Goal: Task Accomplishment & Management: Manage account settings

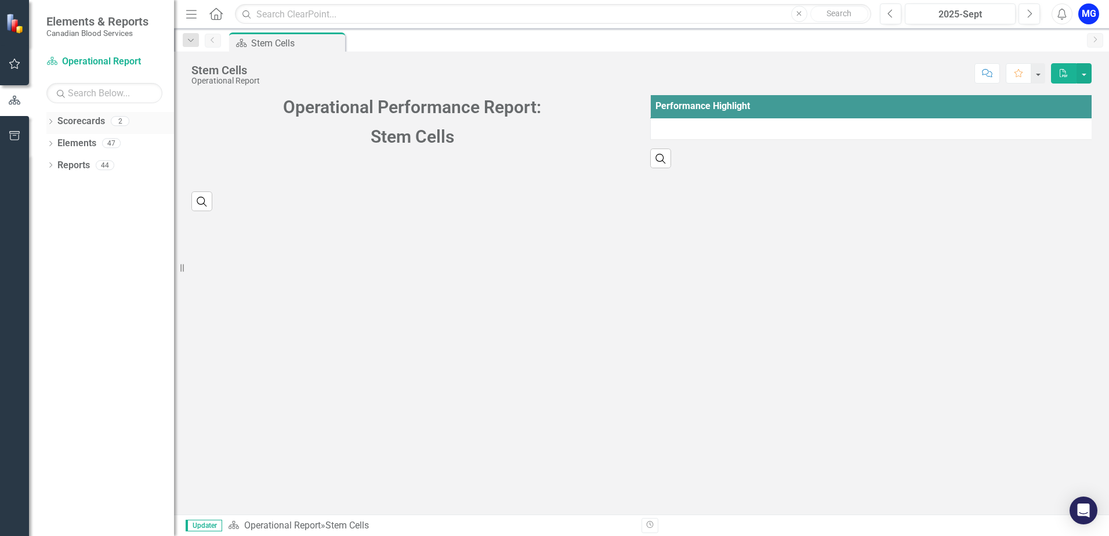
click at [55, 121] on div "Dropdown Scorecards 2" at bounding box center [110, 123] width 128 height 22
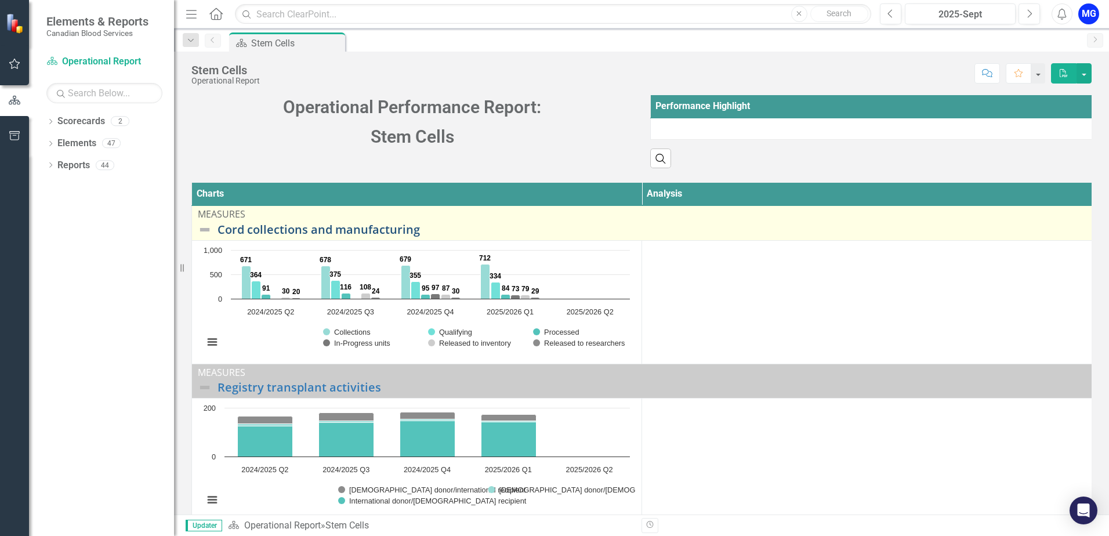
click at [370, 236] on link "Cord collections and manufacturing" at bounding box center [651, 229] width 868 height 13
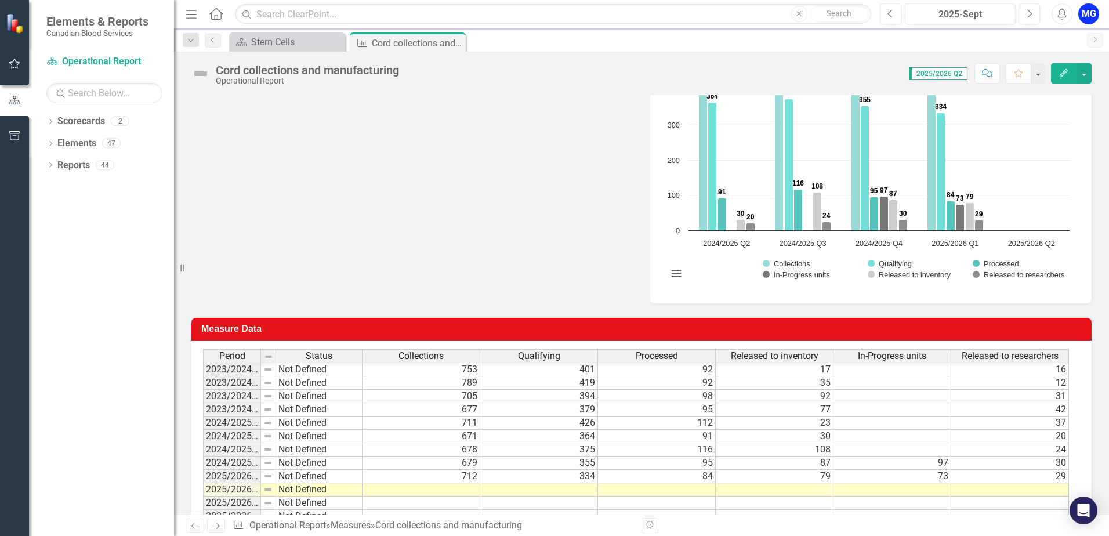
scroll to position [366, 0]
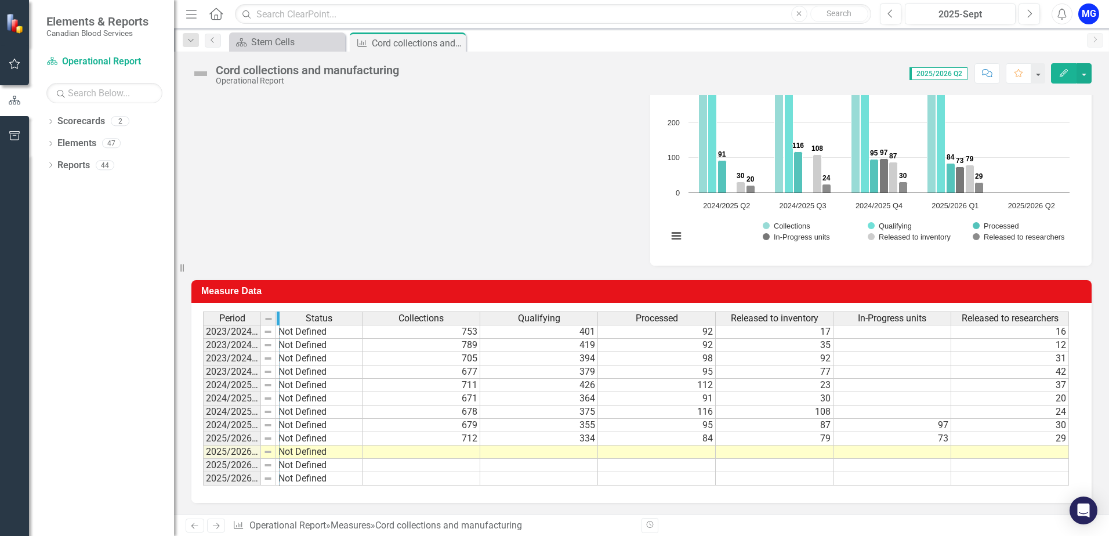
drag, startPoint x: 258, startPoint y: 315, endPoint x: 277, endPoint y: 317, distance: 19.3
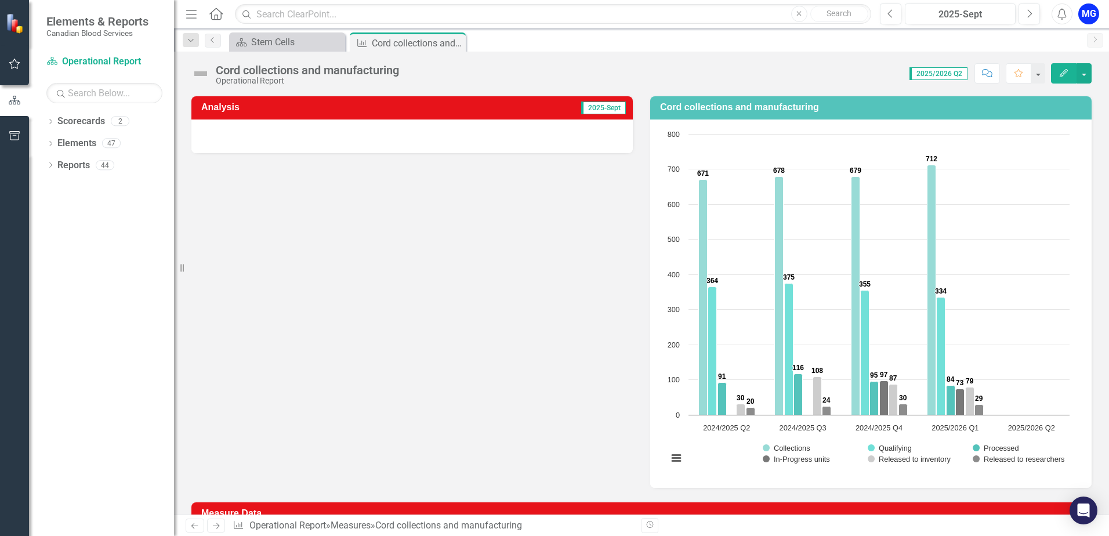
scroll to position [76, 0]
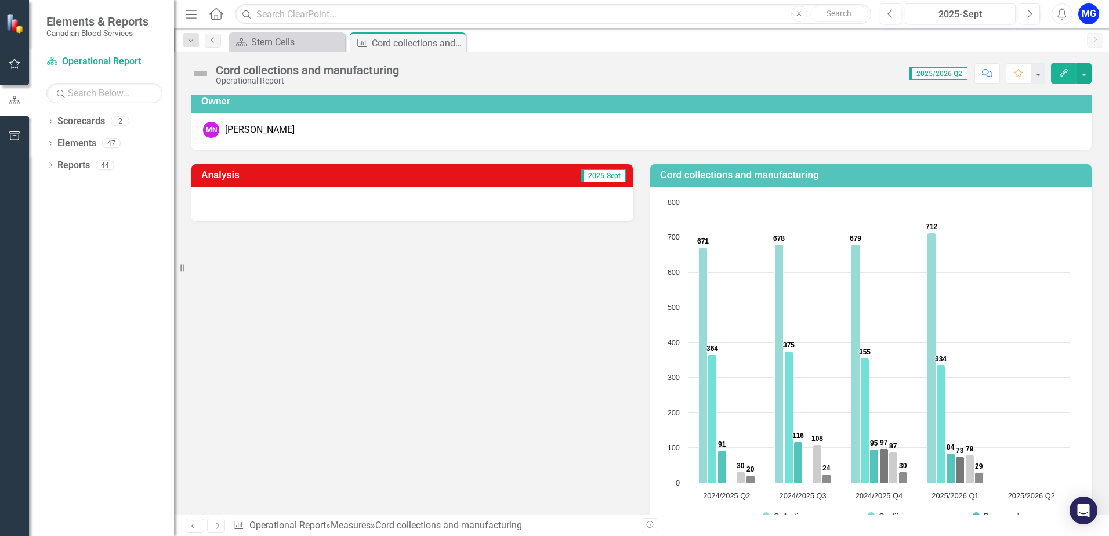
click at [575, 195] on div at bounding box center [411, 204] width 441 height 34
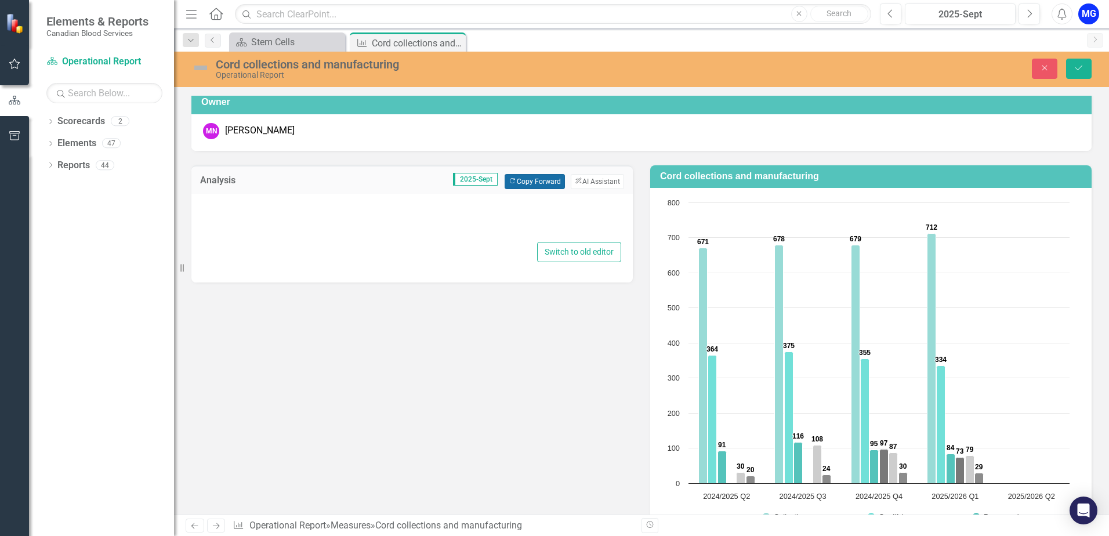
click at [526, 177] on button "Copy Forward Copy Forward" at bounding box center [534, 181] width 60 height 15
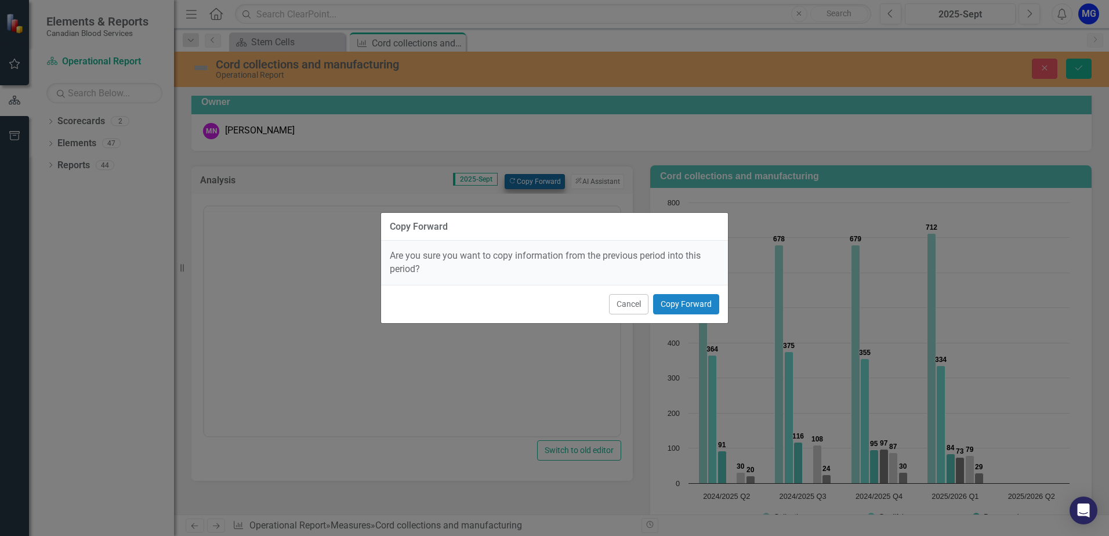
scroll to position [0, 0]
click at [695, 305] on button "Copy Forward" at bounding box center [686, 304] width 66 height 20
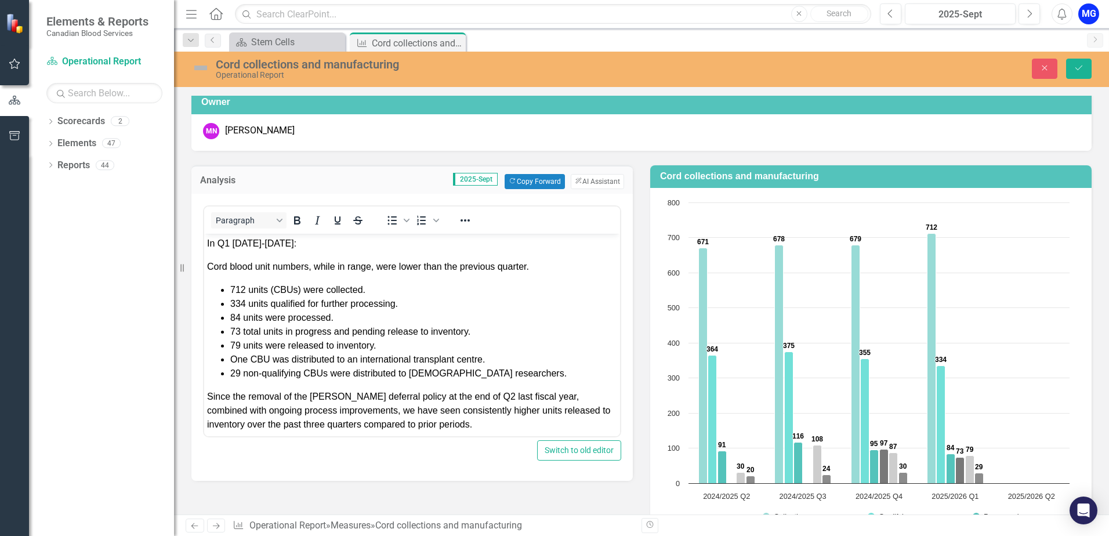
click at [224, 244] on span "In Q1 [DATE]-[DATE]:" at bounding box center [251, 243] width 89 height 10
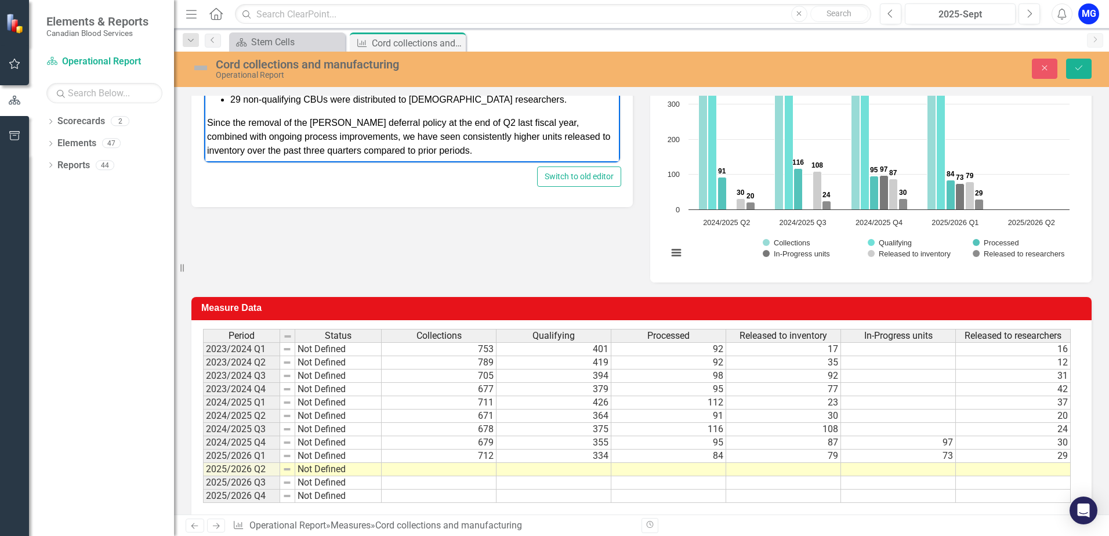
scroll to position [366, 0]
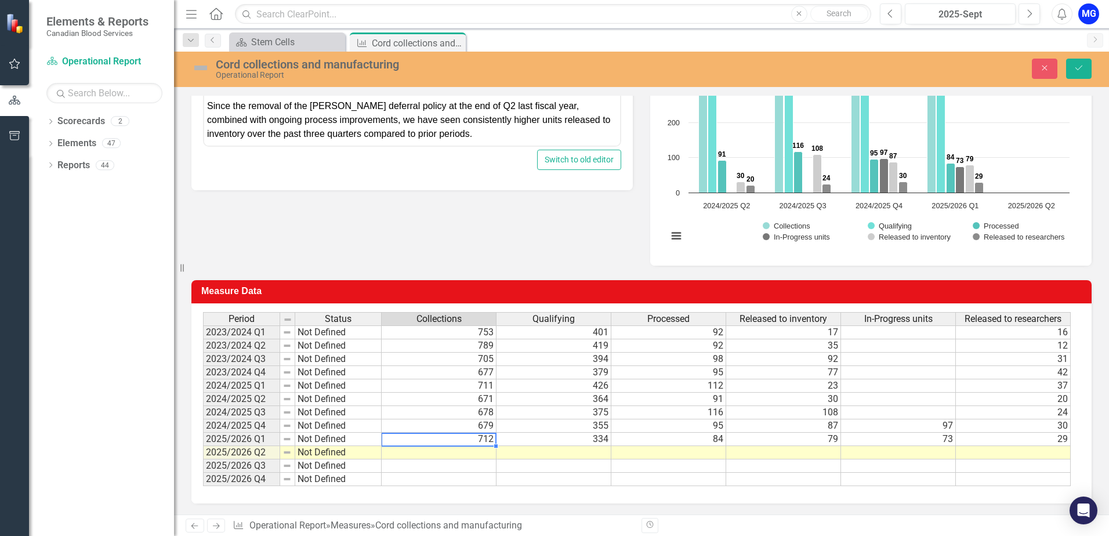
click at [478, 442] on td "712" at bounding box center [438, 439] width 115 height 13
click at [487, 438] on td "712" at bounding box center [438, 439] width 115 height 13
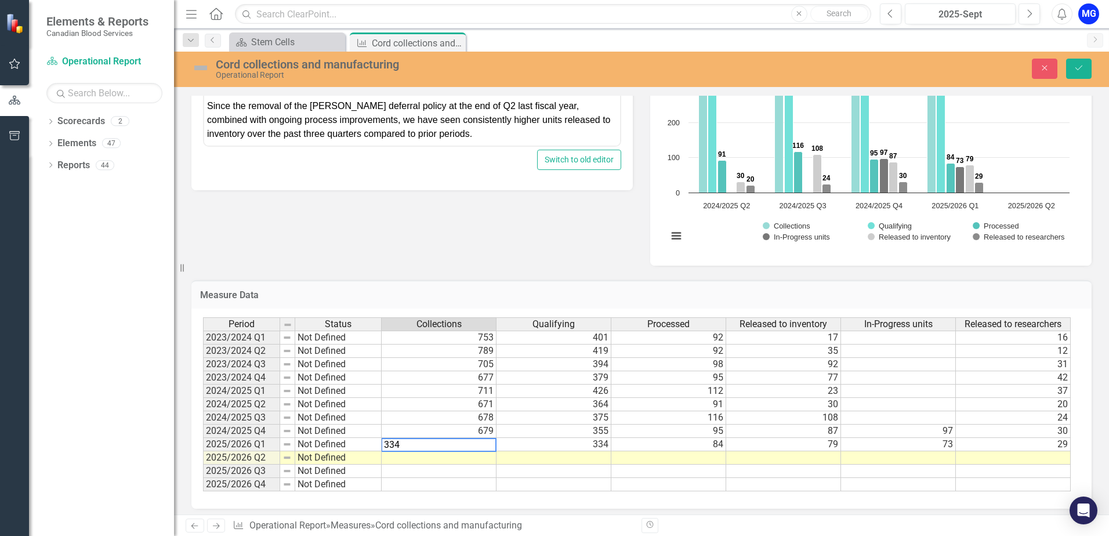
click at [203, 438] on div "Period Status Collections Qualifying Processed Released to inventory In-Progres…" at bounding box center [203, 404] width 0 height 174
click at [574, 443] on td "334" at bounding box center [553, 444] width 115 height 13
click at [666, 445] on td "84" at bounding box center [668, 444] width 115 height 13
click at [686, 441] on td "84" at bounding box center [668, 444] width 115 height 13
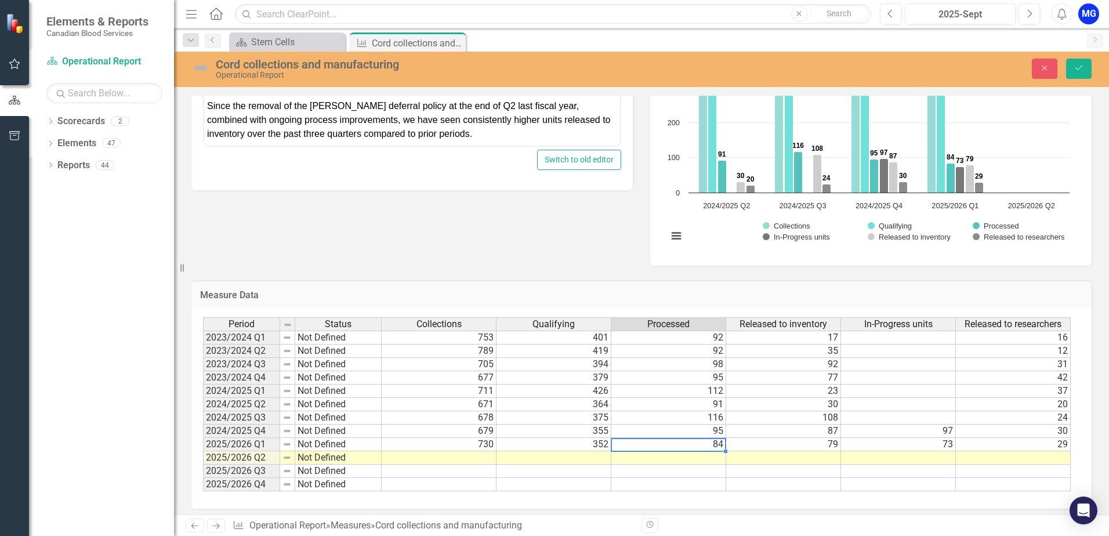
click at [686, 441] on td "84" at bounding box center [668, 444] width 115 height 13
type textarea "87"
click at [794, 445] on td "79" at bounding box center [783, 444] width 115 height 13
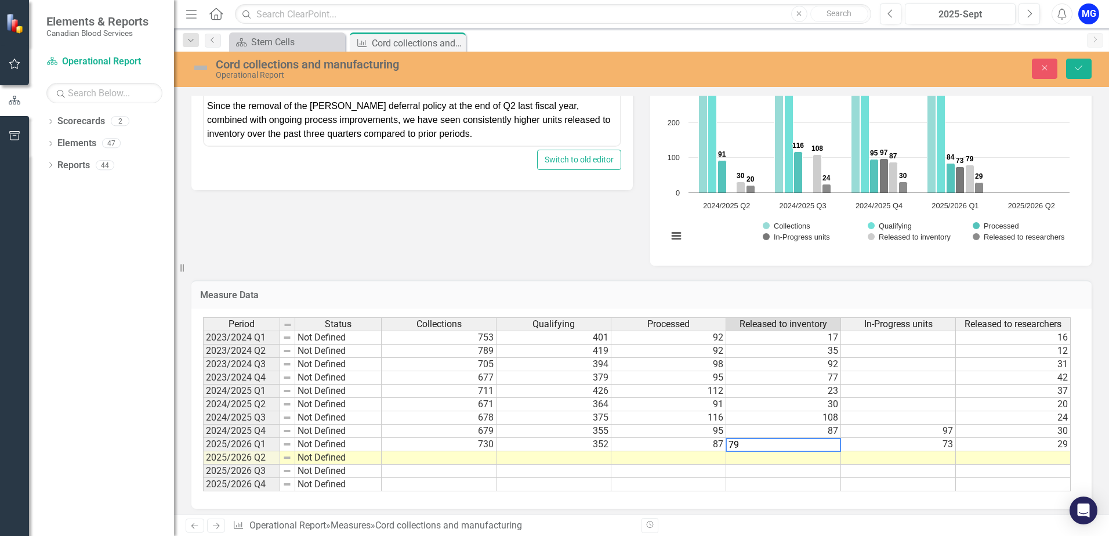
type textarea "7"
type textarea "80"
click at [814, 469] on td at bounding box center [783, 470] width 115 height 13
click at [203, 438] on div "Period Status Collections Qualifying Processed Released to inventory In-Progres…" at bounding box center [203, 404] width 0 height 174
click at [993, 439] on td "29" at bounding box center [1012, 444] width 115 height 13
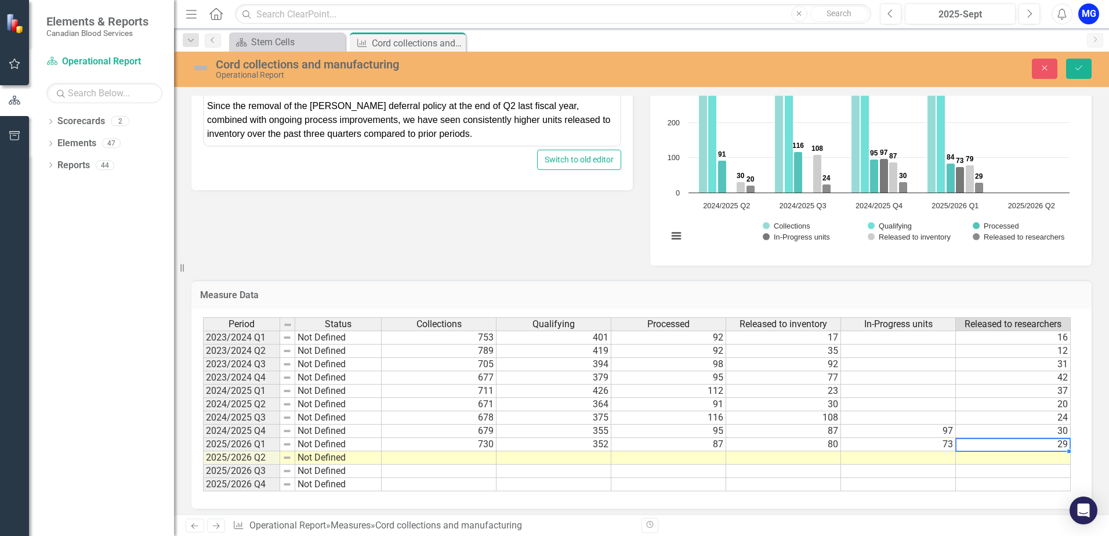
click at [1058, 442] on td "29" at bounding box center [1012, 444] width 115 height 13
type textarea "29"
click at [969, 460] on td at bounding box center [1012, 457] width 115 height 13
click at [1003, 463] on td at bounding box center [1012, 457] width 115 height 13
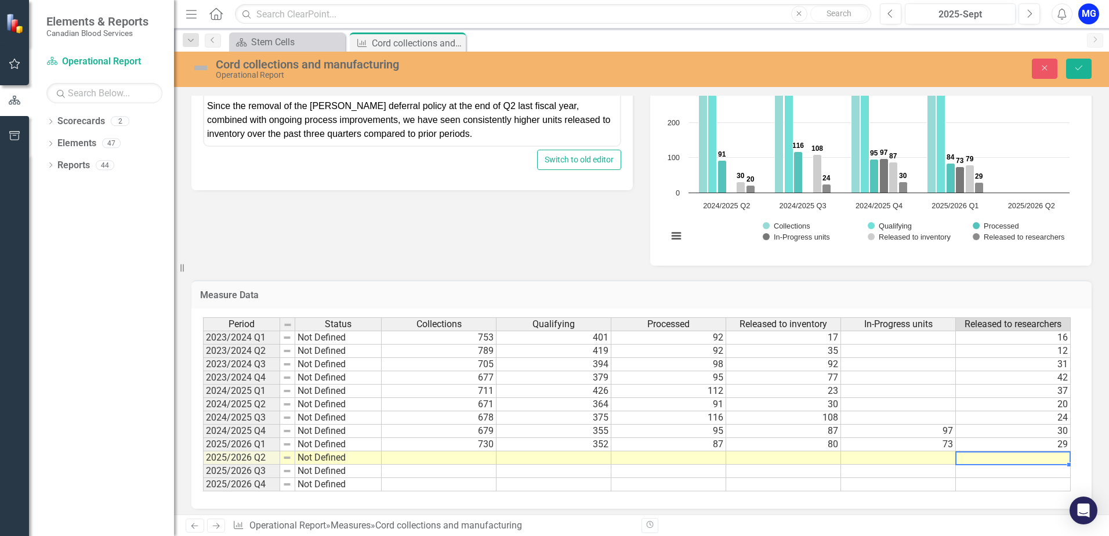
click at [1003, 463] on td at bounding box center [1012, 457] width 115 height 13
type textarea "35"
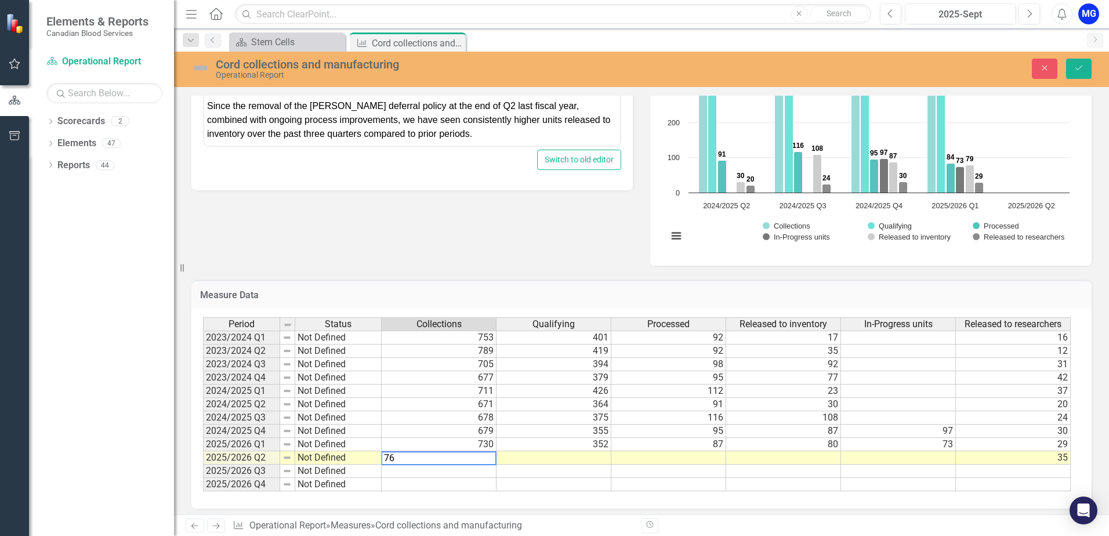
type textarea "761"
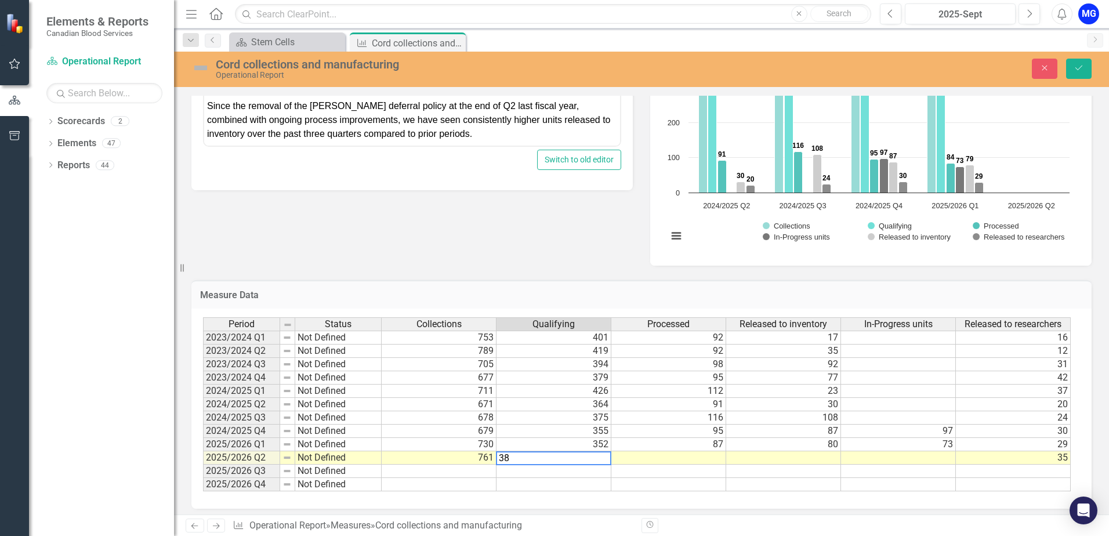
type textarea "388"
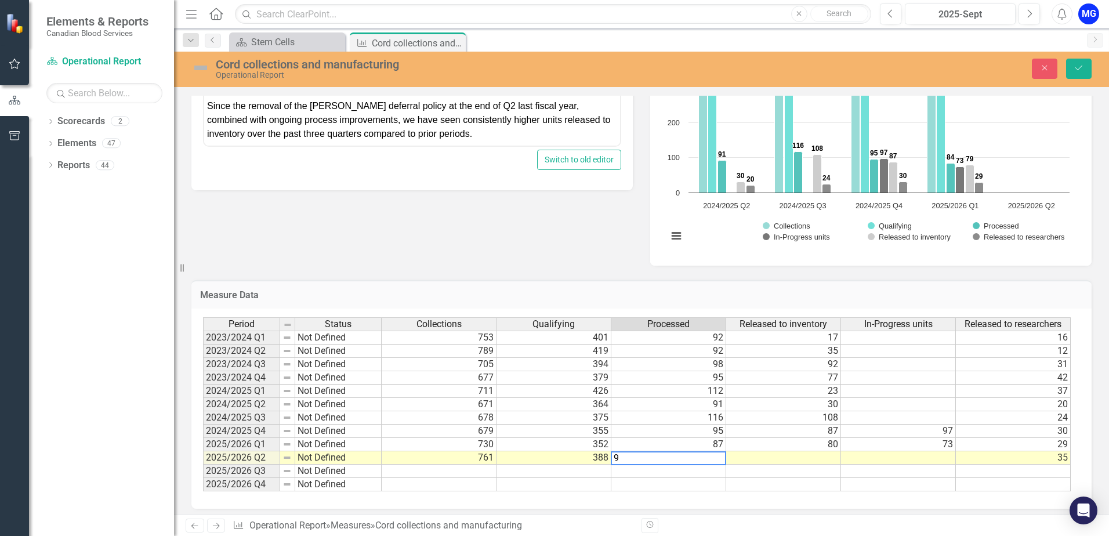
type textarea "99"
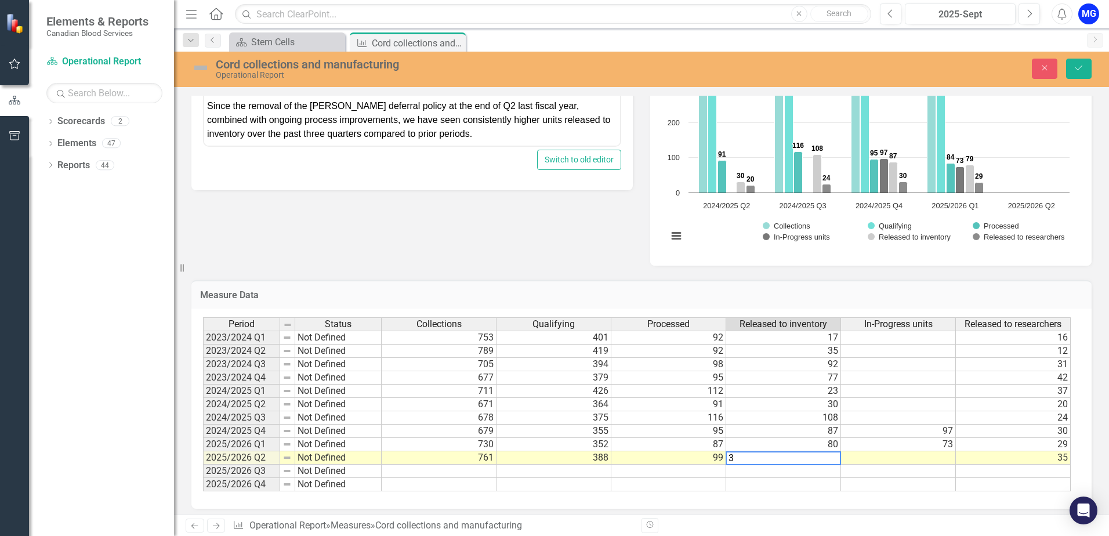
type textarea "37"
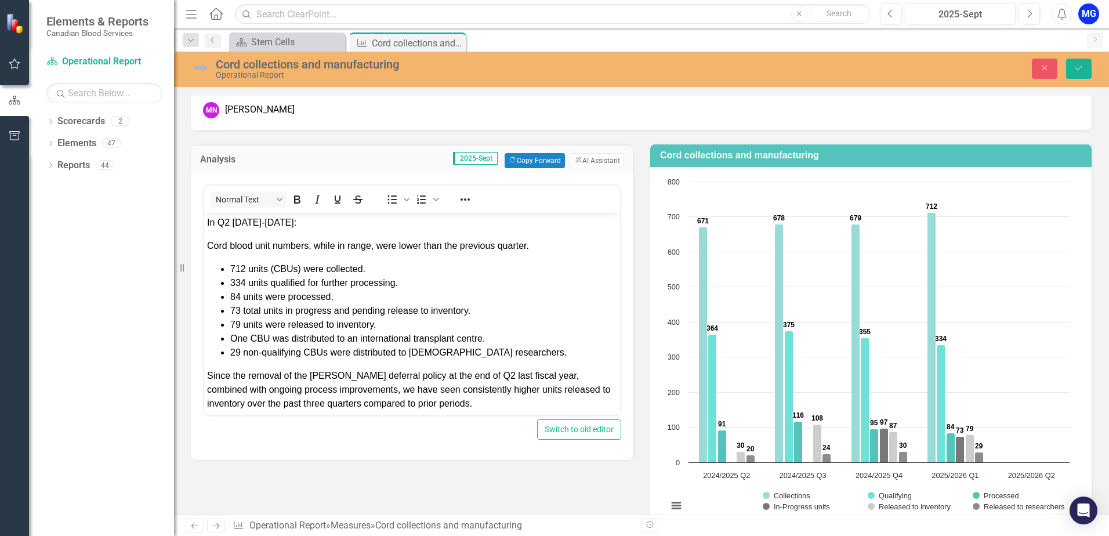
scroll to position [77, 0]
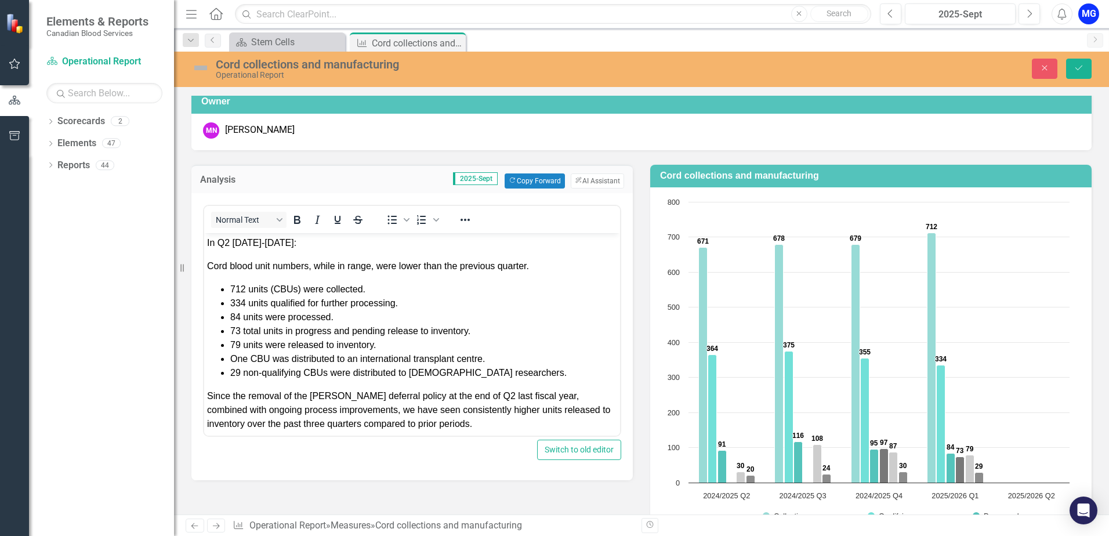
type textarea "35"
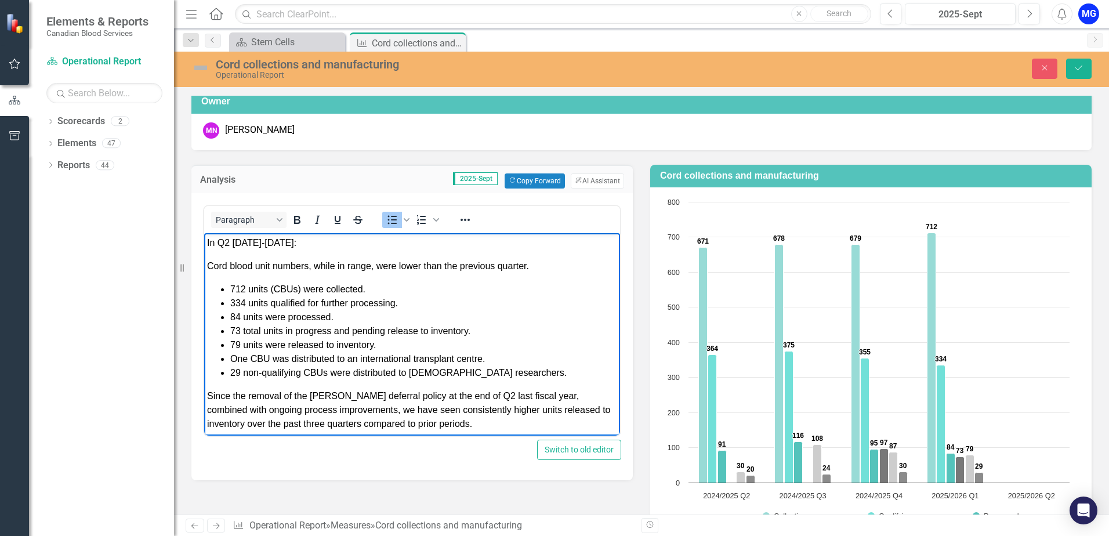
click at [246, 290] on span "712 units (CBUs) were collected." at bounding box center [297, 289] width 135 height 10
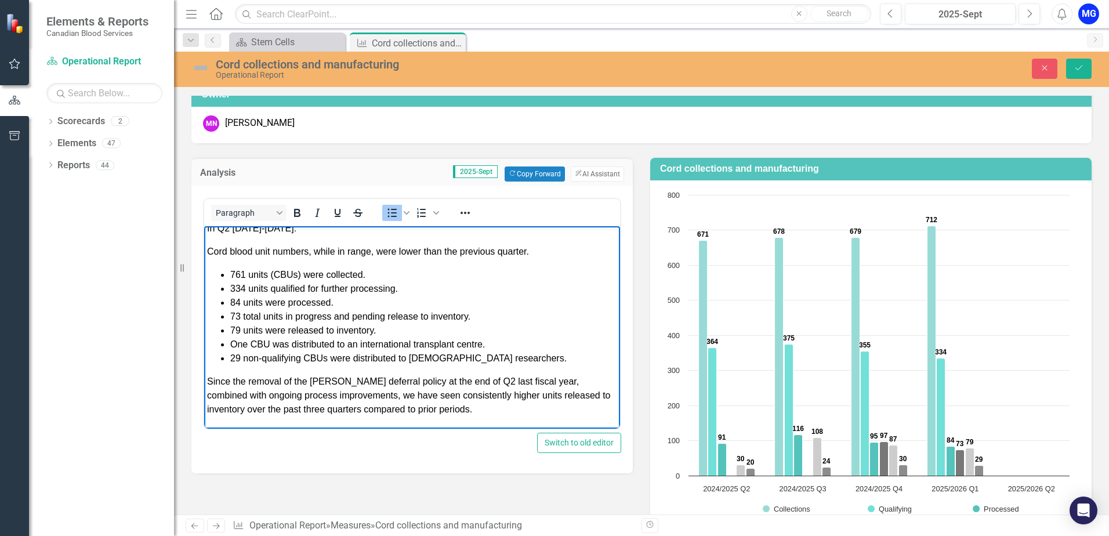
scroll to position [82, 0]
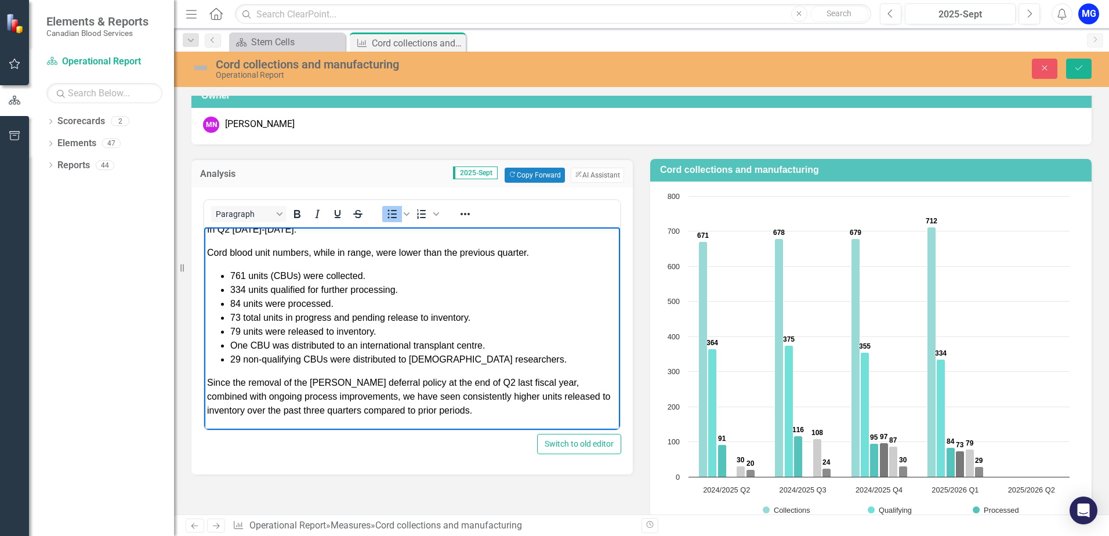
click at [244, 290] on span "334 units qualified for further processing." at bounding box center [314, 289] width 168 height 10
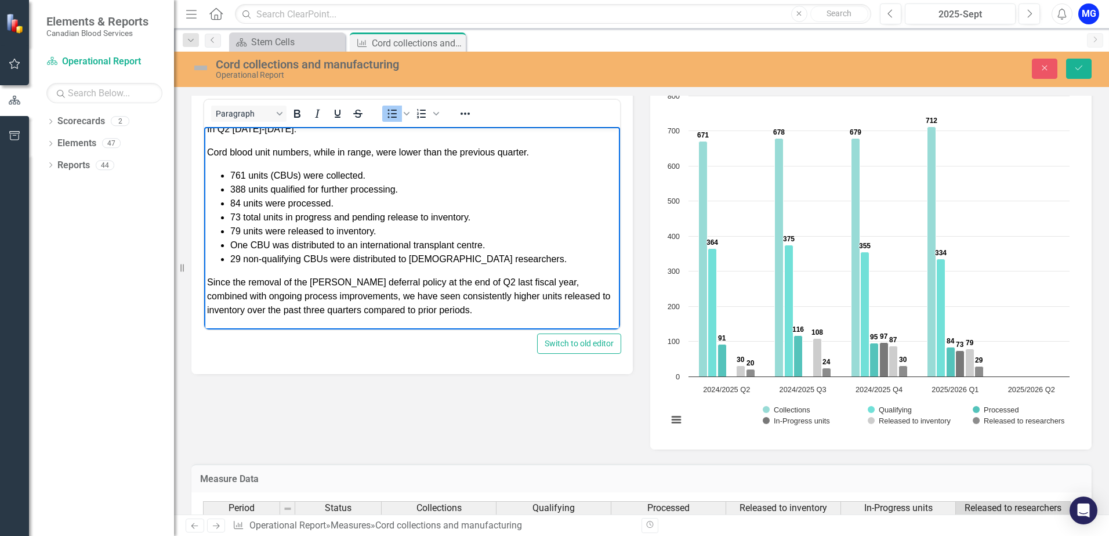
scroll to position [140, 0]
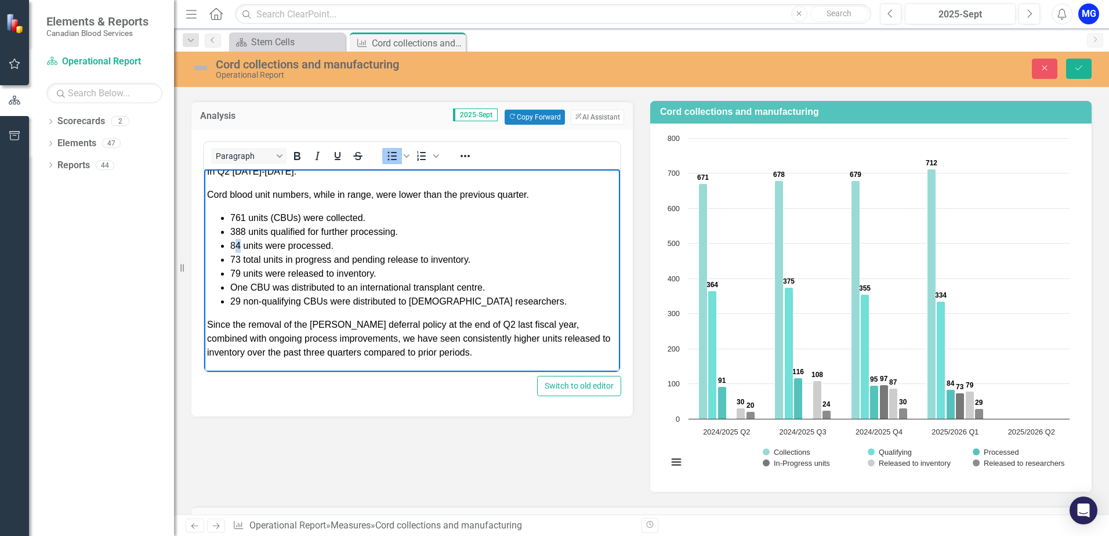
click at [238, 243] on li "84 units were processed." at bounding box center [423, 245] width 387 height 14
click at [238, 258] on span "73 total units in progress and pending release to inventory." at bounding box center [350, 259] width 240 height 10
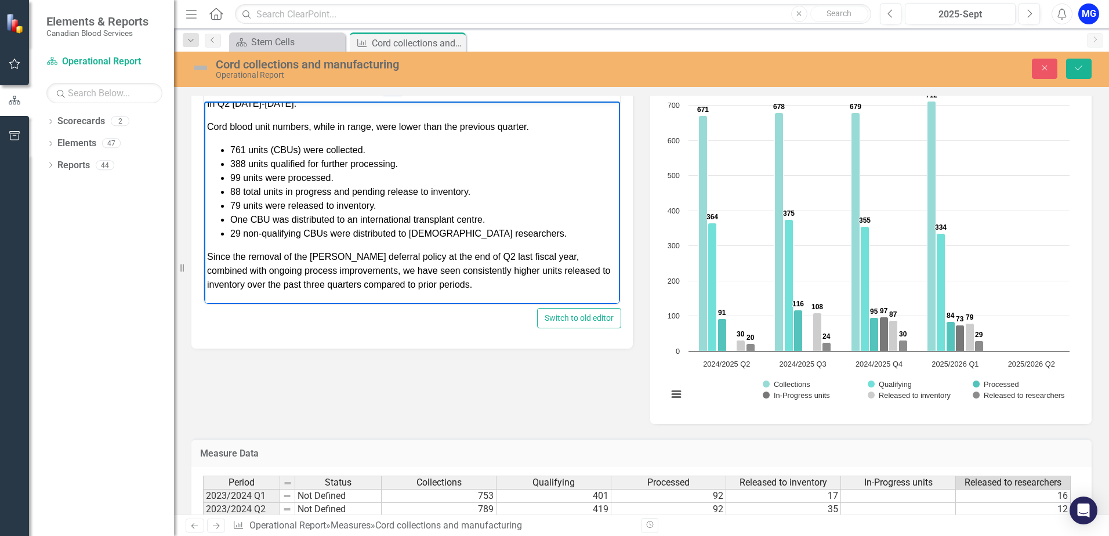
scroll to position [198, 0]
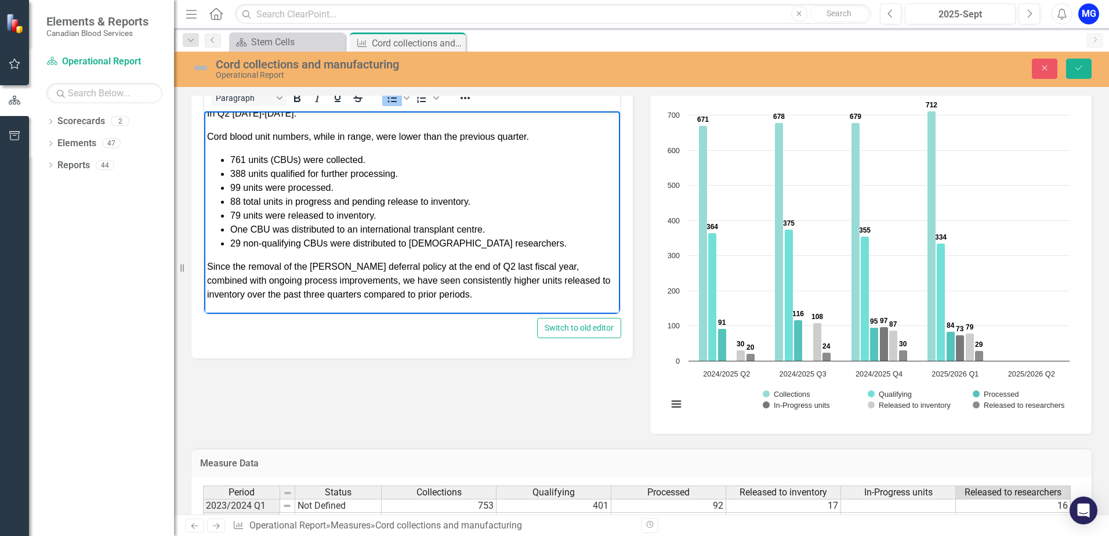
click at [239, 215] on li "79 units were released to inventory." at bounding box center [423, 215] width 387 height 14
click at [240, 226] on li "One CBU was distributed to an international transplant centre." at bounding box center [423, 229] width 387 height 14
drag, startPoint x: 240, startPoint y: 226, endPoint x: 381, endPoint y: 214, distance: 141.9
click at [240, 226] on li "One CBU was distributed to an international transplant centre." at bounding box center [423, 229] width 387 height 14
click at [256, 226] on li "3 CBU was distributed to an international transplant centre." at bounding box center [423, 229] width 387 height 14
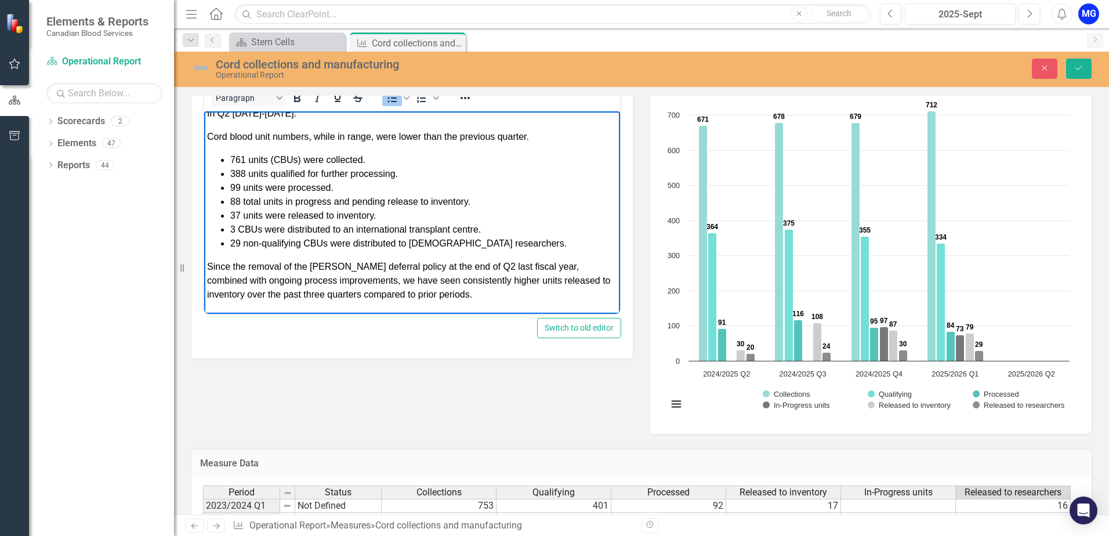
click at [478, 230] on li "3 CBUs were distributed to an international transplant centre." at bounding box center [423, 229] width 387 height 14
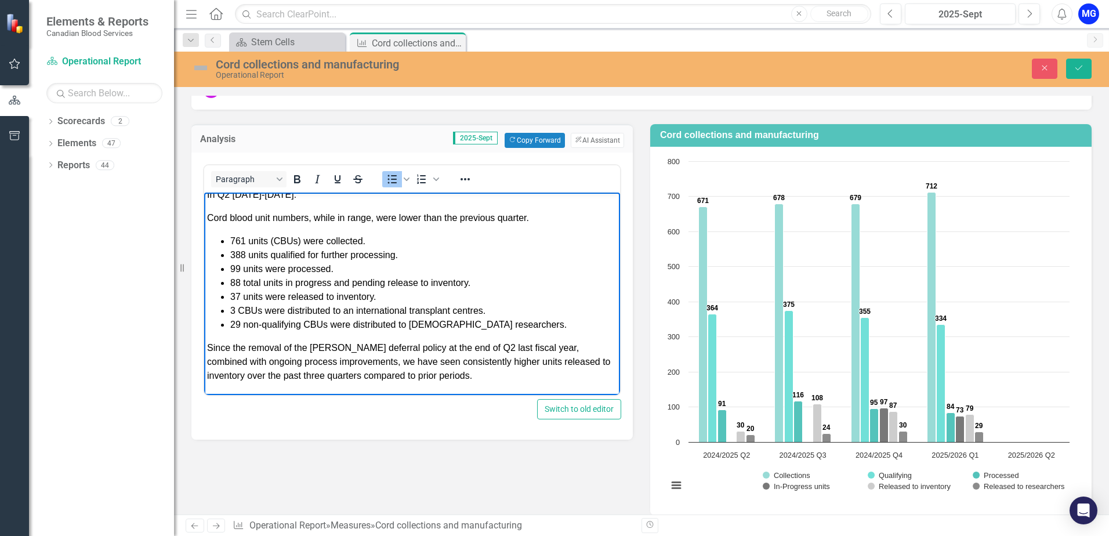
scroll to position [82, 0]
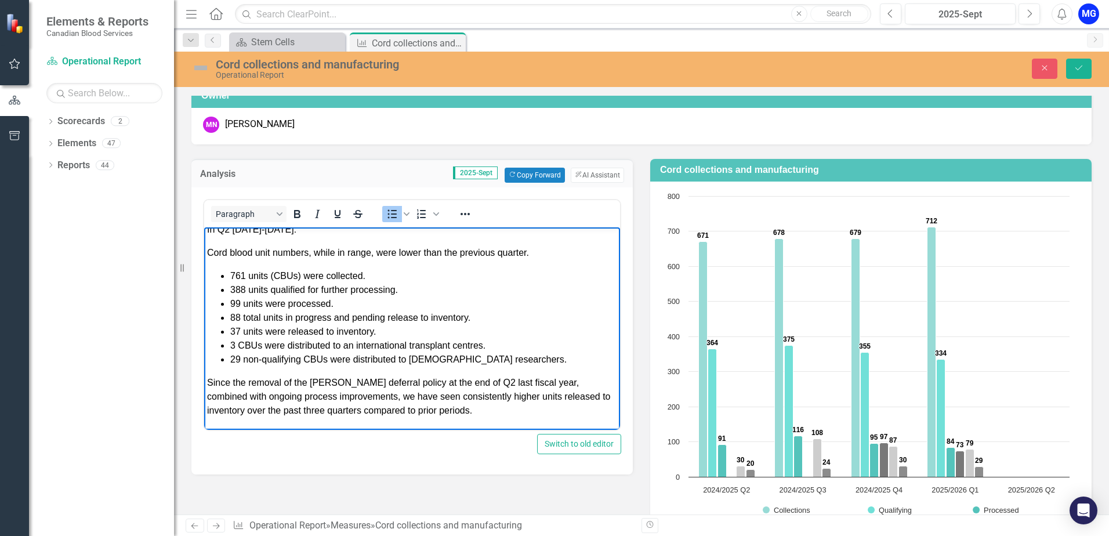
drag, startPoint x: 241, startPoint y: 358, endPoint x: 380, endPoint y: 341, distance: 140.7
click at [241, 359] on li "29 non-qualifying CBUs were distributed to [DEMOGRAPHIC_DATA] researchers." at bounding box center [423, 359] width 387 height 14
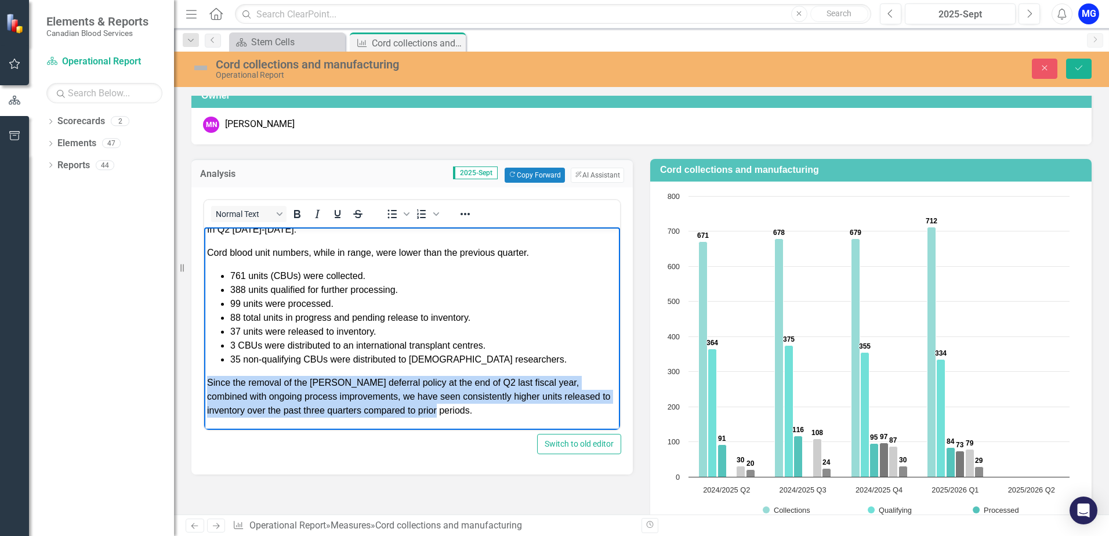
drag, startPoint x: 466, startPoint y: 406, endPoint x: 206, endPoint y: 377, distance: 261.9
click at [206, 377] on body "In Q2 [DATE]-[DATE]: Cord blood unit numbers, while in range, were lower than t…" at bounding box center [412, 324] width 416 height 210
click at [465, 212] on icon "Reveal or hide additional toolbar items" at bounding box center [465, 214] width 14 height 14
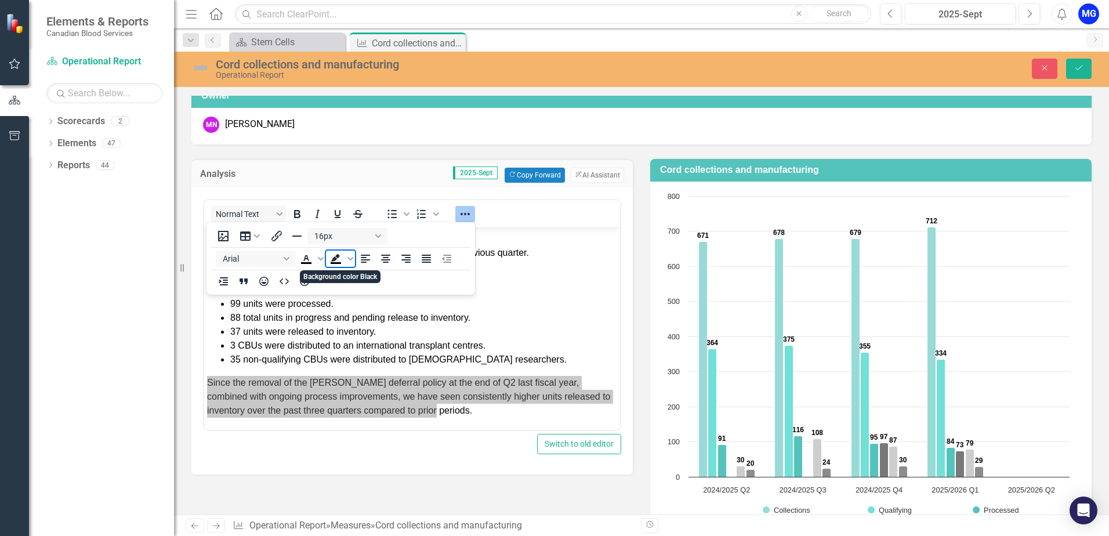
click at [333, 260] on icon "Background color Black" at bounding box center [334, 258] width 9 height 8
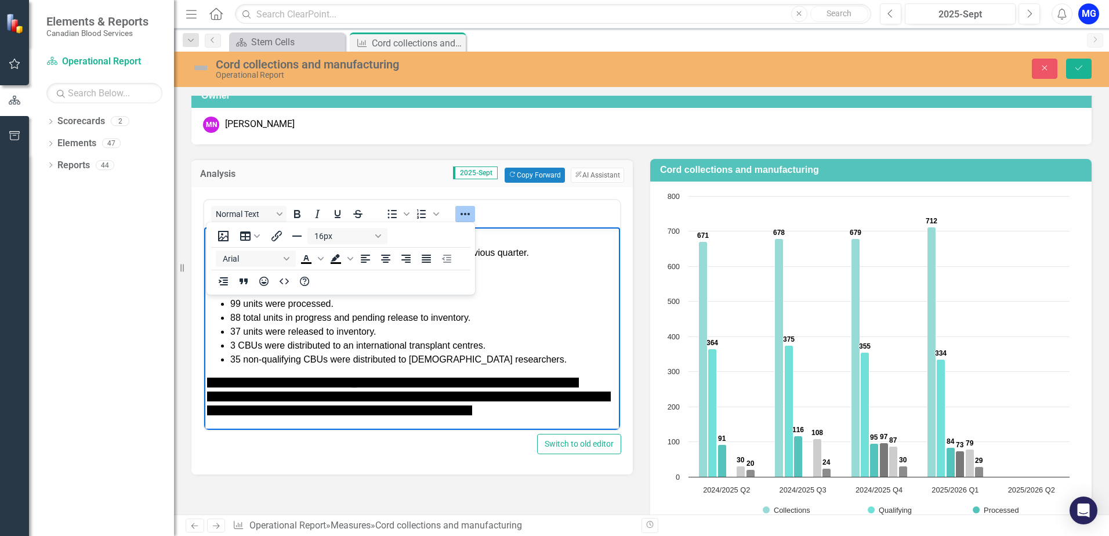
click at [497, 413] on p "Since the removal of the [PERSON_NAME] deferral policy at the end of Q2 last fi…" at bounding box center [412, 396] width 410 height 42
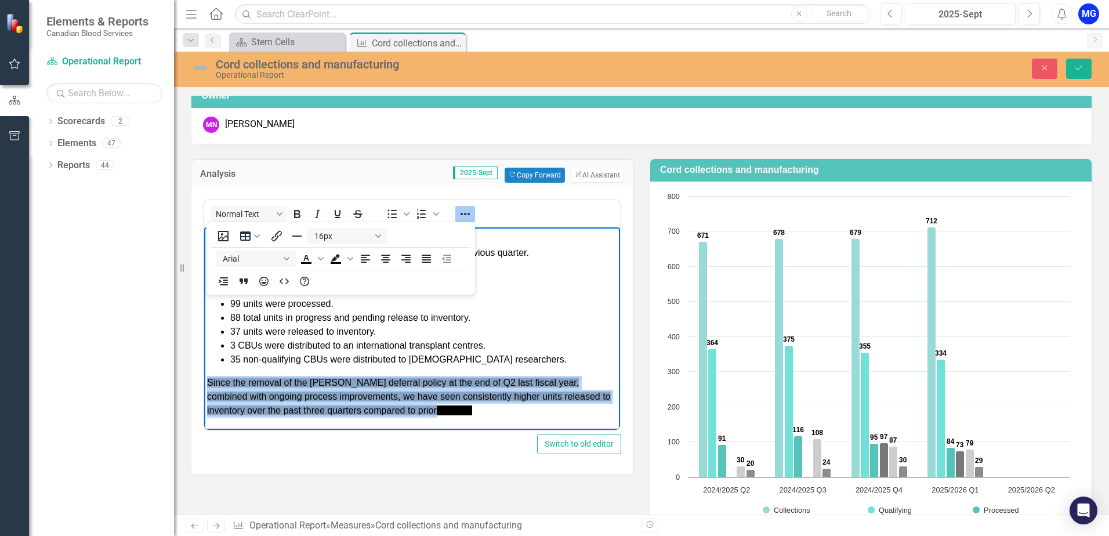
drag, startPoint x: 485, startPoint y: 412, endPoint x: 198, endPoint y: 376, distance: 288.6
click at [204, 376] on html "In Q2 [DATE]-[DATE]: Cord blood unit numbers, while in range, were lower than t…" at bounding box center [412, 324] width 416 height 210
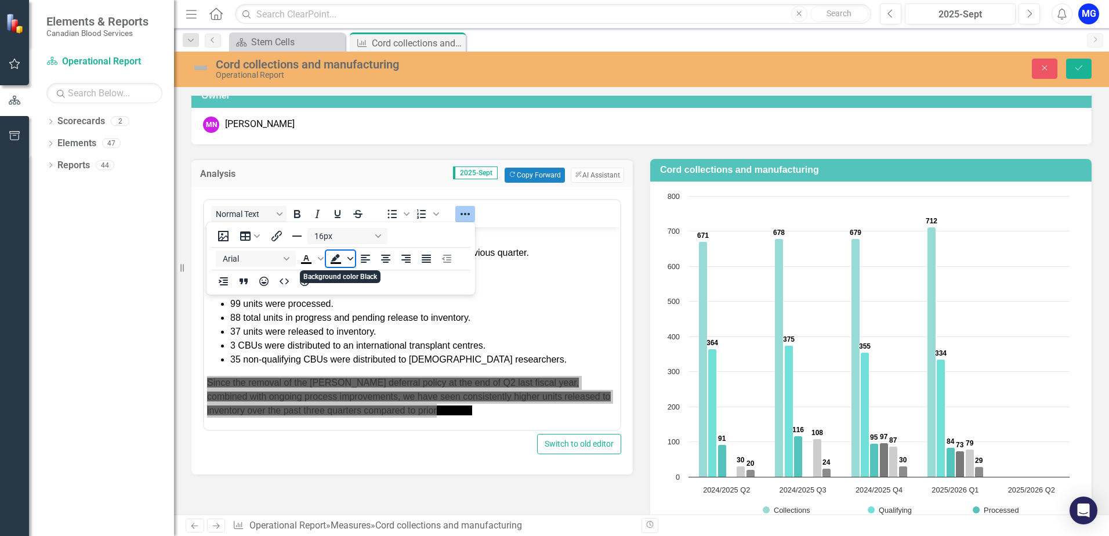
click at [351, 260] on icon "Background color Black" at bounding box center [350, 259] width 6 height 6
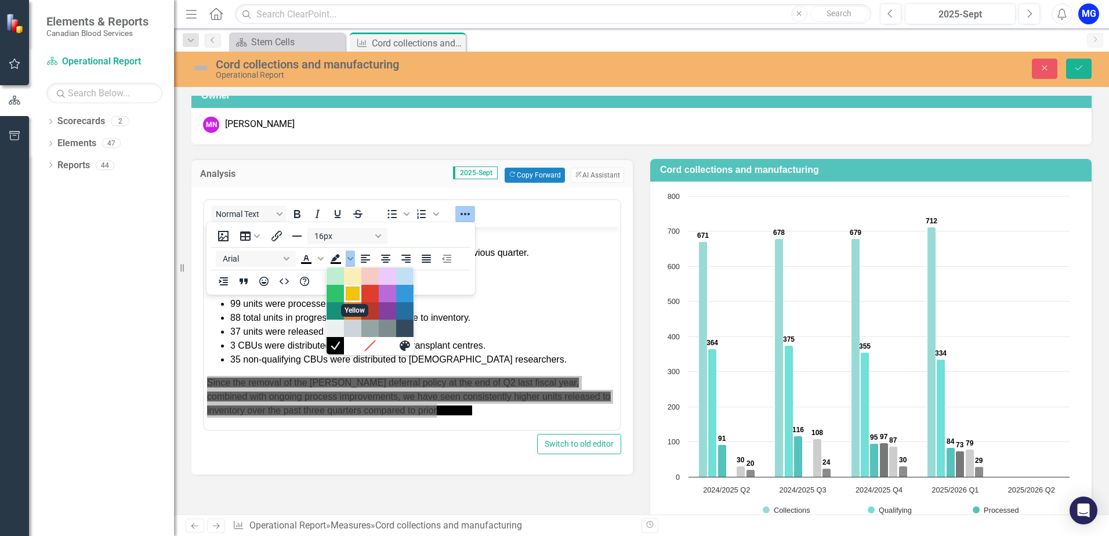
click at [354, 292] on div "Yellow" at bounding box center [353, 293] width 14 height 14
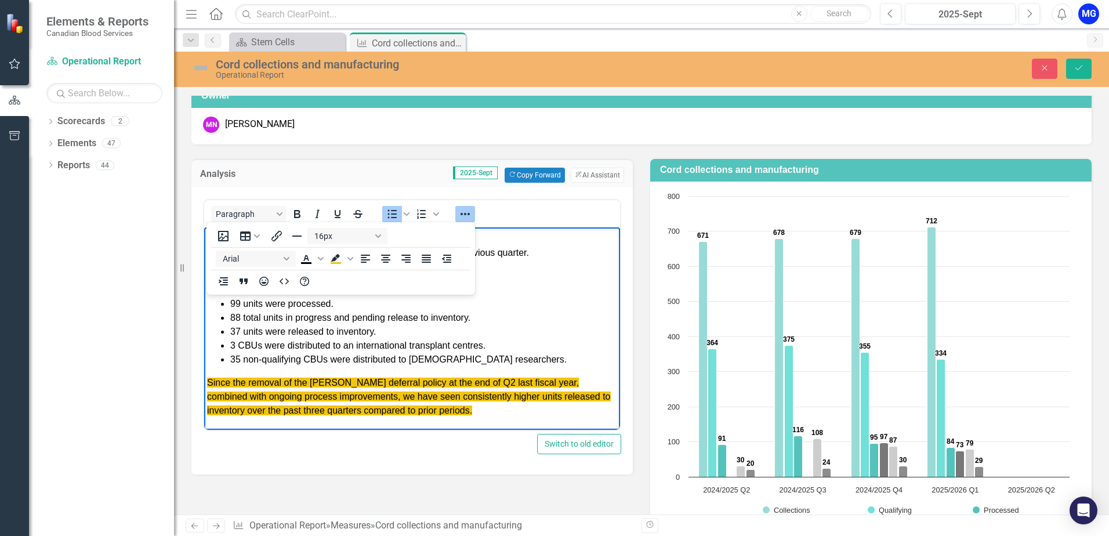
click at [555, 330] on li "37 units were released to inventory." at bounding box center [423, 331] width 387 height 14
click at [566, 300] on li "99 units were processed." at bounding box center [423, 303] width 387 height 14
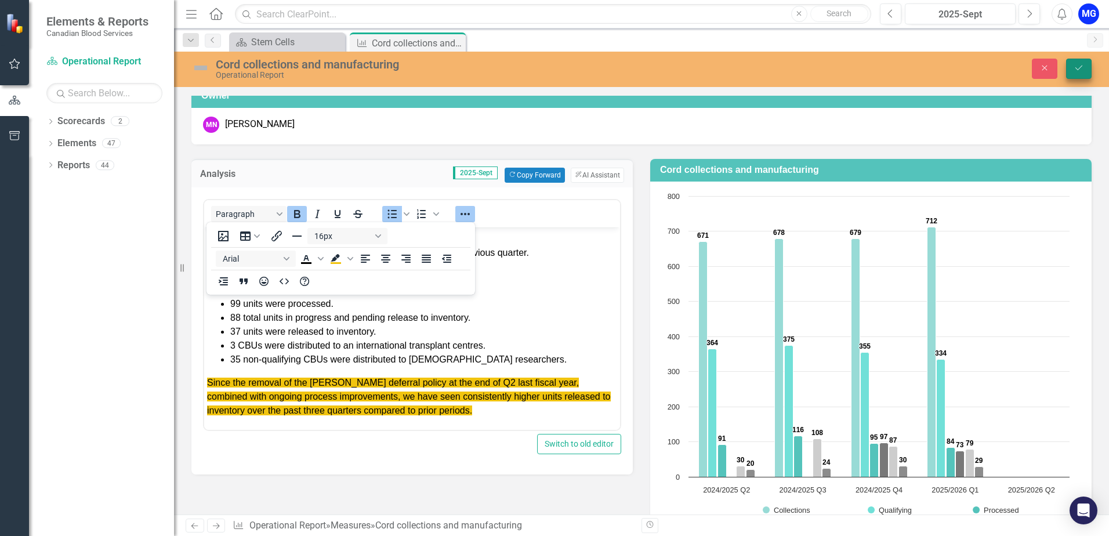
click at [1078, 73] on button "Save" at bounding box center [1079, 69] width 26 height 20
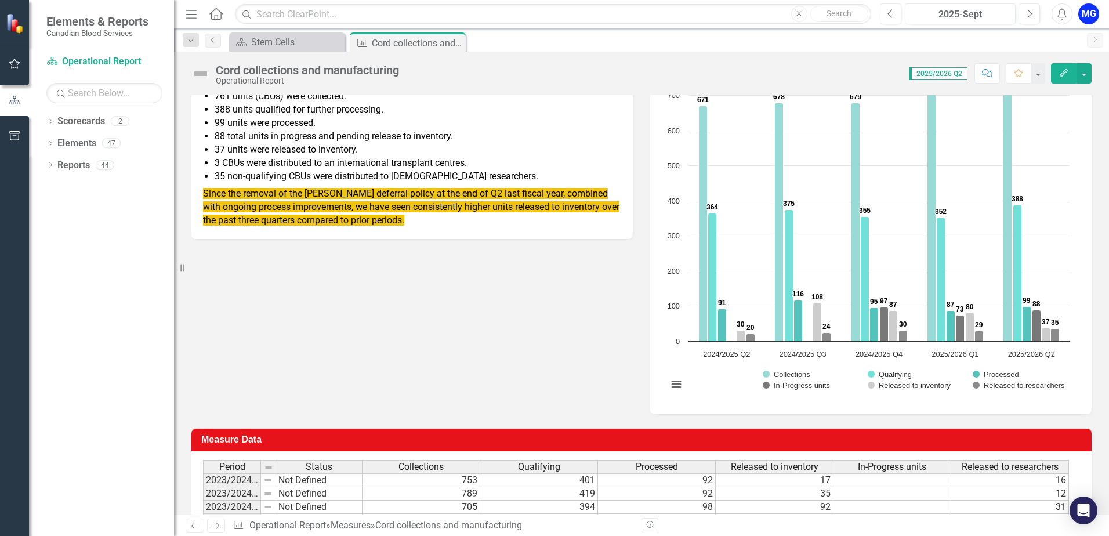
scroll to position [0, 0]
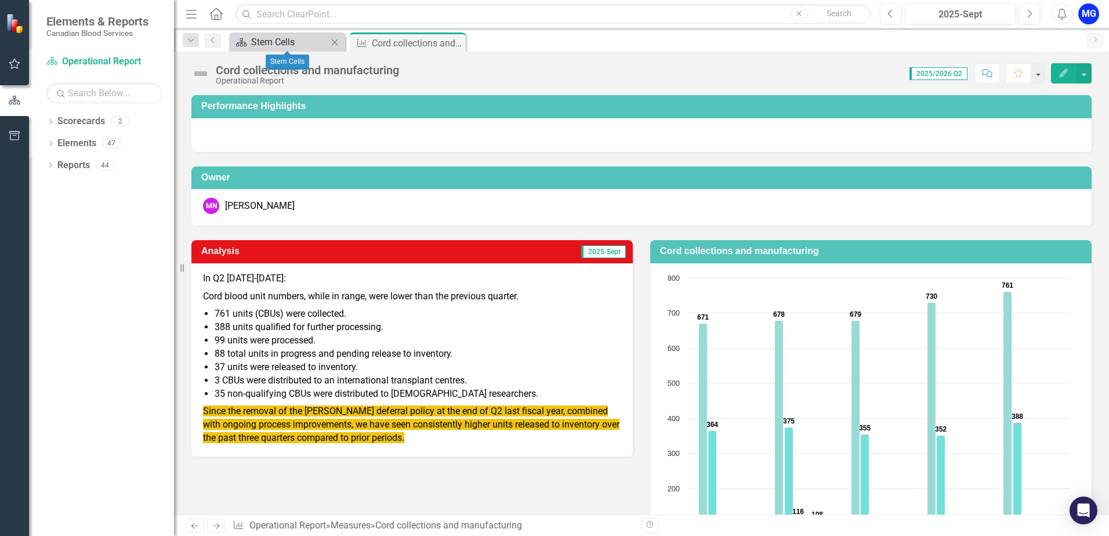
click at [285, 43] on div "Stem Cells" at bounding box center [289, 42] width 77 height 14
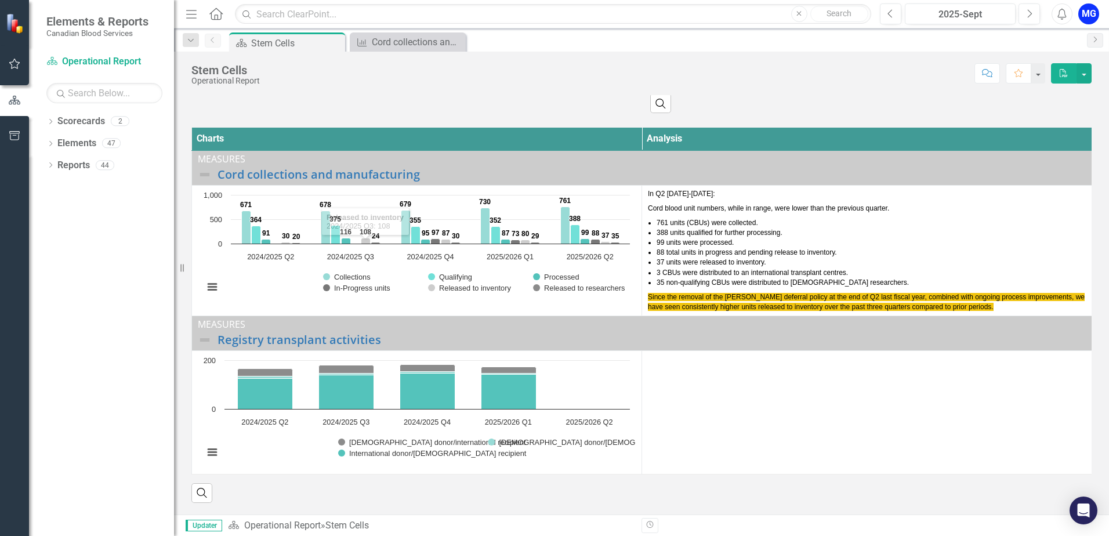
scroll to position [72, 0]
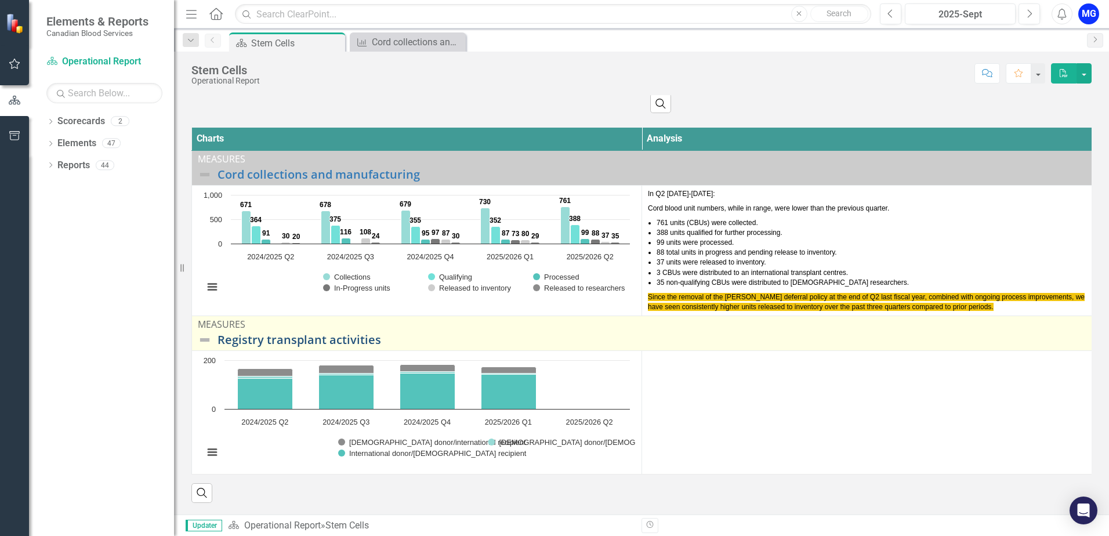
click at [281, 333] on link "Registry transplant activities" at bounding box center [651, 339] width 868 height 13
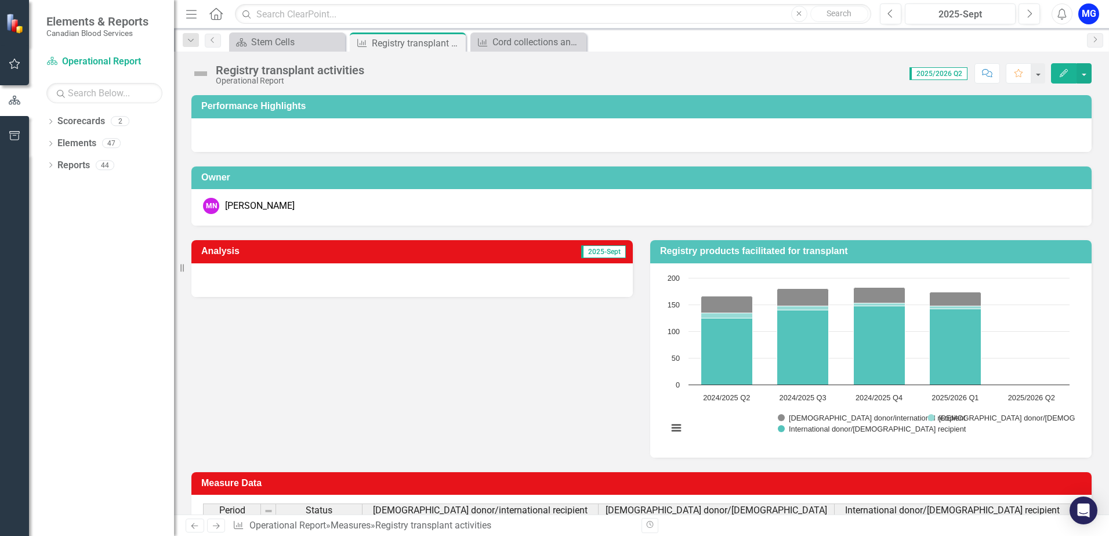
click at [437, 278] on div at bounding box center [411, 280] width 441 height 34
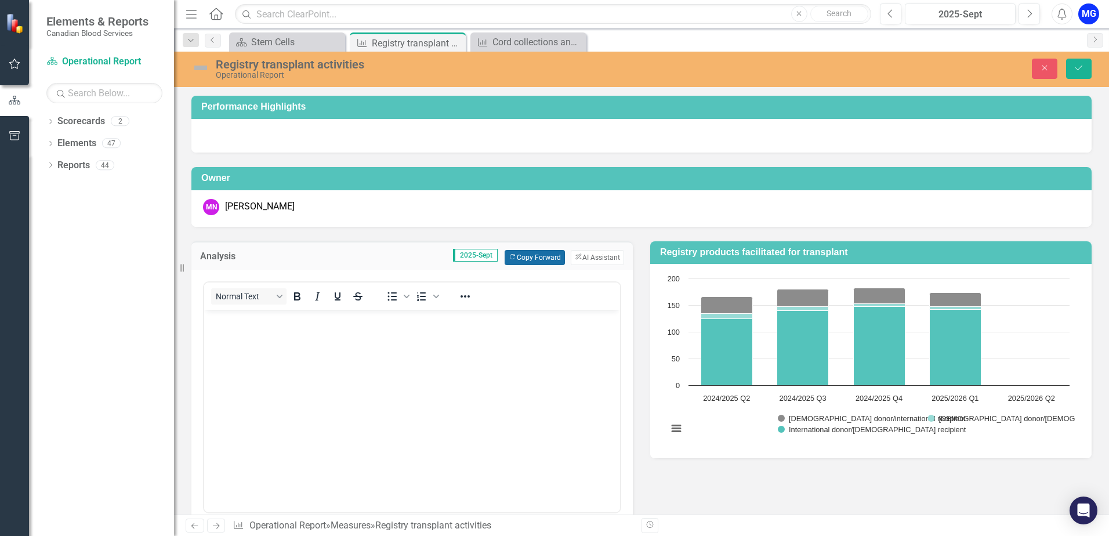
click at [531, 257] on button "Copy Forward Copy Forward" at bounding box center [534, 257] width 60 height 15
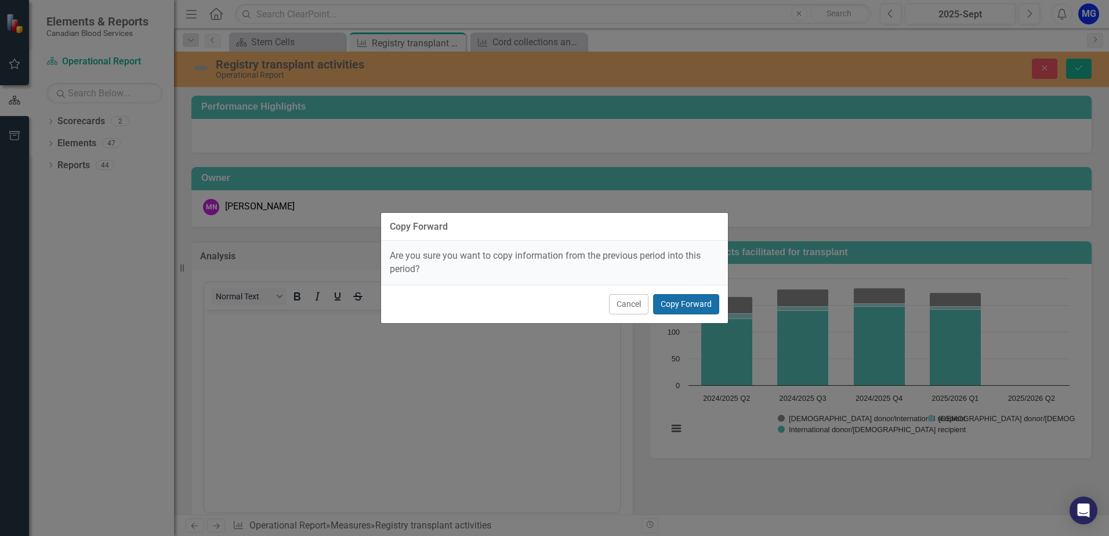
click at [674, 300] on button "Copy Forward" at bounding box center [686, 304] width 66 height 20
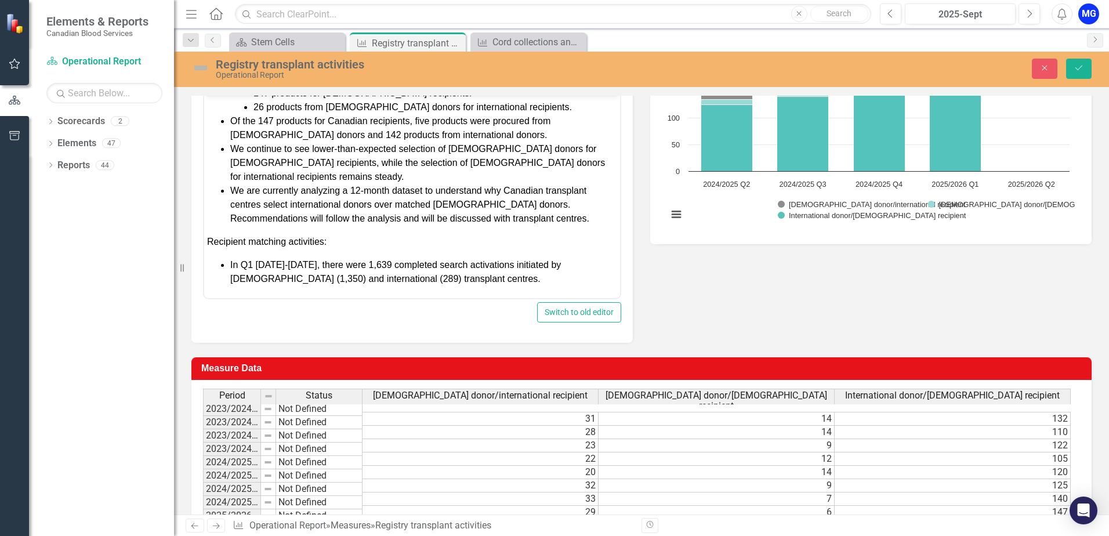
scroll to position [291, 0]
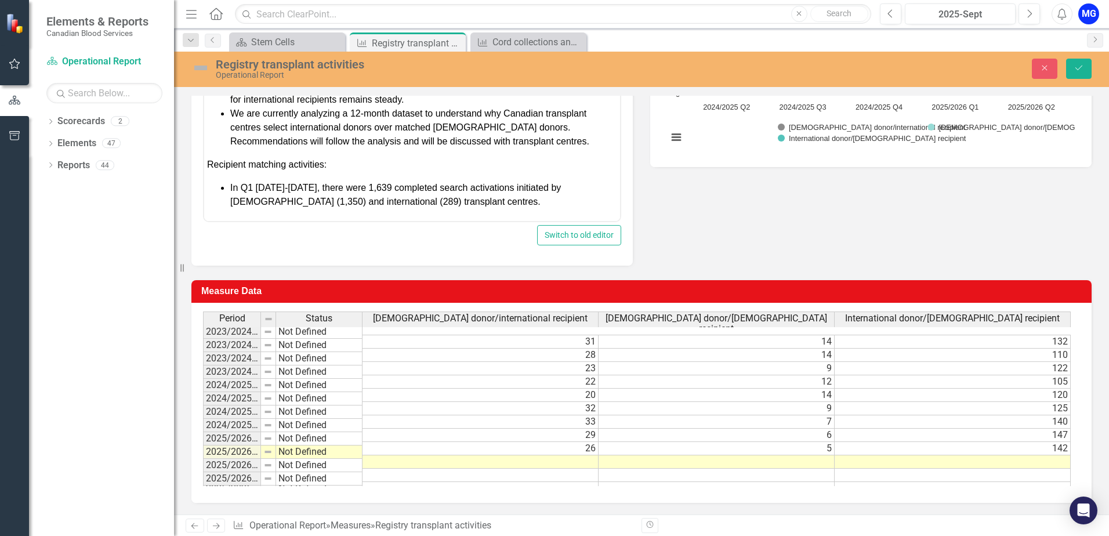
click at [797, 455] on td at bounding box center [716, 461] width 236 height 13
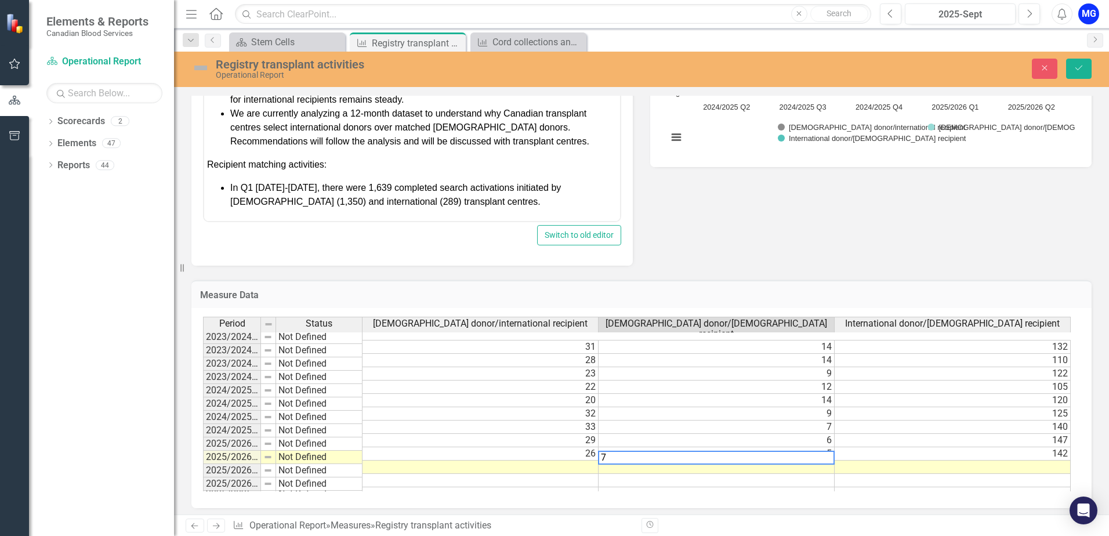
type textarea "7"
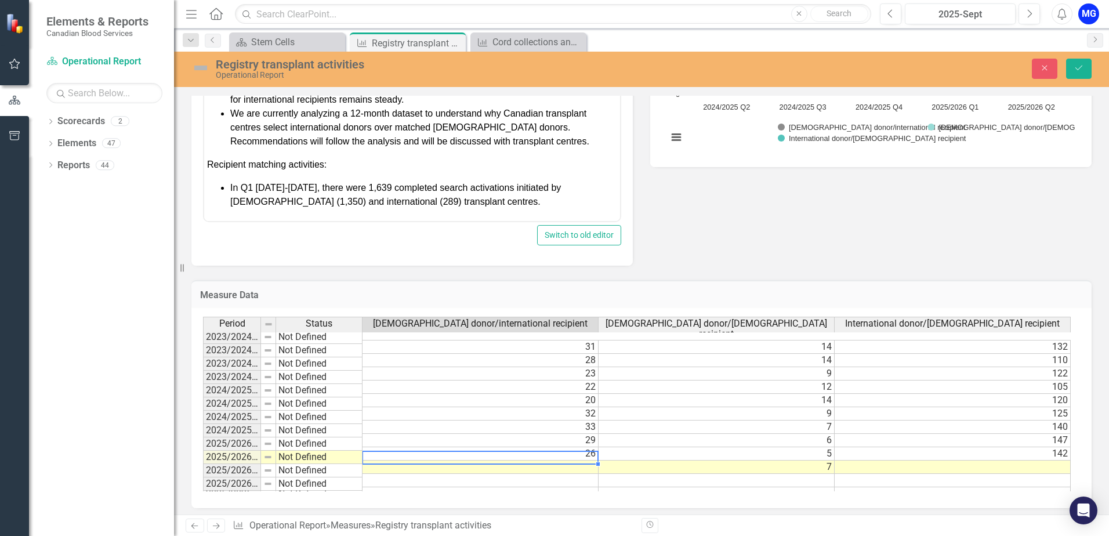
click at [506, 460] on td at bounding box center [480, 466] width 236 height 13
click at [590, 447] on td "26" at bounding box center [480, 453] width 236 height 13
type textarea "27"
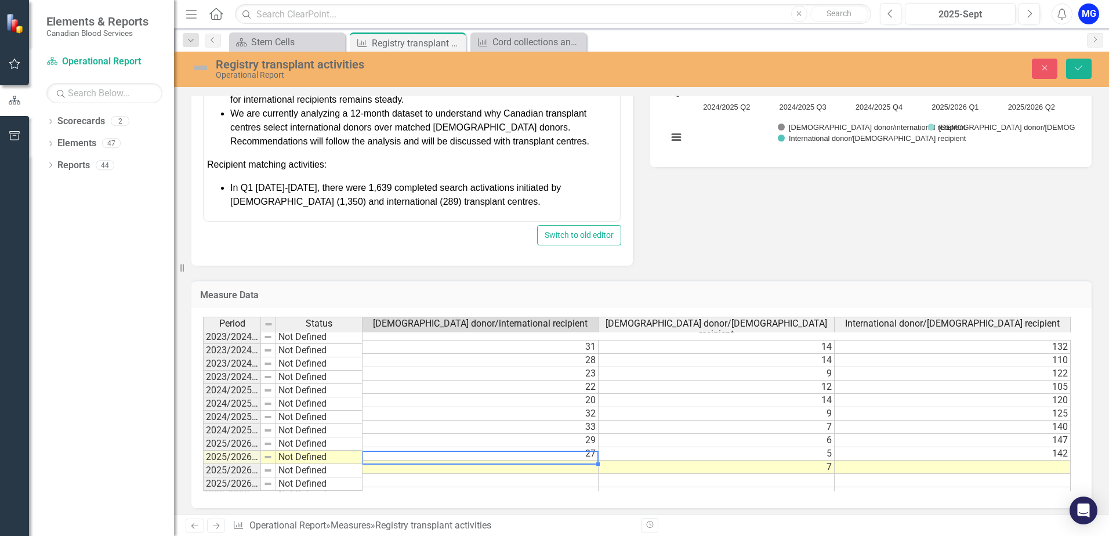
click at [579, 460] on td at bounding box center [480, 466] width 236 height 13
type textarea "40"
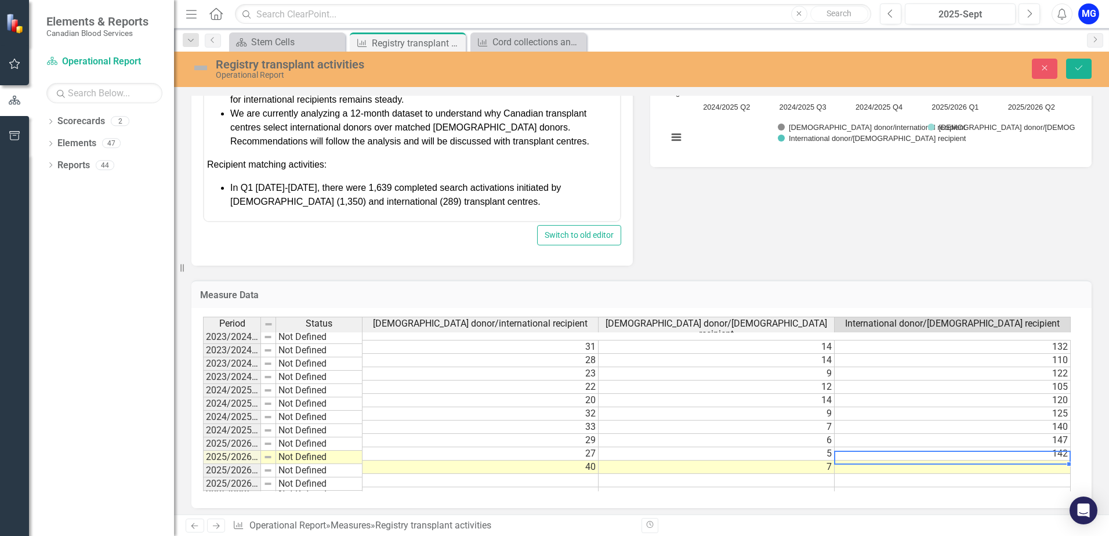
click at [897, 460] on td at bounding box center [952, 466] width 236 height 13
type textarea "150"
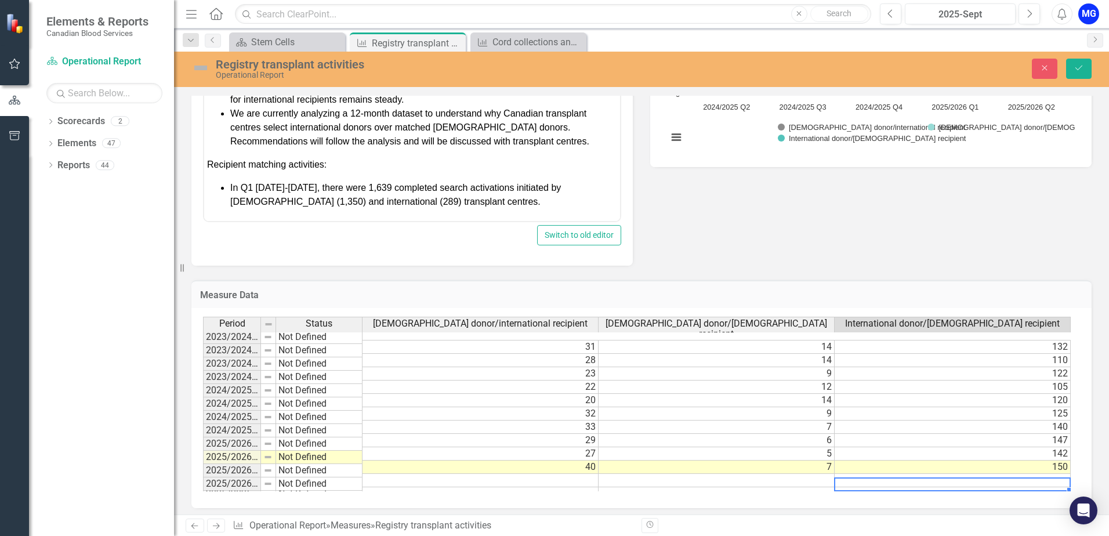
click at [203, 478] on div "Period Status [DEMOGRAPHIC_DATA] donor/international recipient [DEMOGRAPHIC_DAT…" at bounding box center [203, 409] width 0 height 184
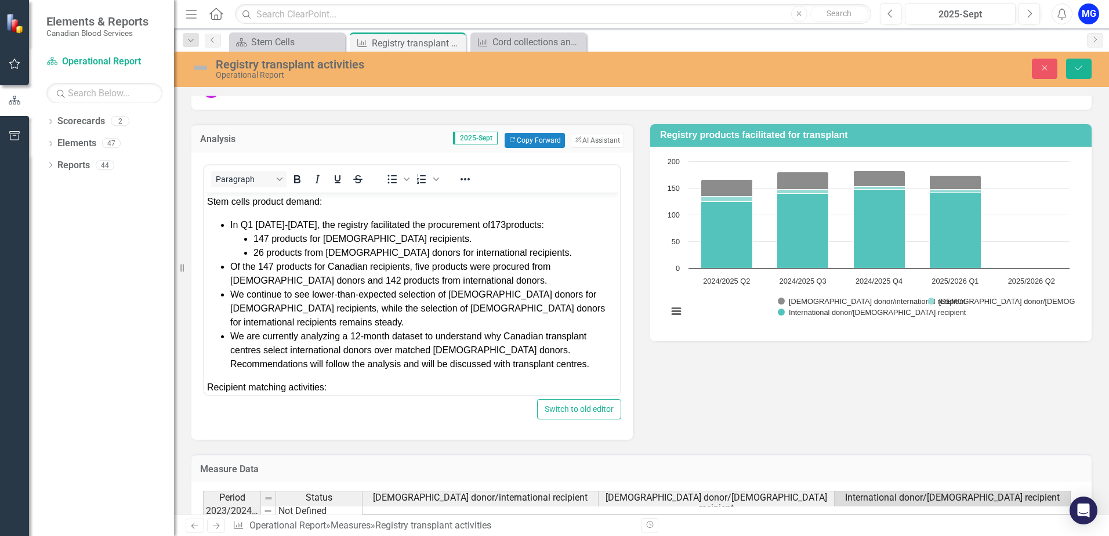
scroll to position [0, 0]
drag, startPoint x: 248, startPoint y: 216, endPoint x: 390, endPoint y: 216, distance: 141.5
click at [248, 218] on body "Stem cells product demand: In Q1 [DATE]-[DATE], the registry facilitated the pr…" at bounding box center [412, 318] width 416 height 252
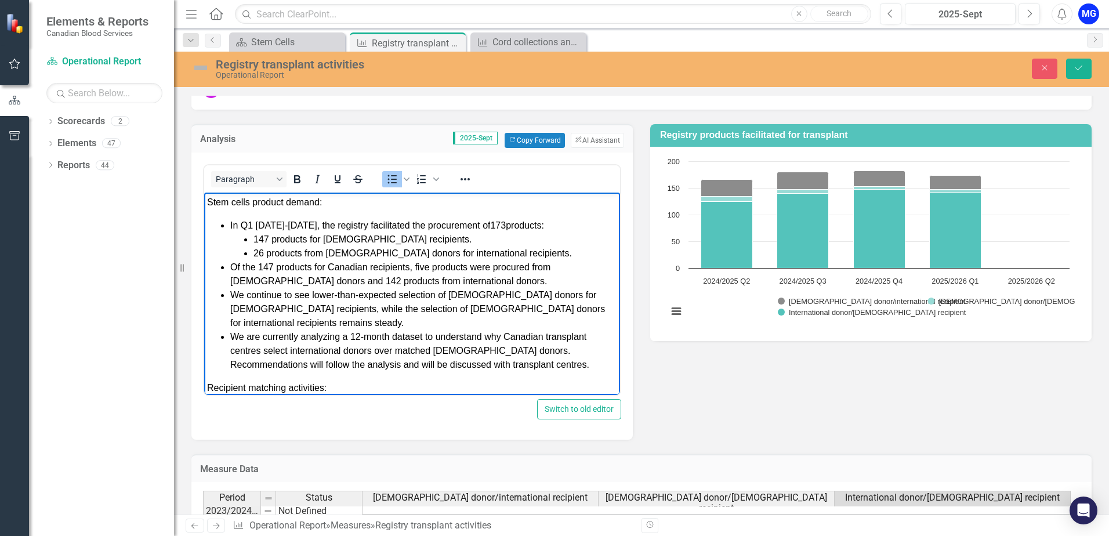
click at [250, 224] on span "In Q1 [DATE]-[DATE], the registry facilitated the procurement of 173 products:" at bounding box center [387, 225] width 314 height 10
drag, startPoint x: 267, startPoint y: 238, endPoint x: 497, endPoint y: 204, distance: 232.7
click at [267, 240] on span "147 products for [DEMOGRAPHIC_DATA] recipients." at bounding box center [362, 239] width 218 height 10
click at [492, 226] on span "In Q2 [DATE]-[DATE], the registry facilitated the procurement of 173 products:" at bounding box center [387, 225] width 314 height 10
click at [276, 266] on span "Of the 147 products for Canadian recipients, five products were procured from […" at bounding box center [390, 273] width 320 height 24
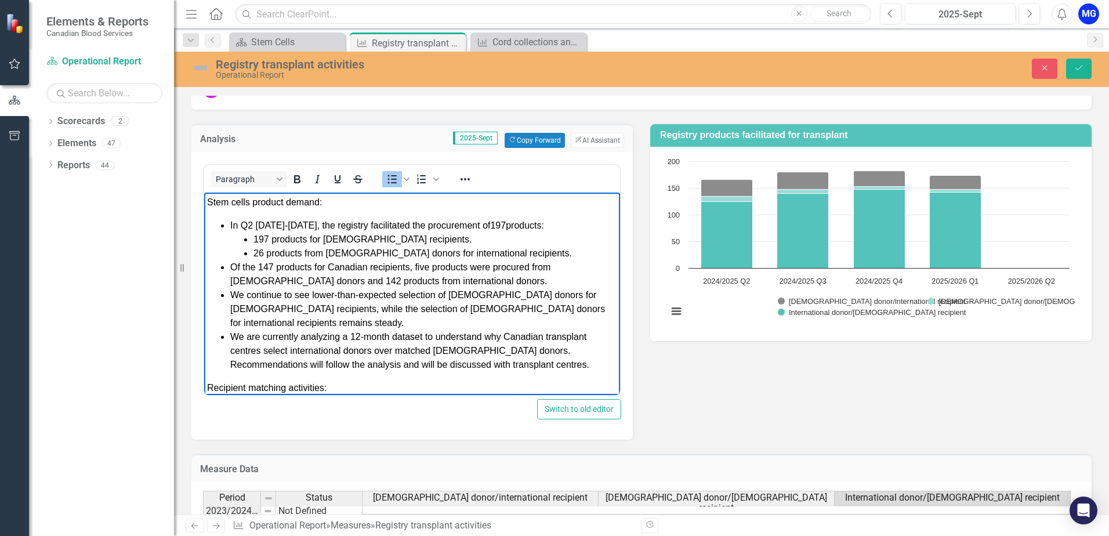
drag, startPoint x: 268, startPoint y: 234, endPoint x: 275, endPoint y: 236, distance: 7.9
click at [268, 235] on span "197 products for [DEMOGRAPHIC_DATA] recipients." at bounding box center [362, 239] width 218 height 10
click at [338, 326] on li "We continue to see lower-than-expected selection of [DEMOGRAPHIC_DATA] donors f…" at bounding box center [423, 309] width 387 height 42
click at [267, 234] on span "197 products for [DEMOGRAPHIC_DATA] recipients." at bounding box center [362, 239] width 218 height 10
click at [268, 241] on span "197 products for [DEMOGRAPHIC_DATA] recipients." at bounding box center [362, 239] width 218 height 10
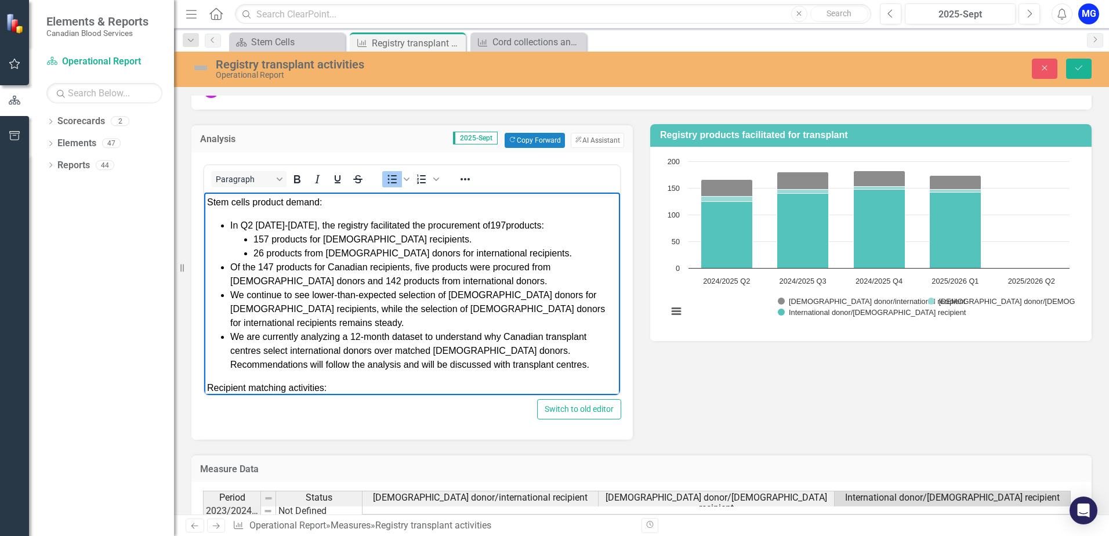
click at [262, 255] on span "26 products from [DEMOGRAPHIC_DATA] donors for international recipients." at bounding box center [412, 253] width 318 height 10
click at [271, 267] on span "Of the 147 products for Canadian recipients, five products were procured from […" at bounding box center [390, 273] width 320 height 24
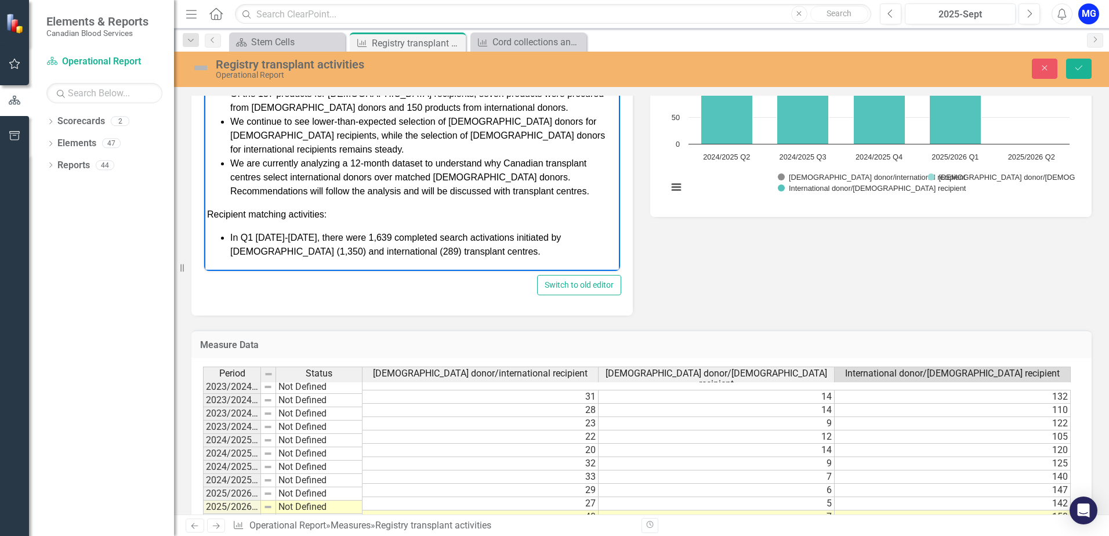
scroll to position [291, 0]
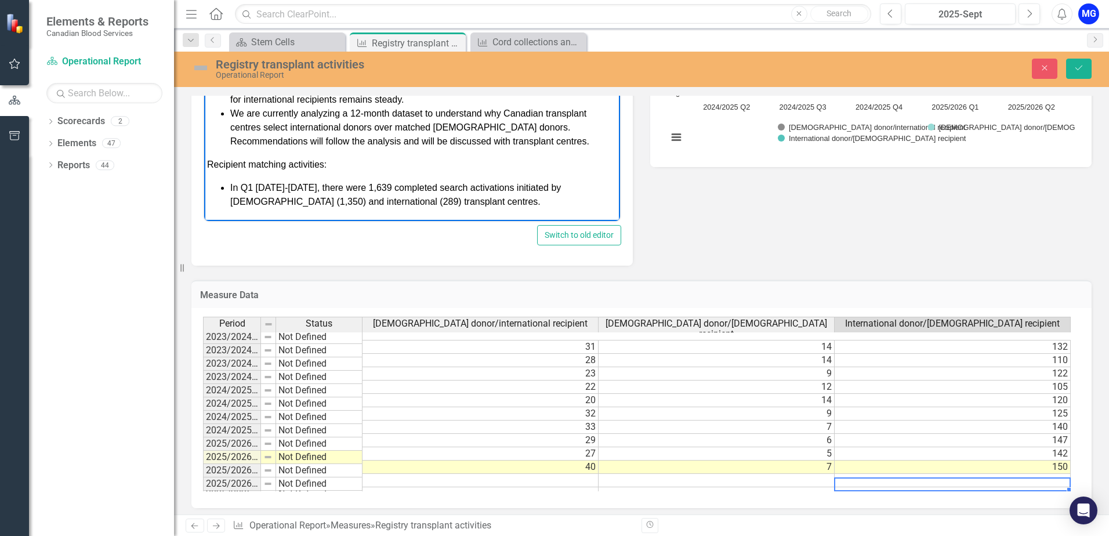
click at [248, 188] on span "In Q1 [DATE]-[DATE], there were 1,639 completed search activations initiated by…" at bounding box center [395, 194] width 330 height 24
click at [350, 181] on li "In Q2 [DATE]-[DATE], there were 1,639 completed search activations initiated by…" at bounding box center [423, 194] width 387 height 28
drag, startPoint x: 359, startPoint y: 187, endPoint x: 375, endPoint y: 188, distance: 15.7
click at [375, 188] on span "In Q2 [DATE]-[DATE], there were 1,639 completed search activations initiated by…" at bounding box center [395, 194] width 330 height 24
drag, startPoint x: 353, startPoint y: 186, endPoint x: 373, endPoint y: 187, distance: 20.3
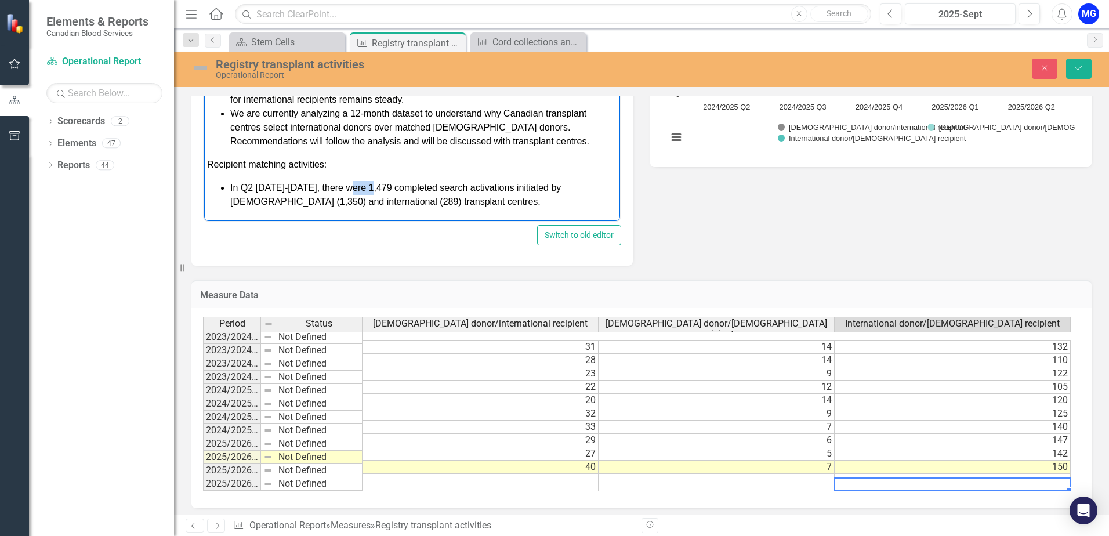
click at [373, 187] on span "In Q2 [DATE]-[DATE], there were 1,479 completed search activations initiated by…" at bounding box center [395, 194] width 330 height 24
click at [362, 187] on span "In Q2 [DATE]-[DATE], there were 1,479 completed search activations initiated by…" at bounding box center [395, 194] width 330 height 24
drag, startPoint x: 243, startPoint y: 200, endPoint x: 548, endPoint y: 182, distance: 305.5
click at [244, 201] on span "In Q2 [DATE]-[DATE], there were 1,835 completed search activations initiated by…" at bounding box center [395, 194] width 330 height 24
drag, startPoint x: 339, startPoint y: 202, endPoint x: 353, endPoint y: 201, distance: 13.4
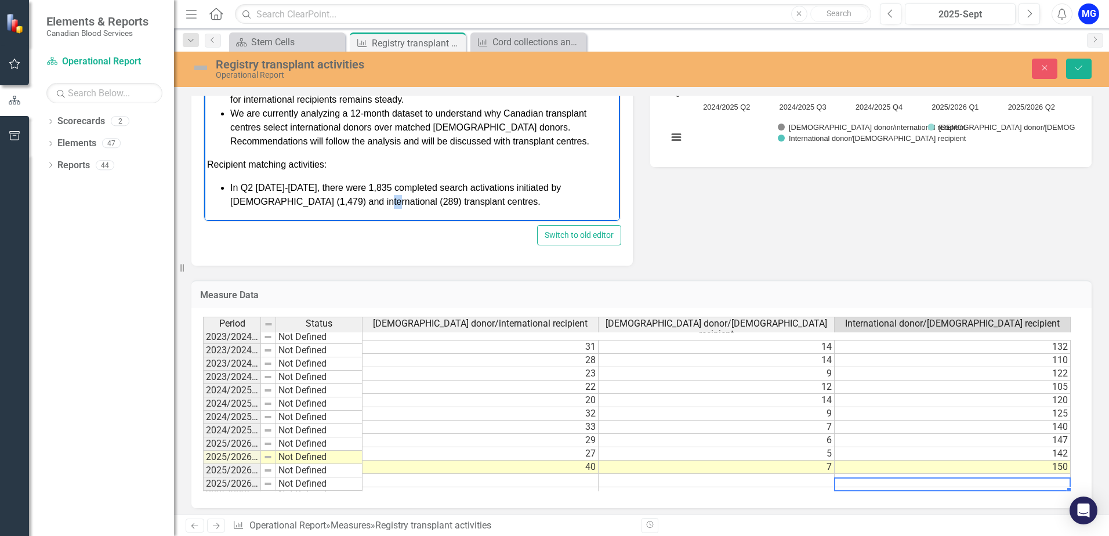
click at [353, 201] on span "In Q2 [DATE]-[DATE], there were 1,835 completed search activations initiated by…" at bounding box center [395, 194] width 330 height 24
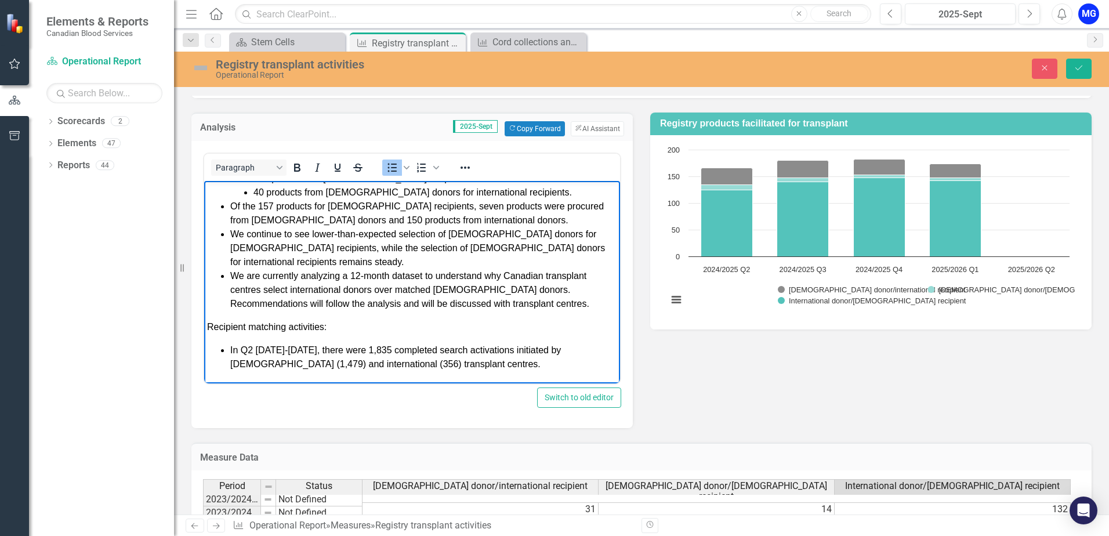
scroll to position [0, 0]
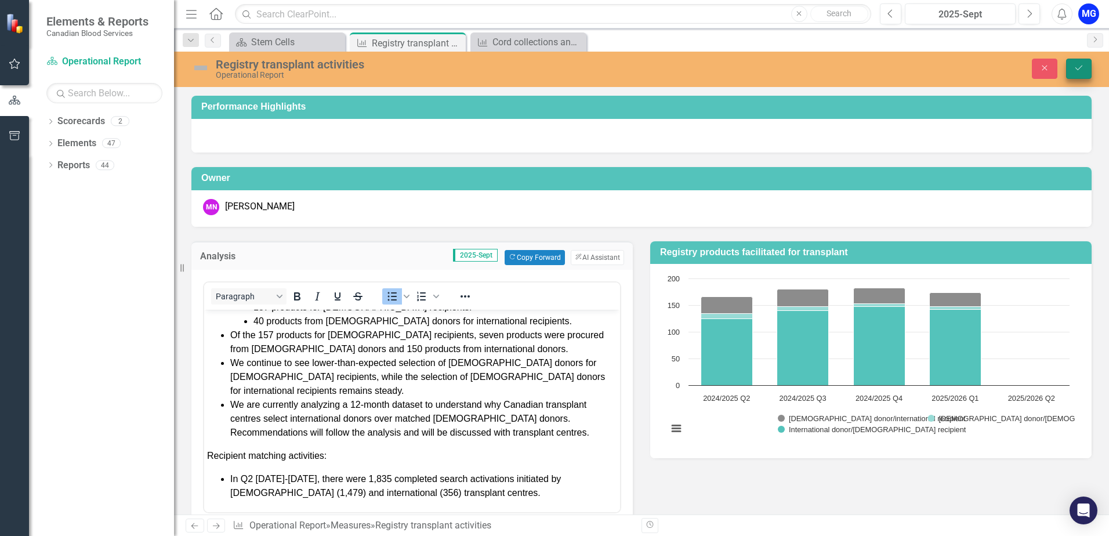
click at [1078, 65] on icon "Save" at bounding box center [1078, 68] width 10 height 8
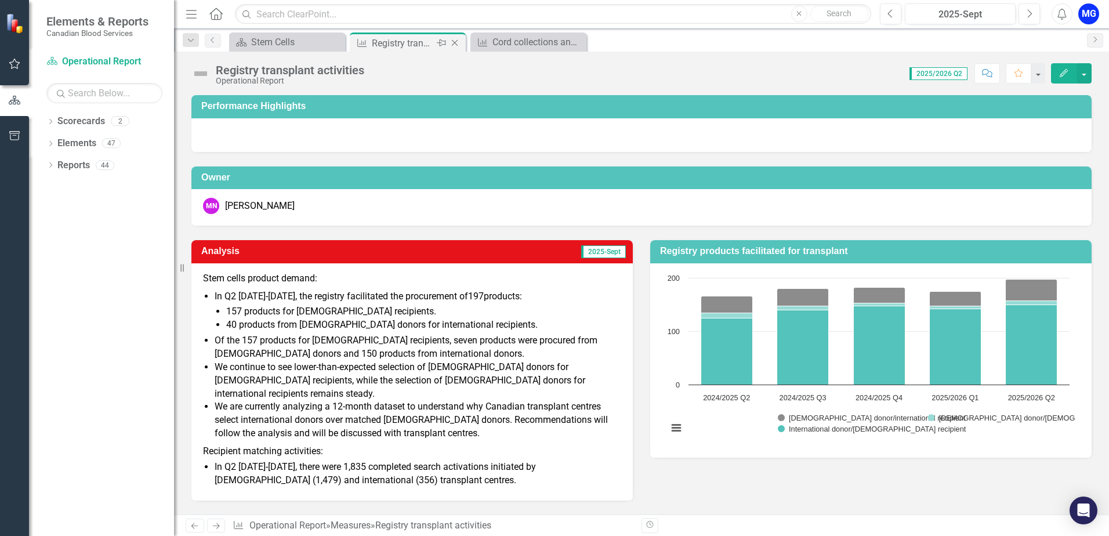
click at [455, 43] on icon at bounding box center [455, 43] width 6 height 6
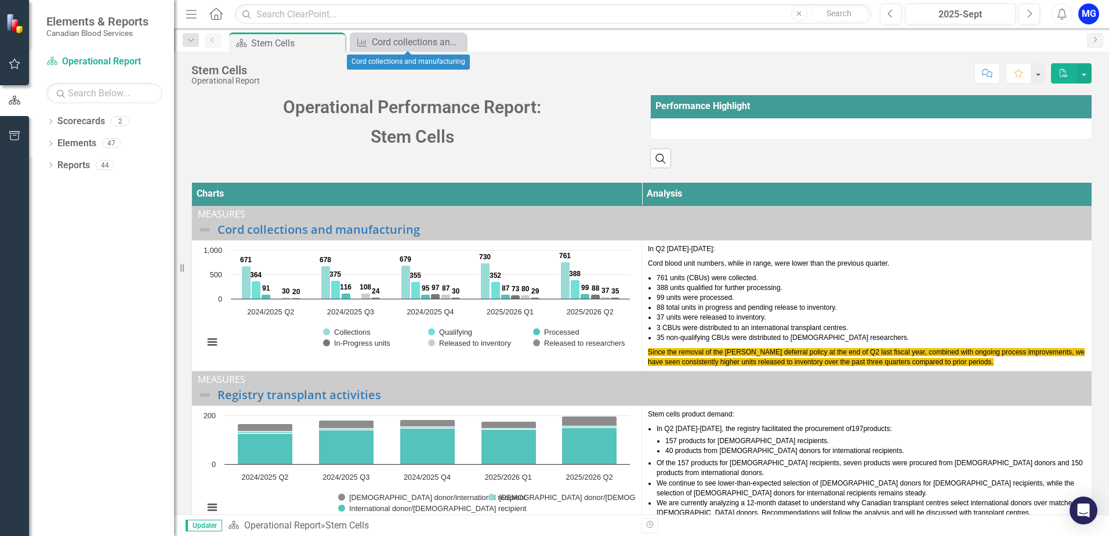
click at [0, 0] on icon "Close" at bounding box center [0, 0] width 0 height 0
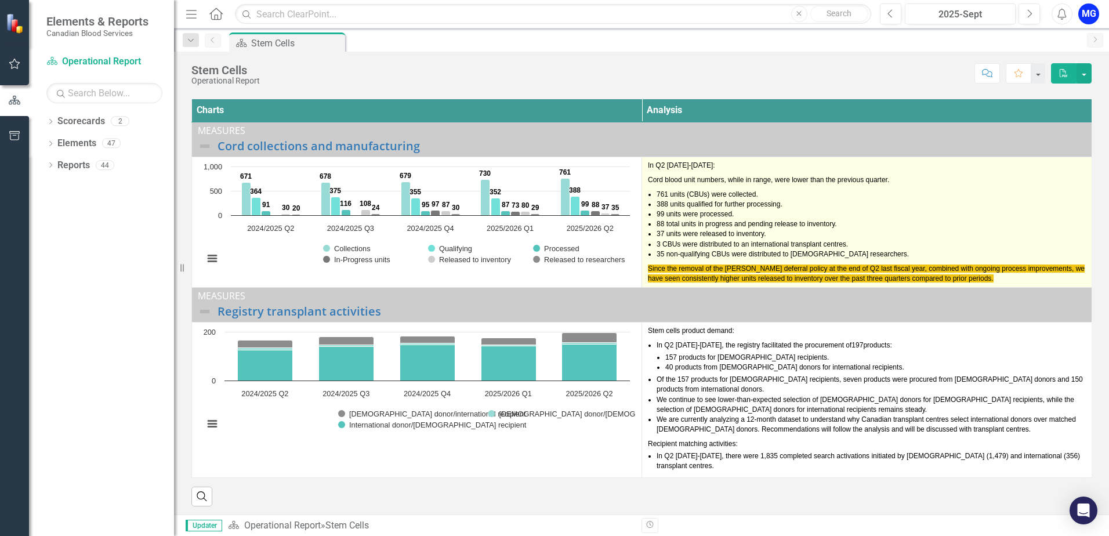
scroll to position [95, 0]
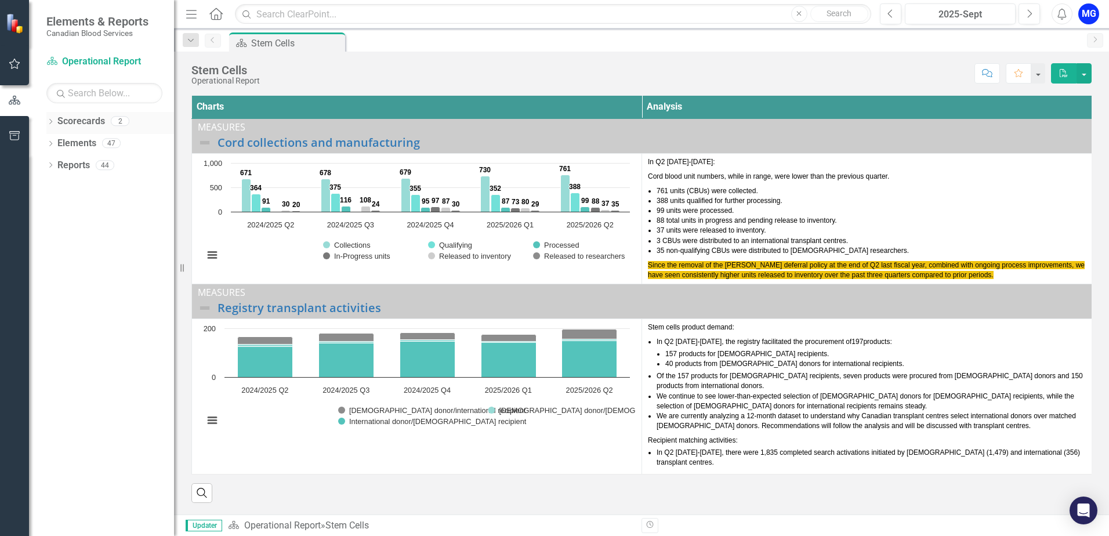
click at [53, 119] on icon "Dropdown" at bounding box center [50, 122] width 8 height 6
click at [85, 143] on link "Strategic Report (2025)" at bounding box center [119, 143] width 110 height 13
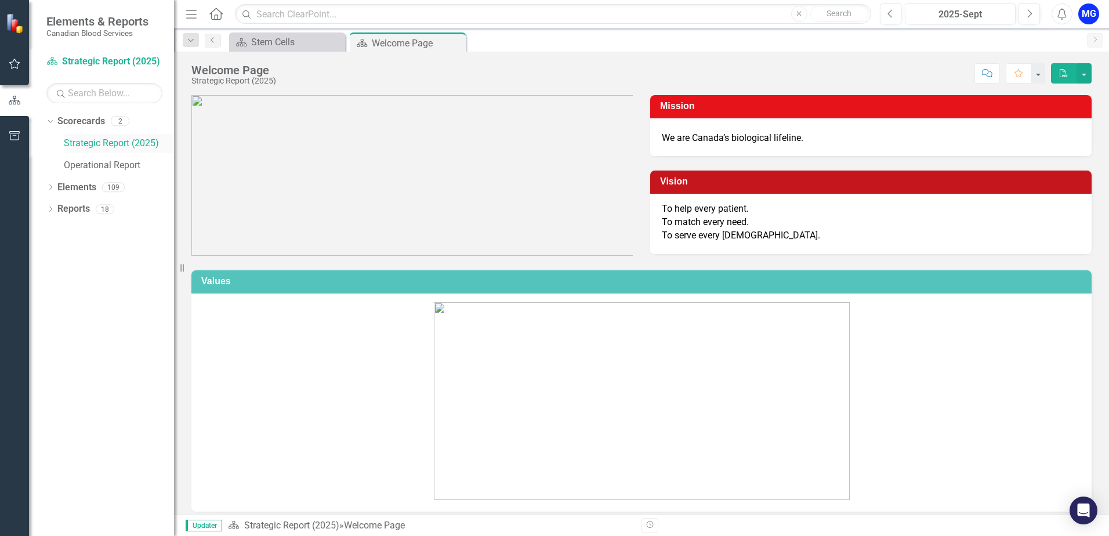
click at [146, 142] on link "Strategic Report (2025)" at bounding box center [119, 143] width 110 height 13
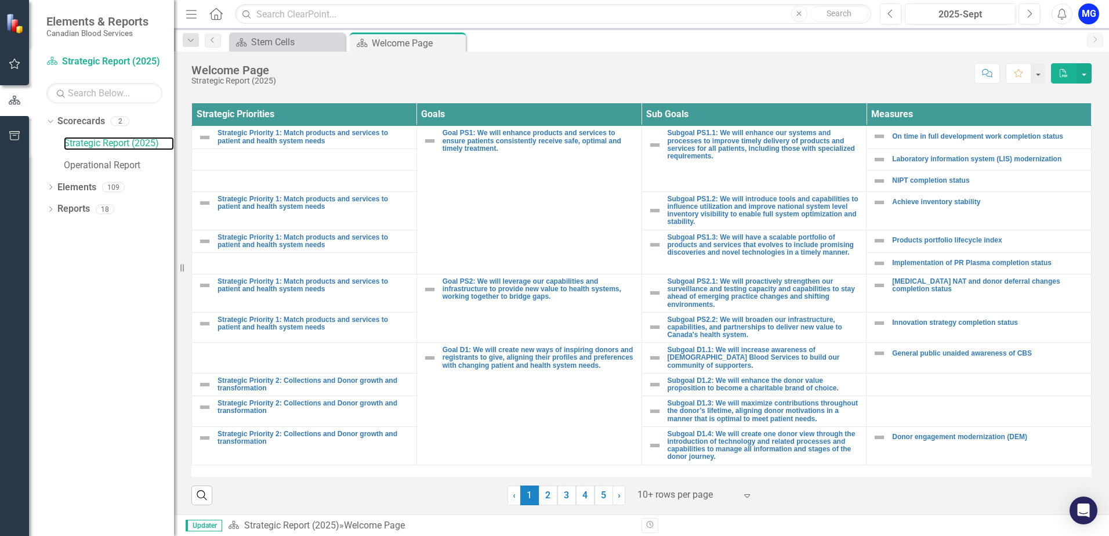
scroll to position [425, 0]
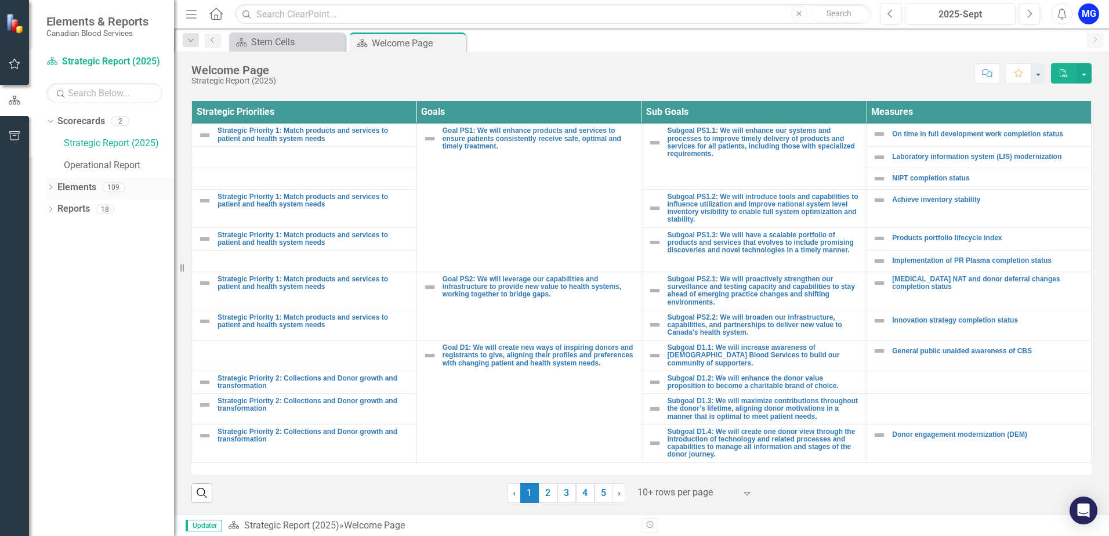
click at [53, 193] on div "Dropdown" at bounding box center [50, 189] width 8 height 10
click at [95, 277] on link "Measure Measures" at bounding box center [91, 274] width 57 height 13
click at [55, 274] on icon "Dropdown" at bounding box center [56, 276] width 8 height 6
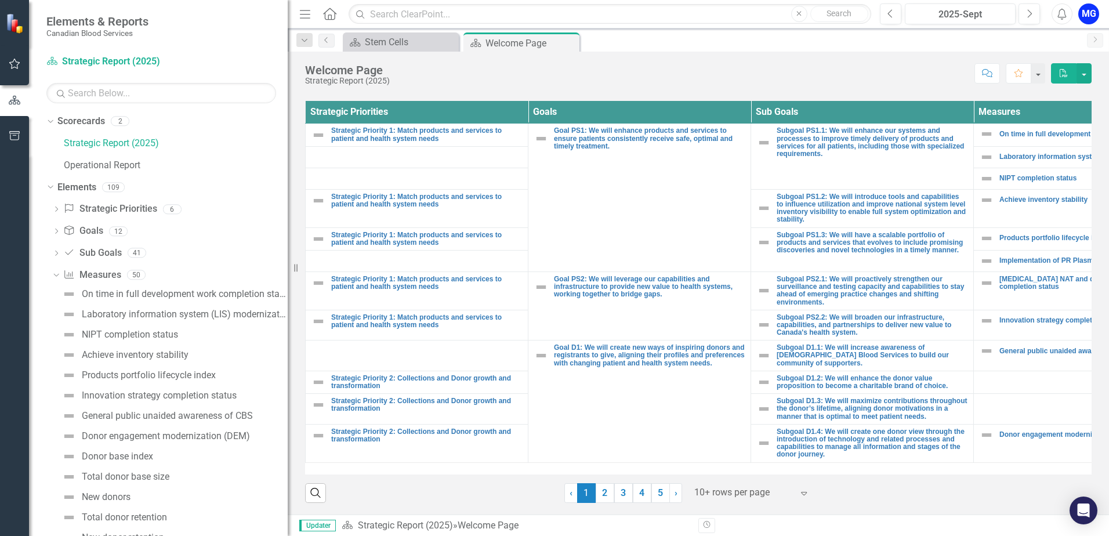
drag, startPoint x: 175, startPoint y: 439, endPoint x: 288, endPoint y: 448, distance: 112.8
click at [288, 448] on div "Resize" at bounding box center [292, 268] width 9 height 536
click at [141, 473] on div "Total donor base size" at bounding box center [126, 476] width 88 height 10
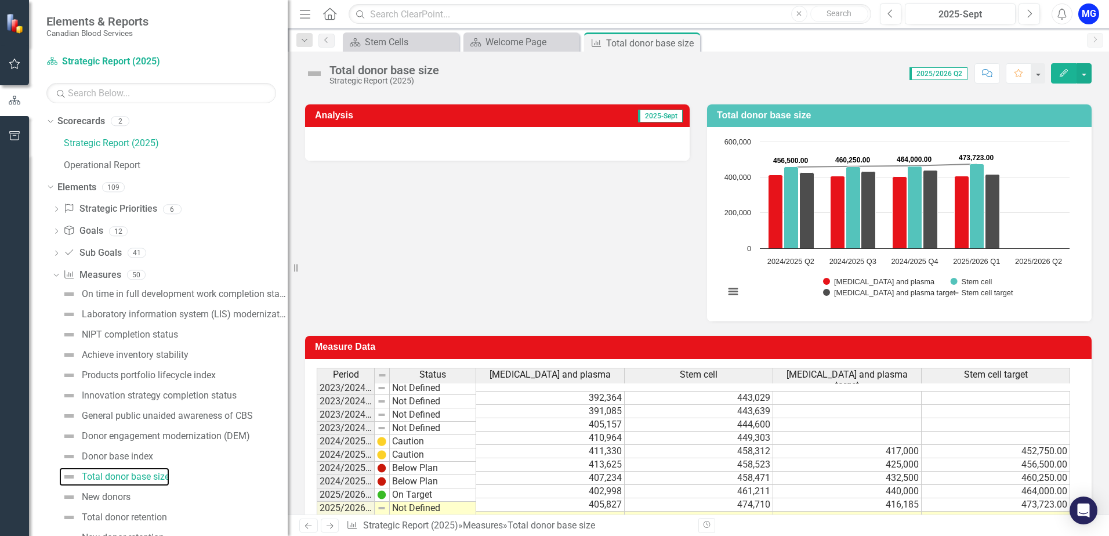
scroll to position [234, 0]
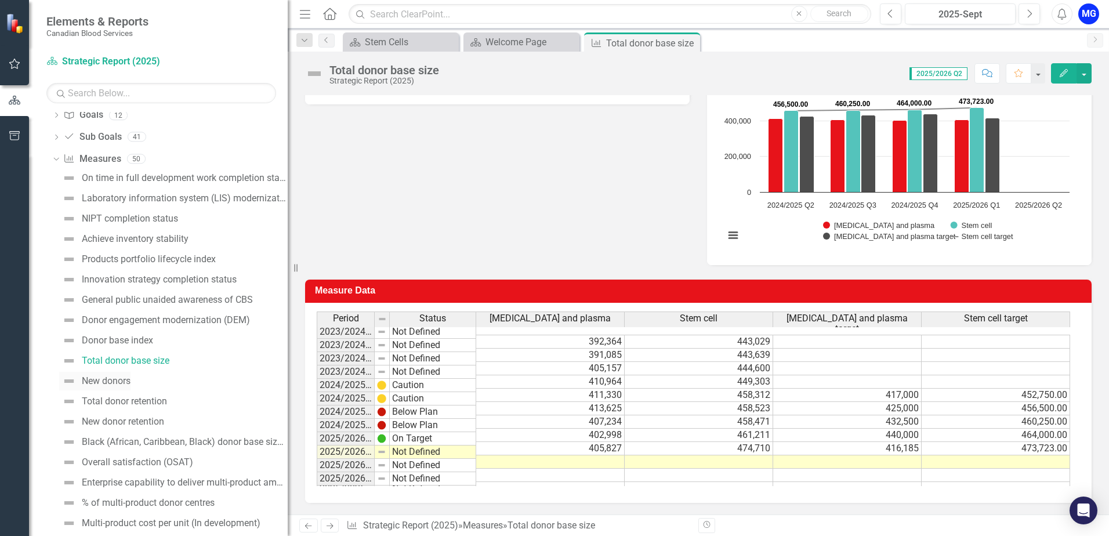
click at [110, 380] on div "New donors" at bounding box center [106, 381] width 49 height 10
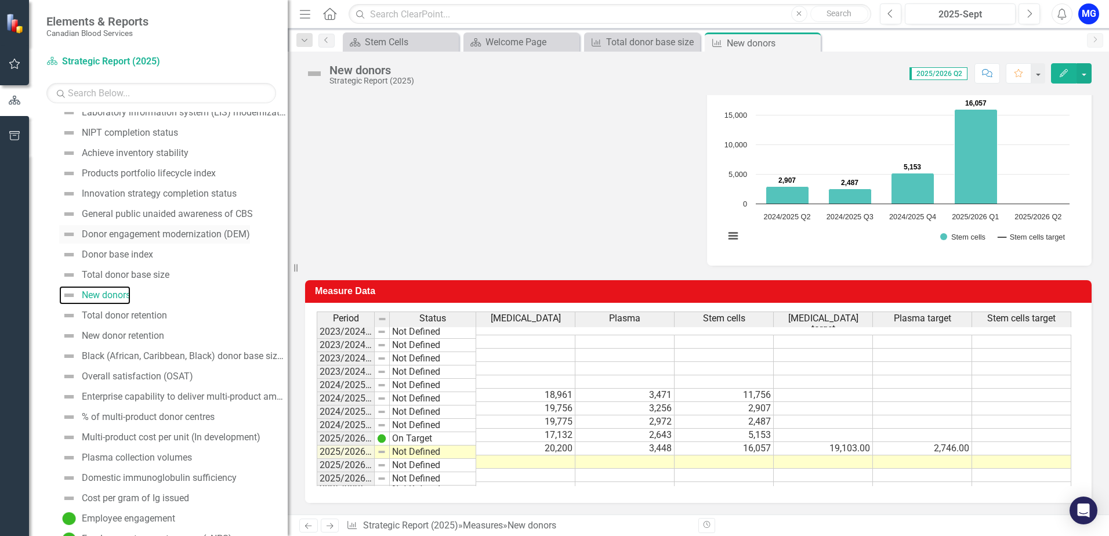
scroll to position [232, 0]
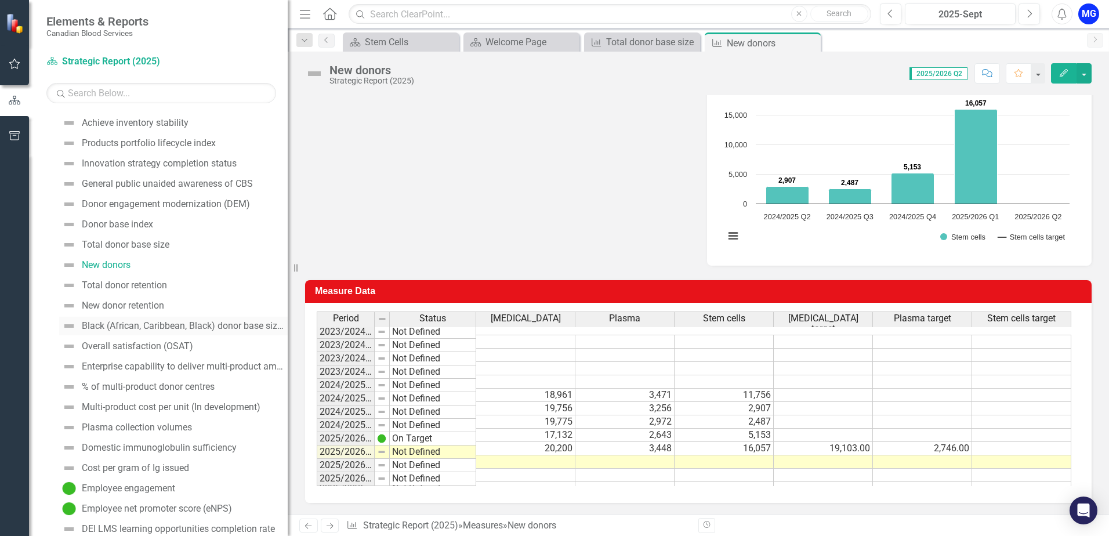
click at [181, 321] on div "Black (African, Caribbean, Black) donor base size (WB, Stem)" at bounding box center [185, 326] width 206 height 10
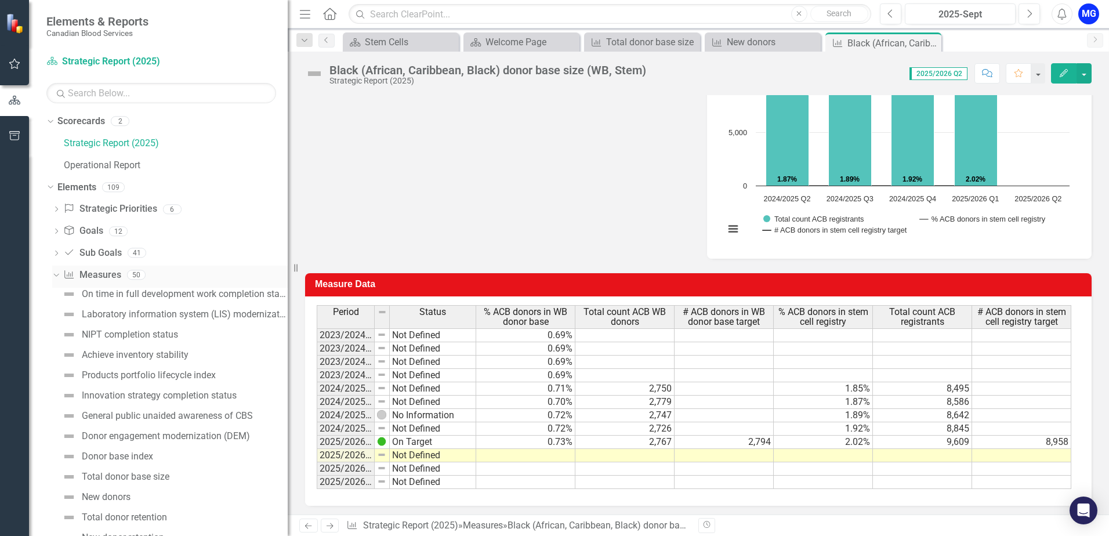
click at [58, 272] on icon "Dropdown" at bounding box center [55, 274] width 6 height 8
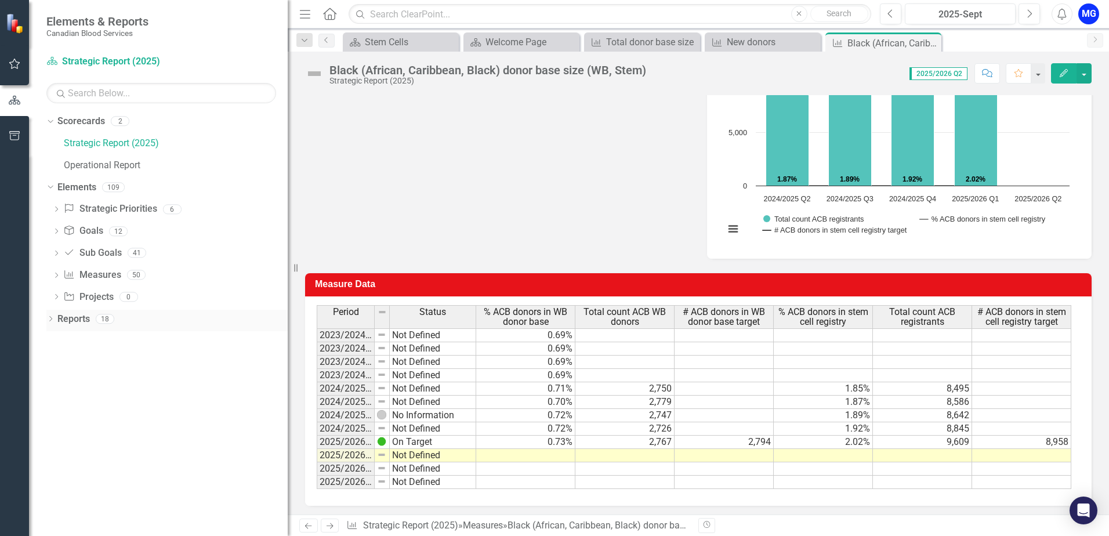
click at [52, 319] on icon "Dropdown" at bounding box center [50, 320] width 8 height 6
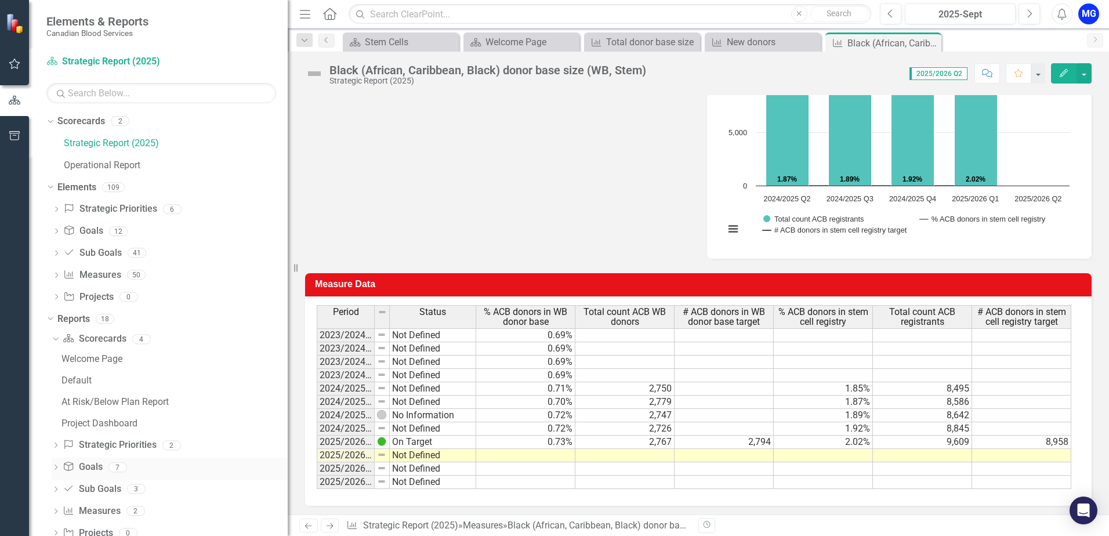
scroll to position [27, 0]
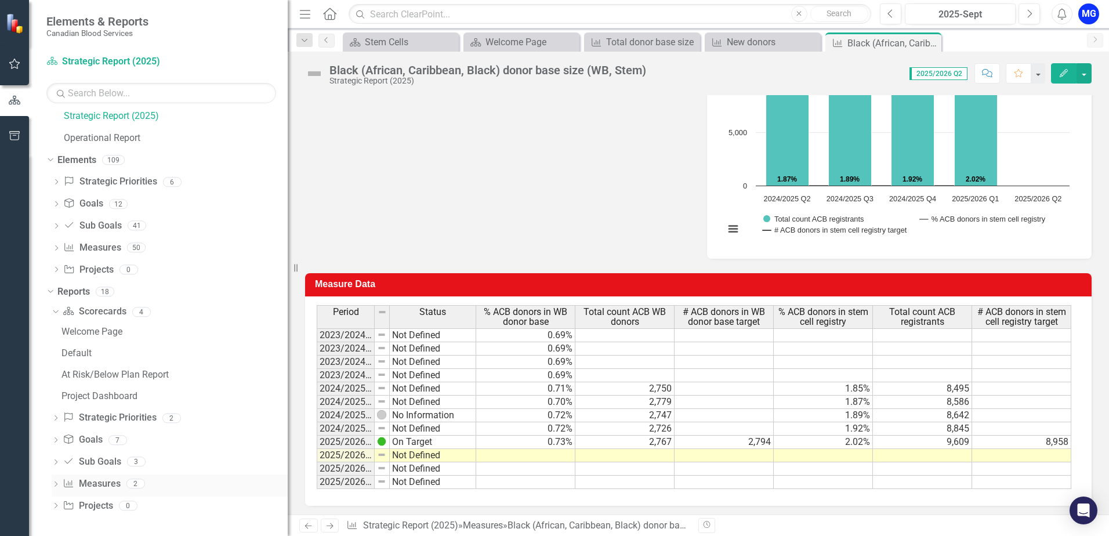
click at [54, 482] on icon "Dropdown" at bounding box center [56, 485] width 8 height 6
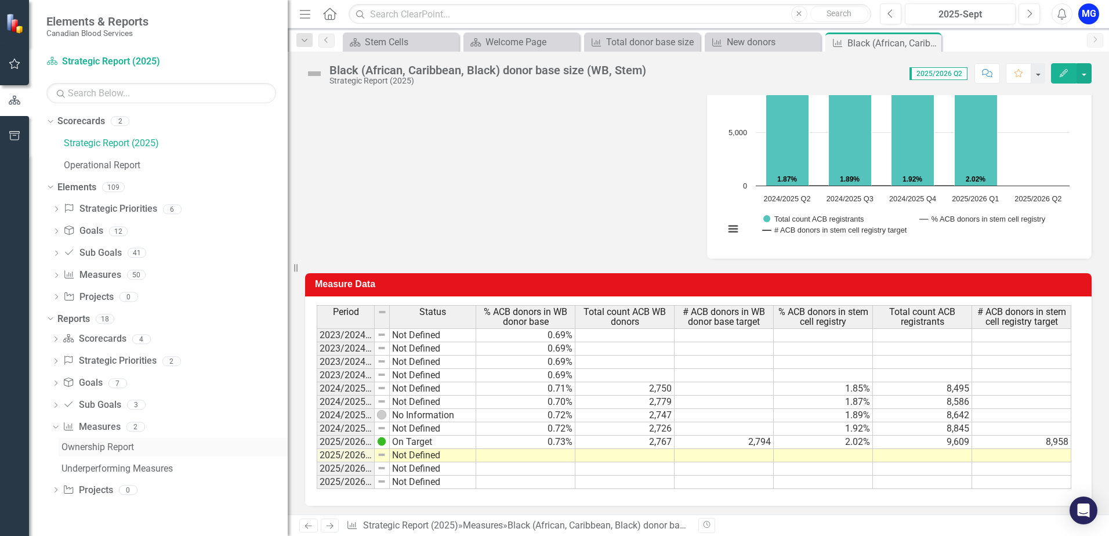
click at [100, 450] on div "Ownership Report" at bounding box center [174, 447] width 226 height 10
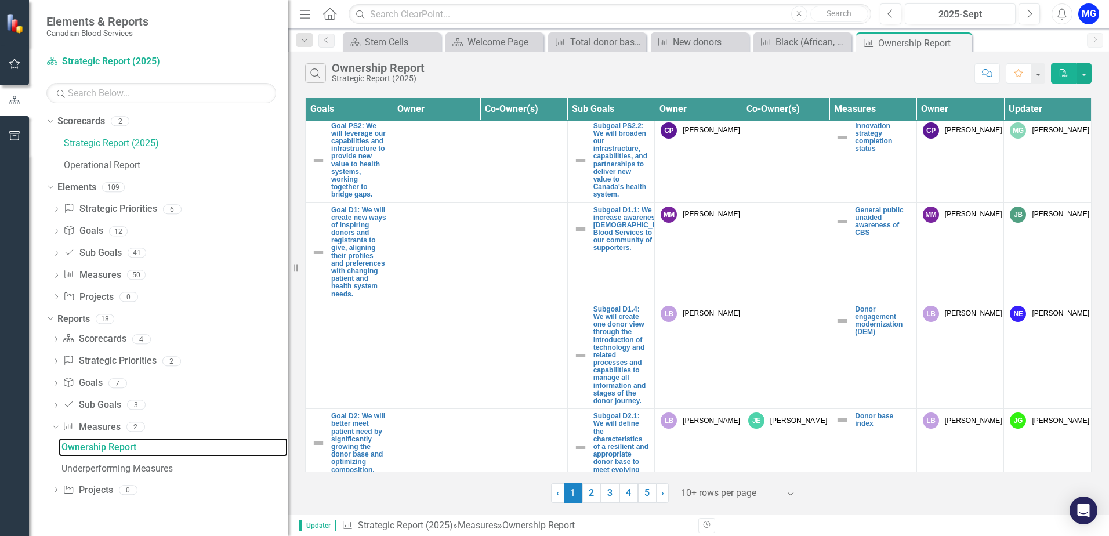
scroll to position [612, 0]
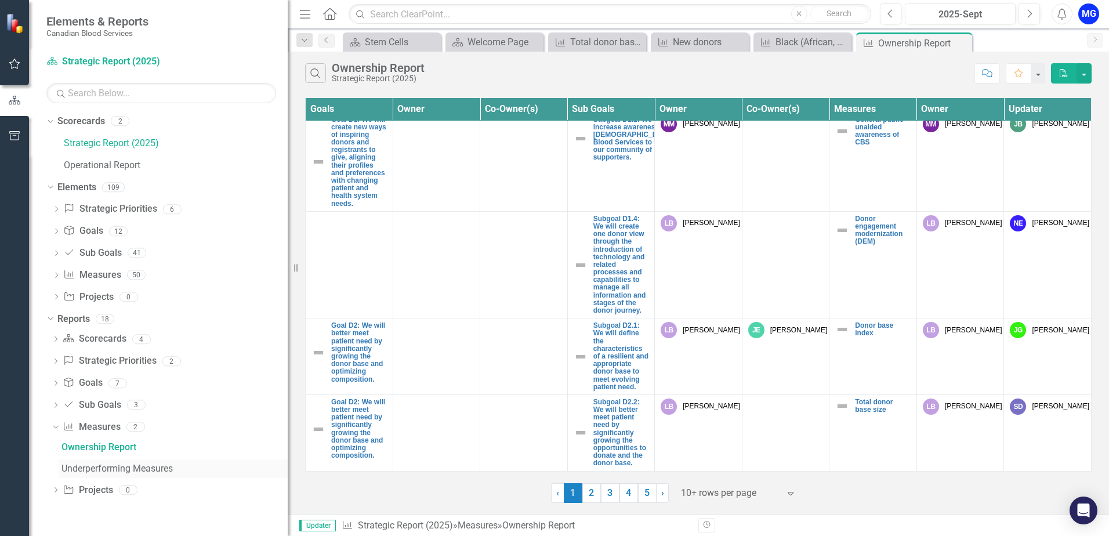
click at [97, 467] on div "Underperforming Measures" at bounding box center [174, 468] width 226 height 10
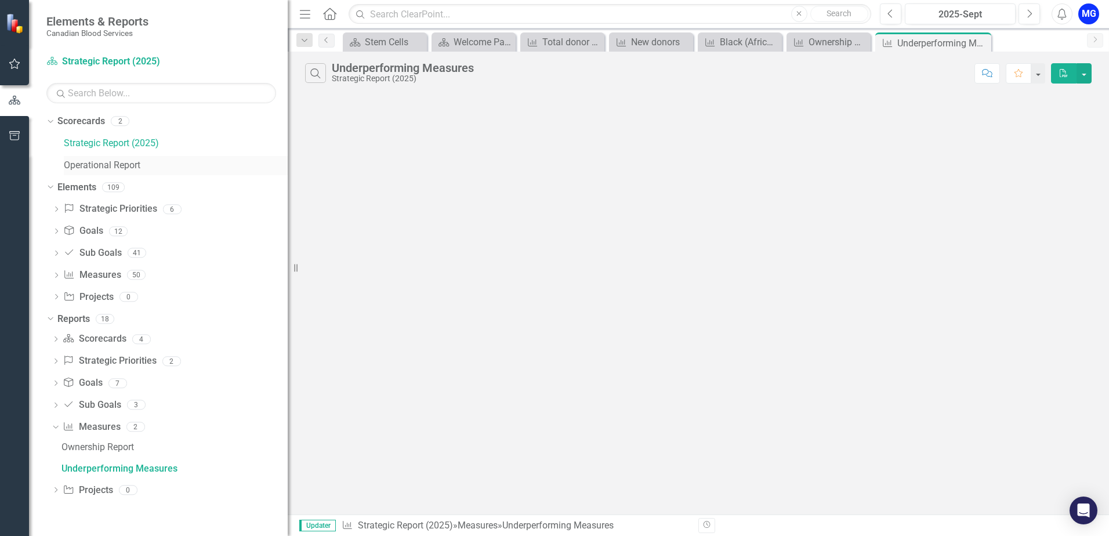
click at [114, 161] on link "Operational Report" at bounding box center [176, 165] width 224 height 13
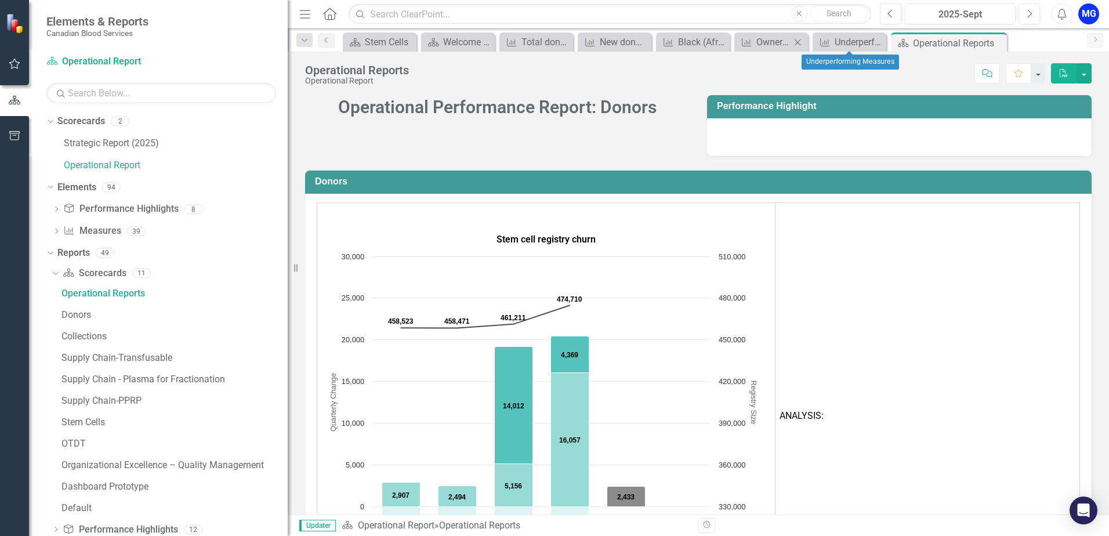
drag, startPoint x: 877, startPoint y: 39, endPoint x: 863, endPoint y: 42, distance: 14.8
click at [0, 0] on icon "Close" at bounding box center [0, 0] width 0 height 0
click at [860, 40] on icon "Close" at bounding box center [860, 42] width 12 height 9
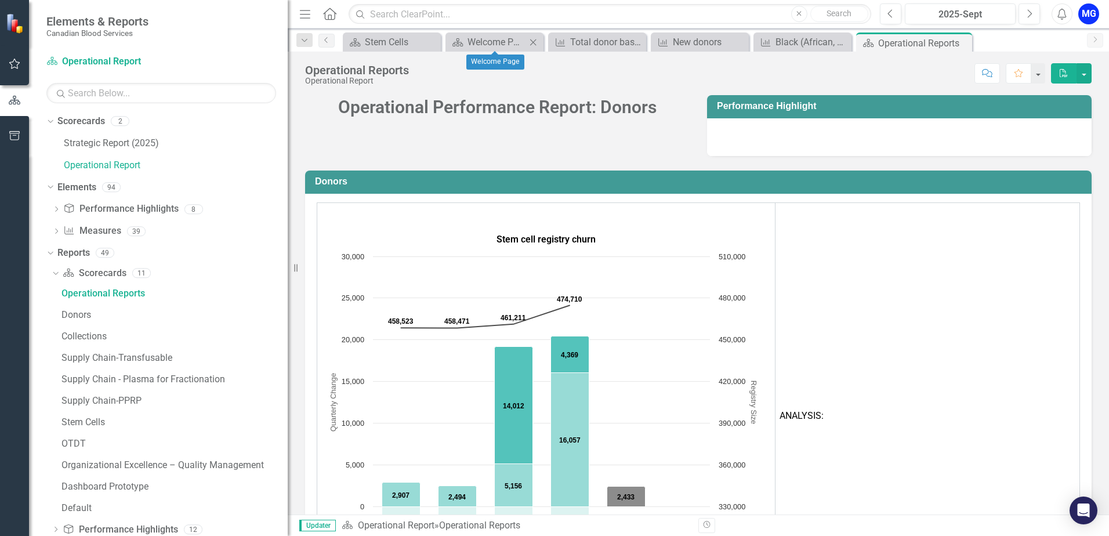
click at [531, 39] on icon "Close" at bounding box center [533, 42] width 12 height 9
click at [569, 42] on icon at bounding box center [569, 42] width 6 height 6
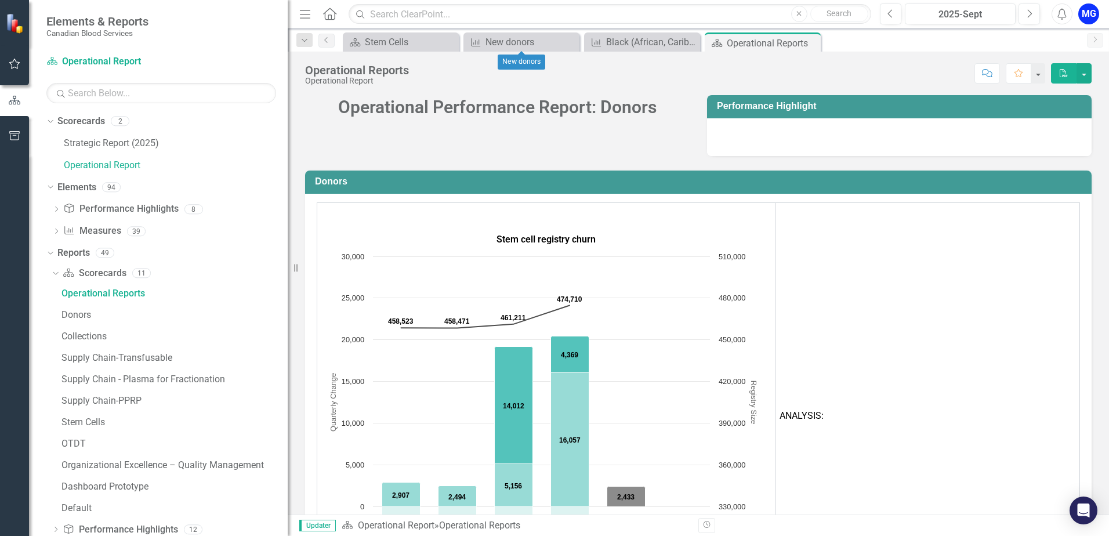
click at [0, 0] on icon at bounding box center [0, 0] width 0 height 0
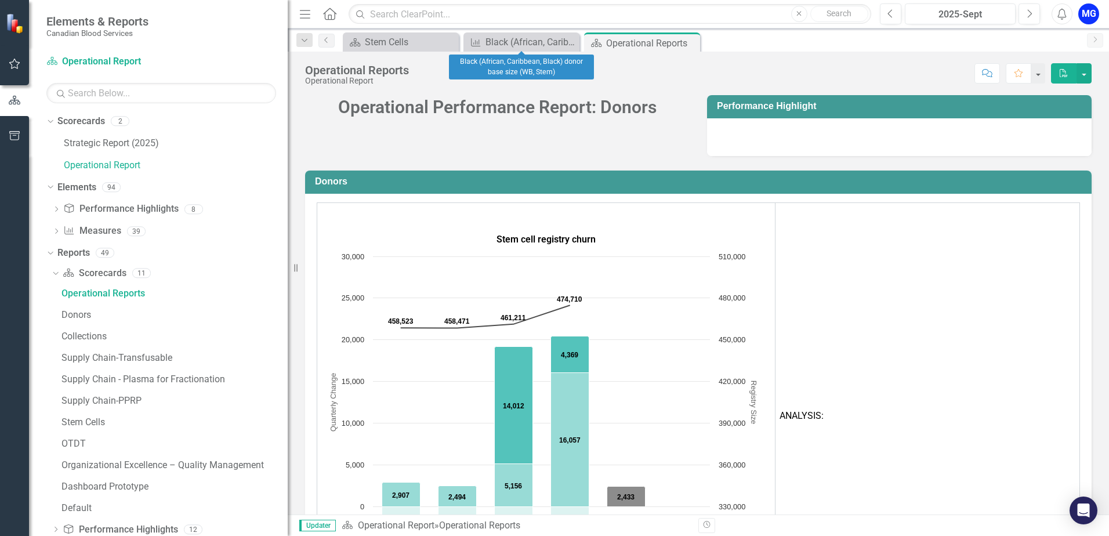
click at [0, 0] on icon at bounding box center [0, 0] width 0 height 0
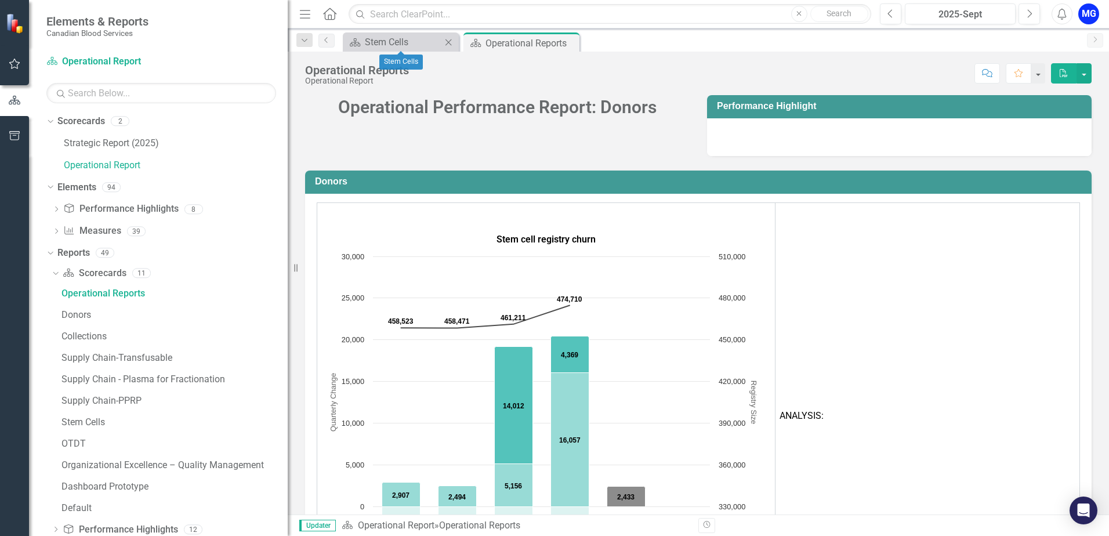
click at [450, 42] on icon "Close" at bounding box center [448, 42] width 12 height 9
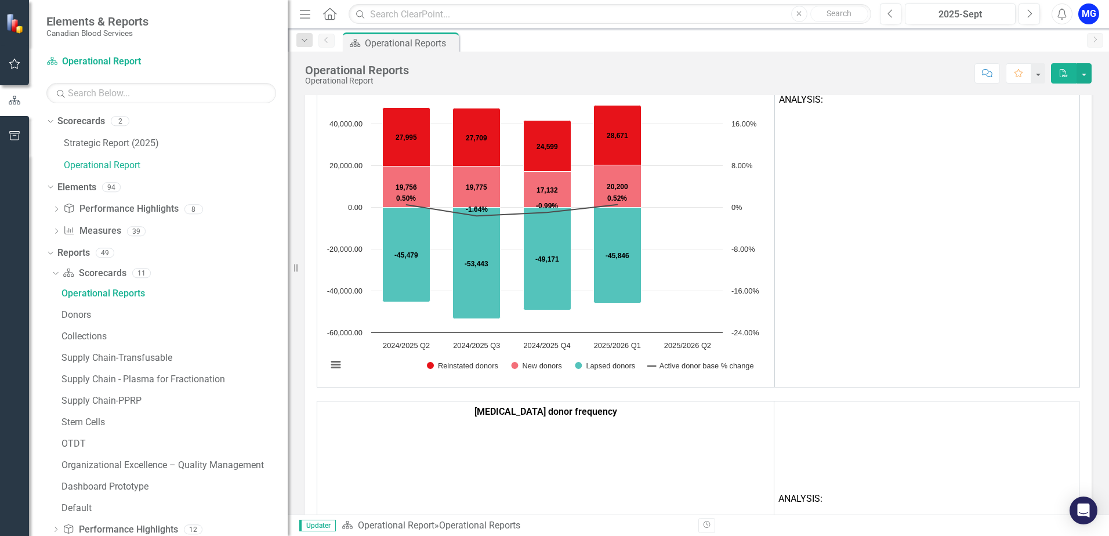
scroll to position [1834, 0]
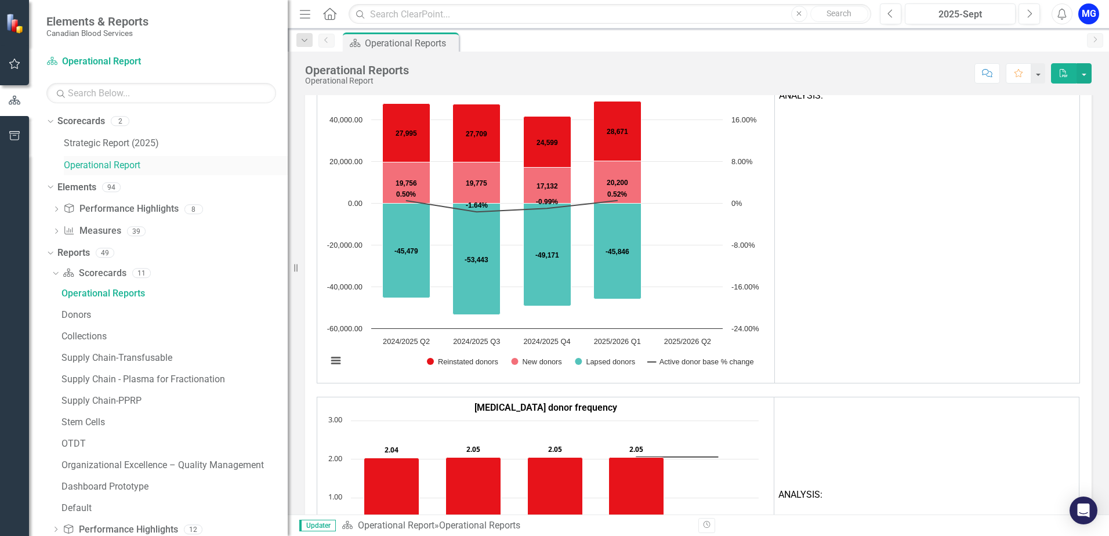
click at [89, 162] on link "Operational Report" at bounding box center [176, 165] width 224 height 13
click at [55, 232] on icon "Dropdown" at bounding box center [56, 232] width 8 height 6
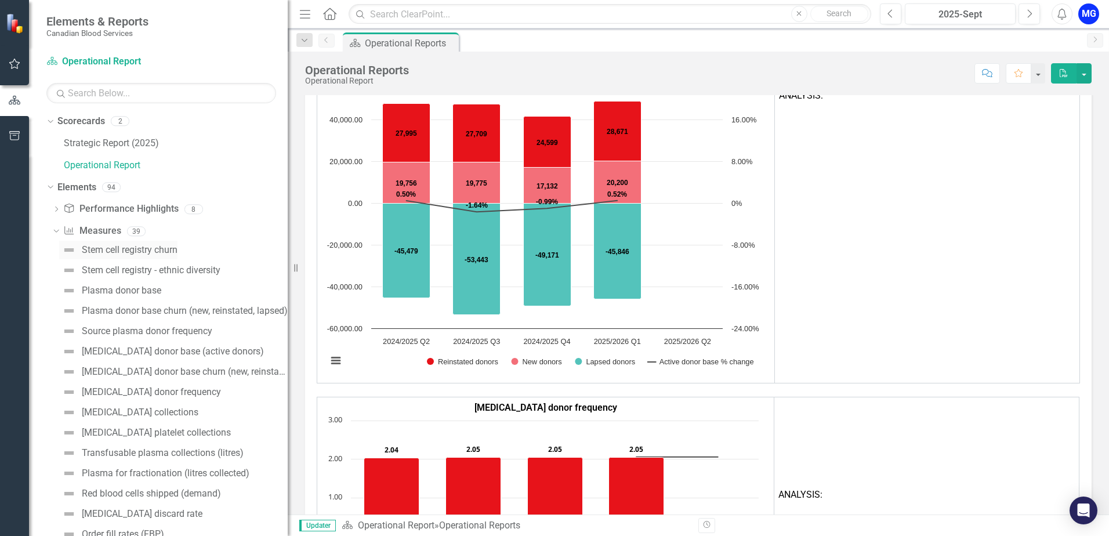
click at [127, 250] on div "Stem cell registry churn" at bounding box center [130, 250] width 96 height 10
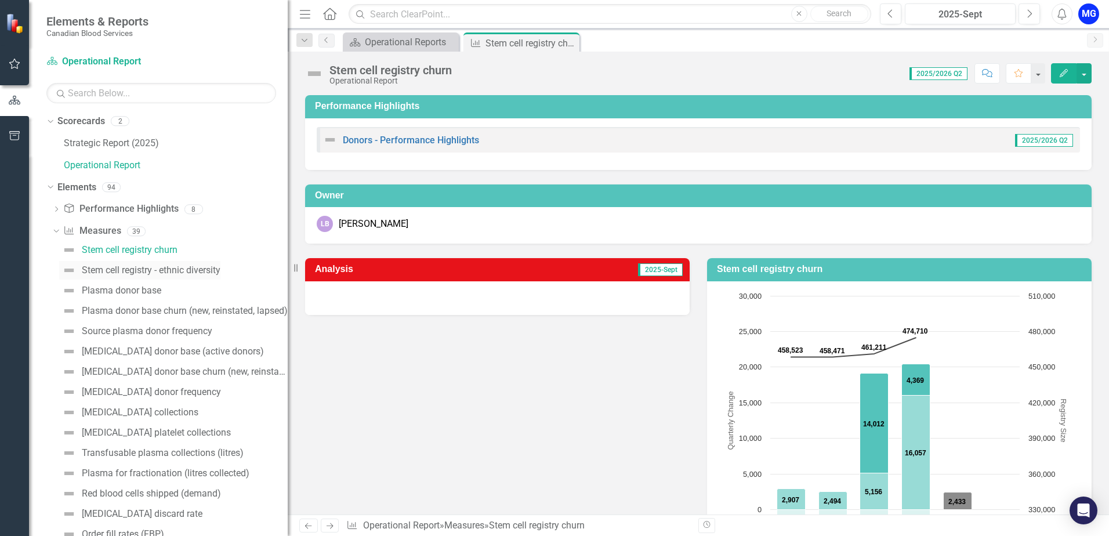
click at [123, 274] on div "Stem cell registry - ethnic diversity" at bounding box center [151, 270] width 139 height 10
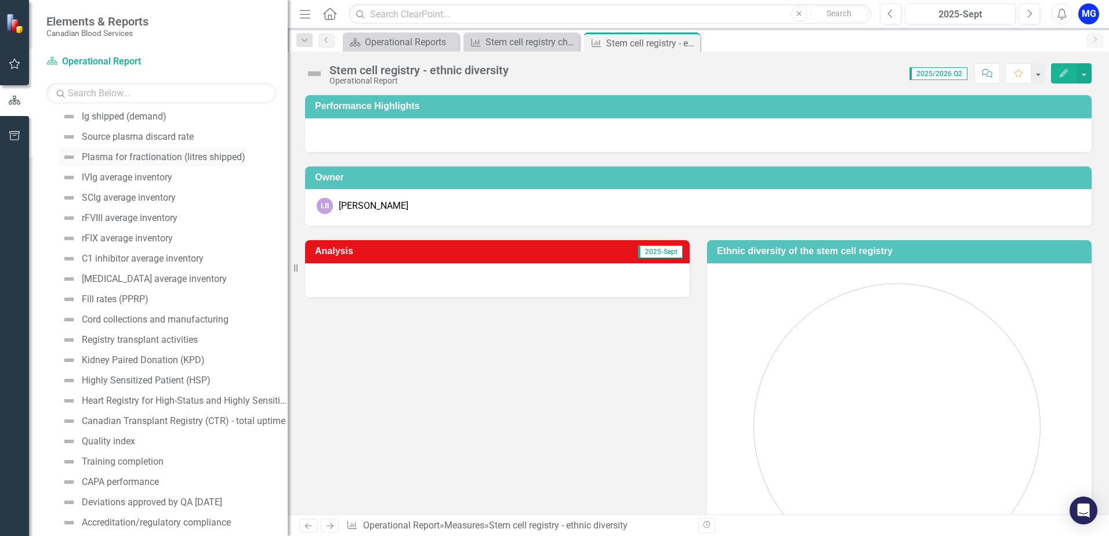
scroll to position [464, 0]
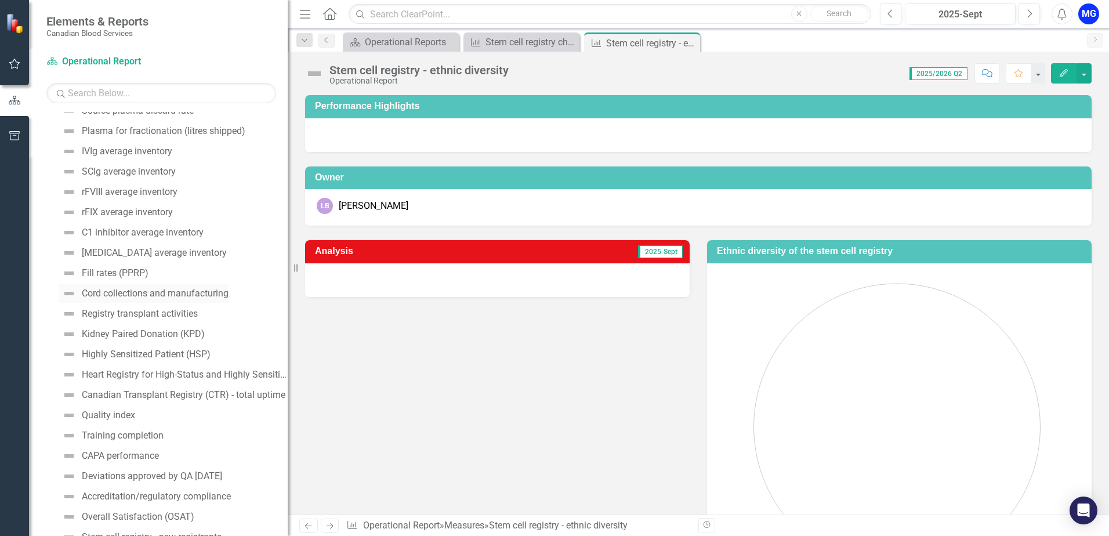
click at [158, 289] on div "Cord collections and manufacturing" at bounding box center [155, 293] width 147 height 10
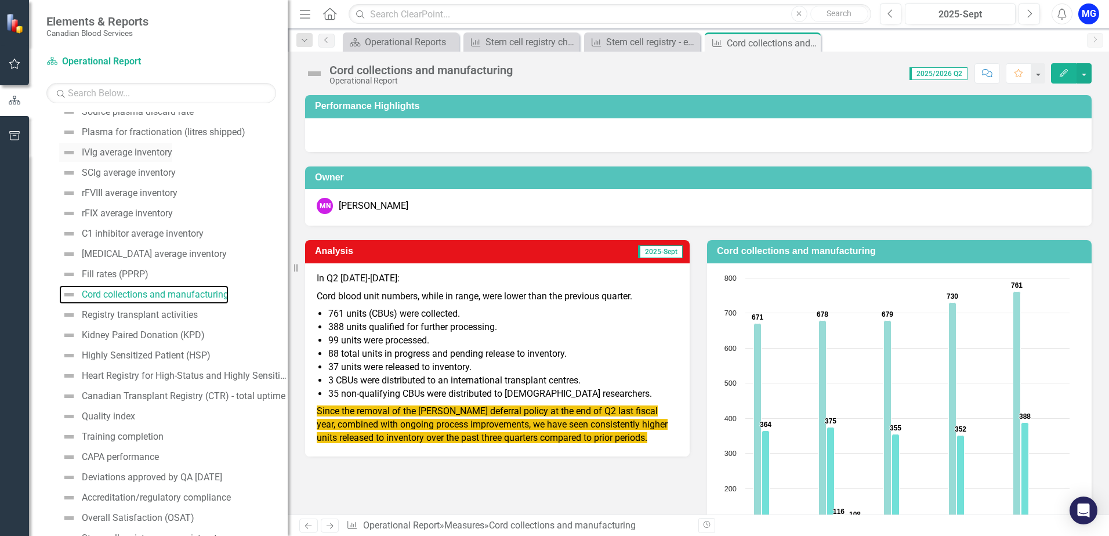
scroll to position [521, 0]
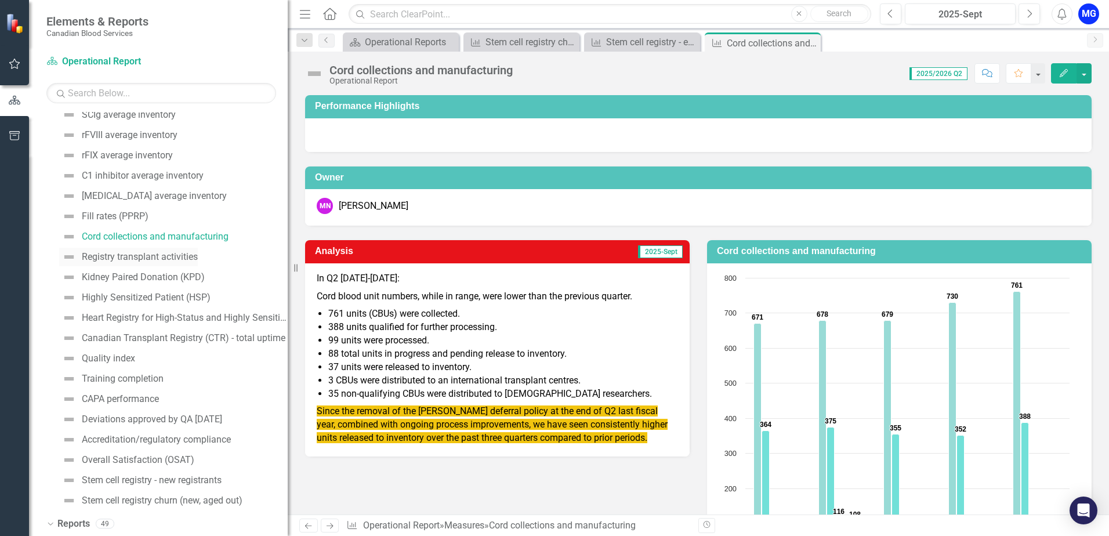
click at [114, 252] on div "Registry transplant activities" at bounding box center [140, 257] width 116 height 10
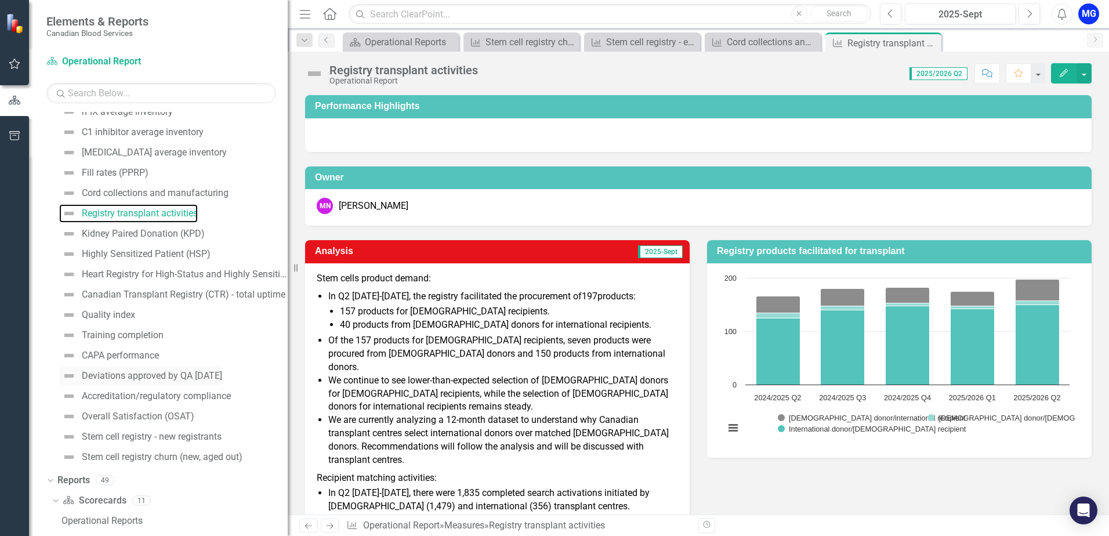
scroll to position [599, 0]
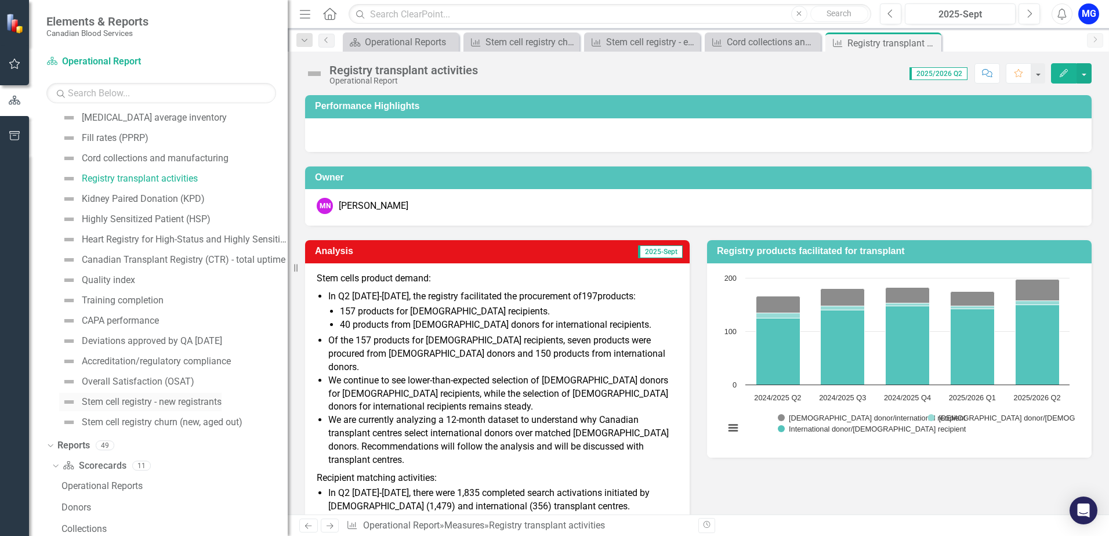
click at [128, 404] on div "Stem cell registry - new registrants" at bounding box center [152, 402] width 140 height 10
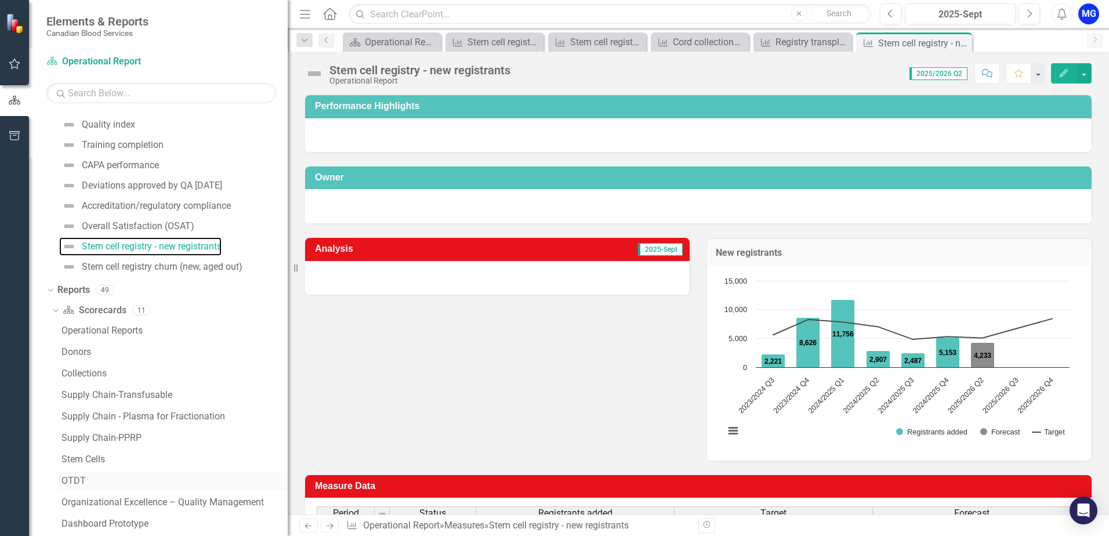
scroll to position [706, 0]
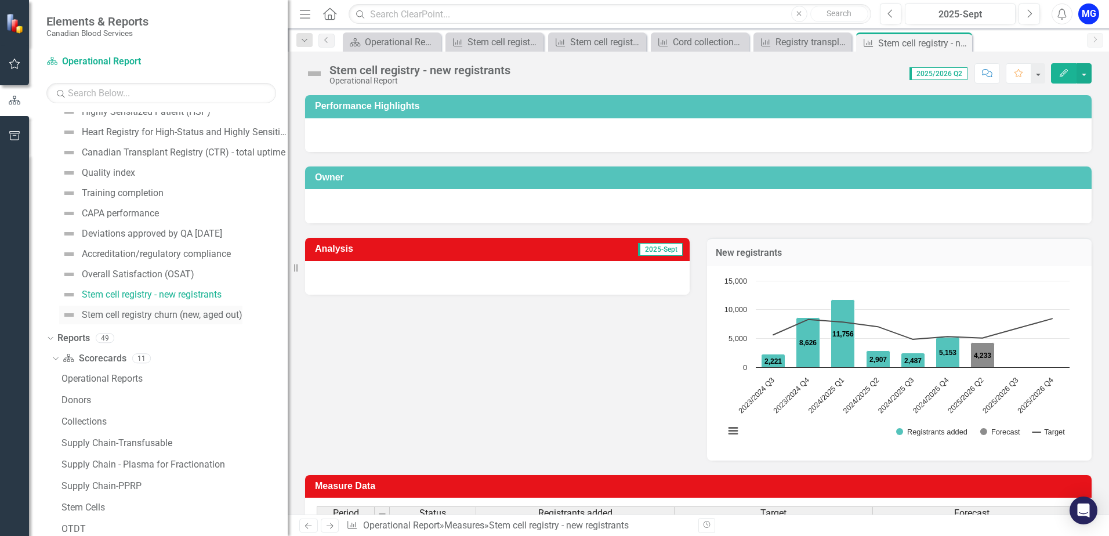
click at [137, 316] on div "Stem cell registry churn (new, aged out)" at bounding box center [162, 315] width 161 height 10
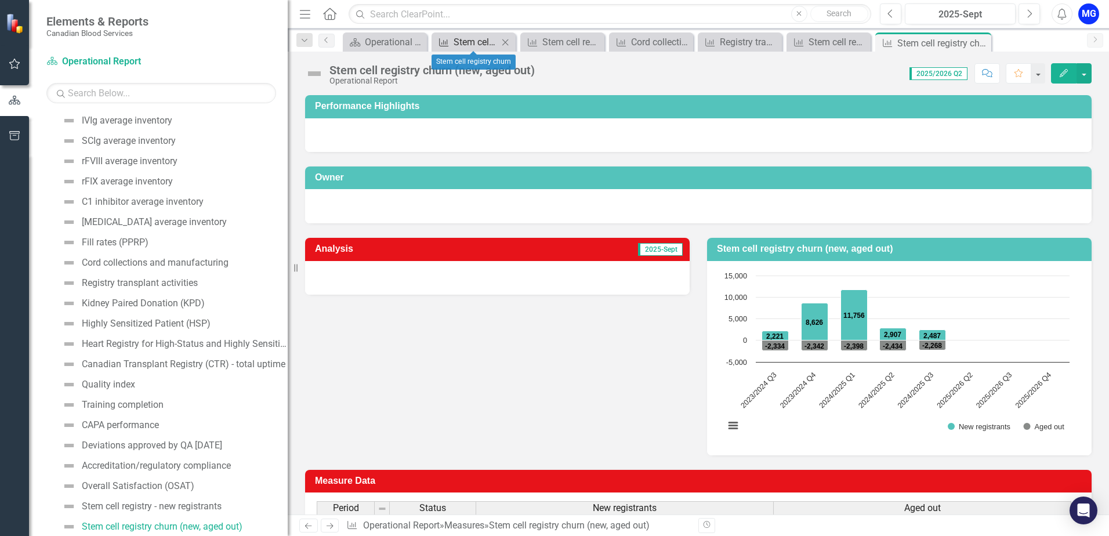
click at [463, 39] on div "Stem cell registry churn" at bounding box center [475, 42] width 45 height 14
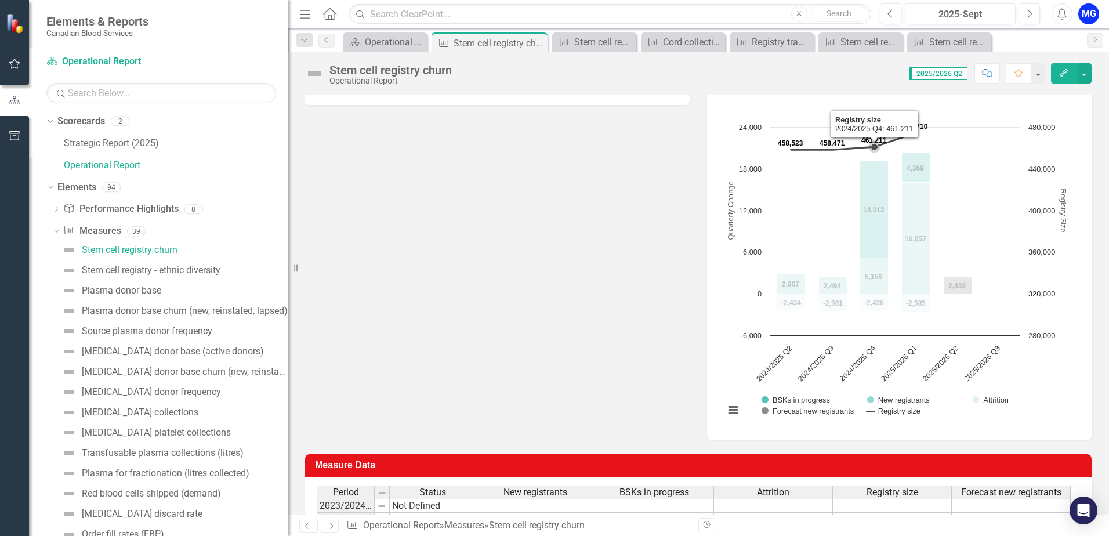
scroll to position [348, 0]
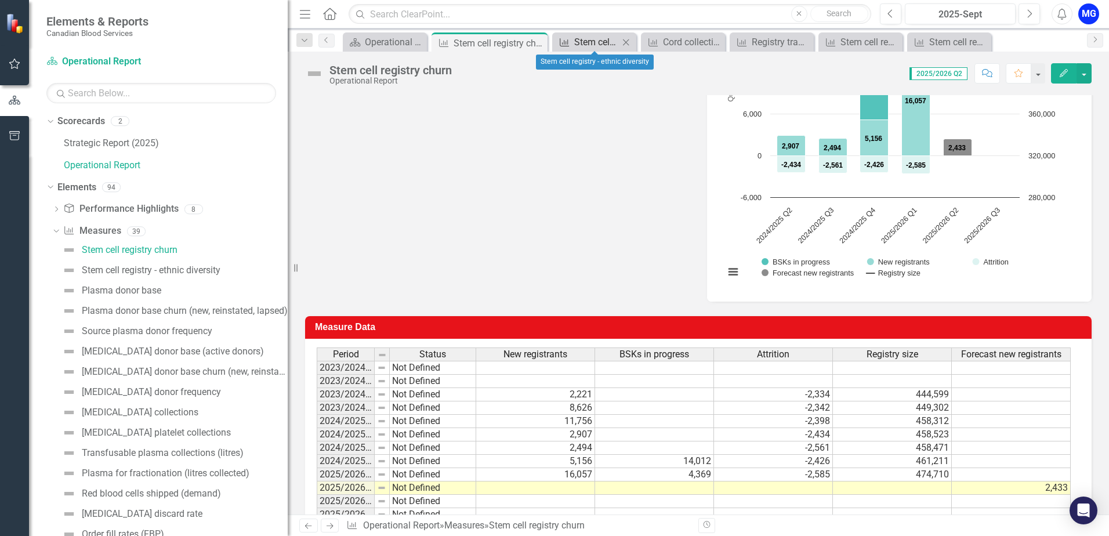
click at [594, 46] on div "Stem cell registry - ethnic diversity" at bounding box center [596, 42] width 45 height 14
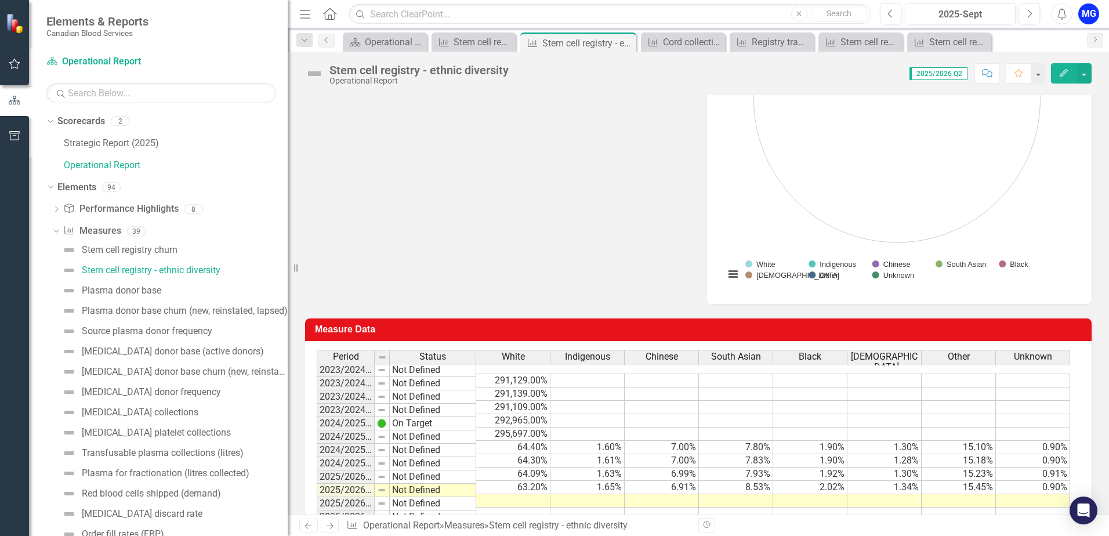
scroll to position [366, 0]
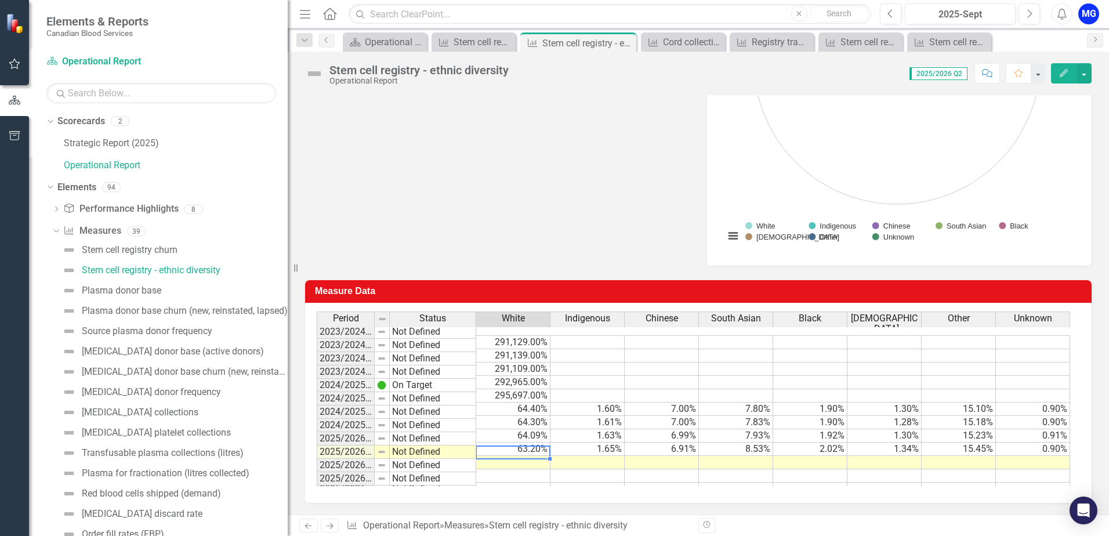
click at [535, 456] on td at bounding box center [513, 462] width 74 height 13
click at [533, 456] on td at bounding box center [513, 462] width 74 height 13
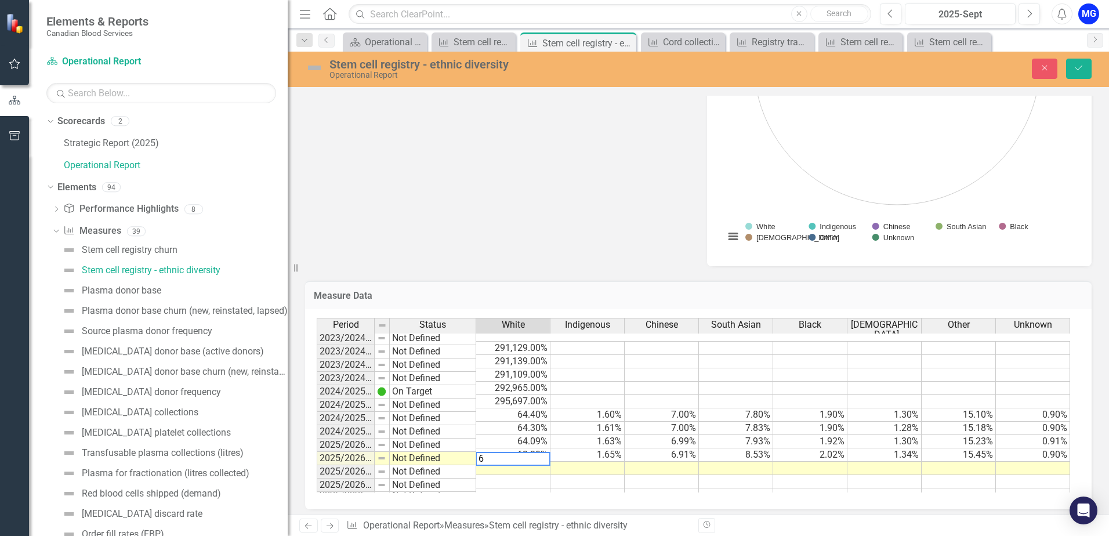
type textarea "63"
type textarea "2"
type textarea "6.89"
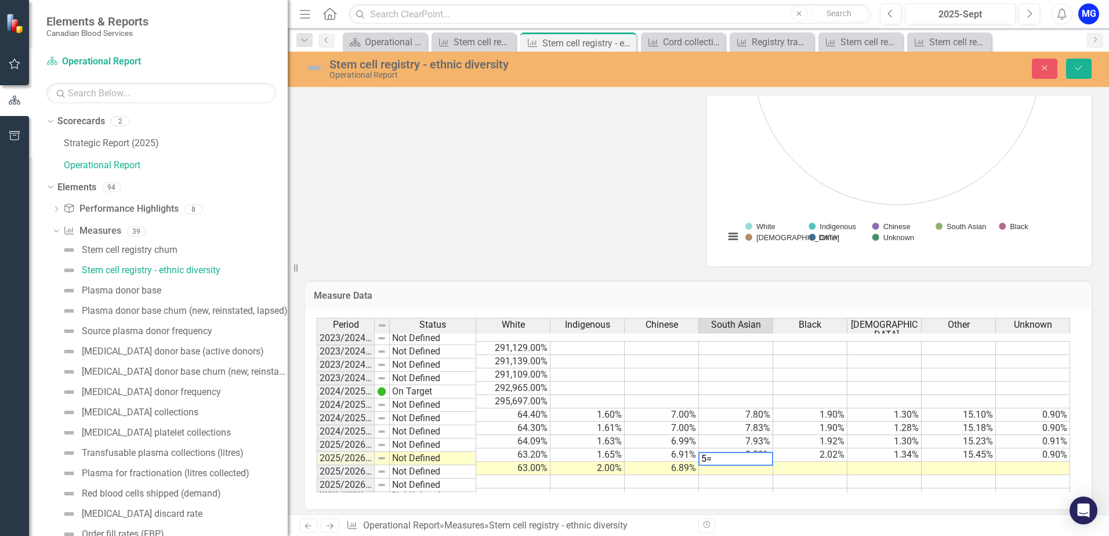
type textarea "5"
type textarea "8.58"
type textarea "2.05"
type textarea "1.37"
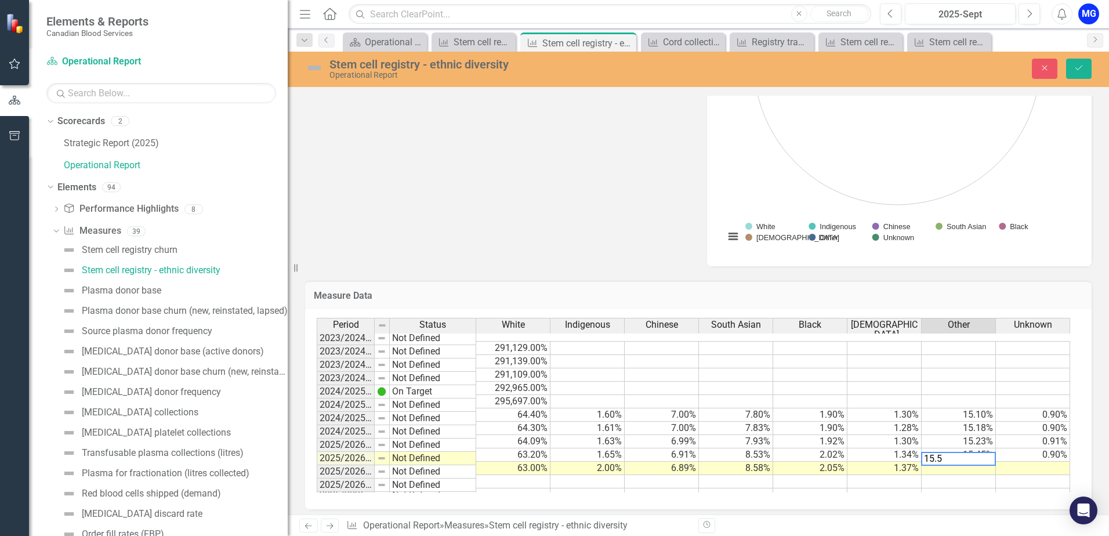
type textarea "15.53"
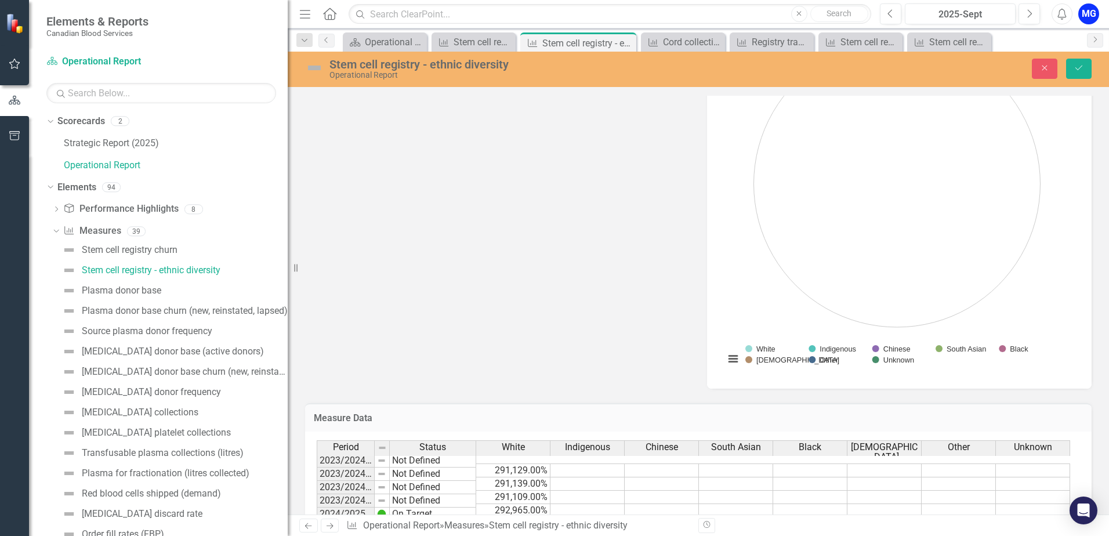
scroll to position [134, 0]
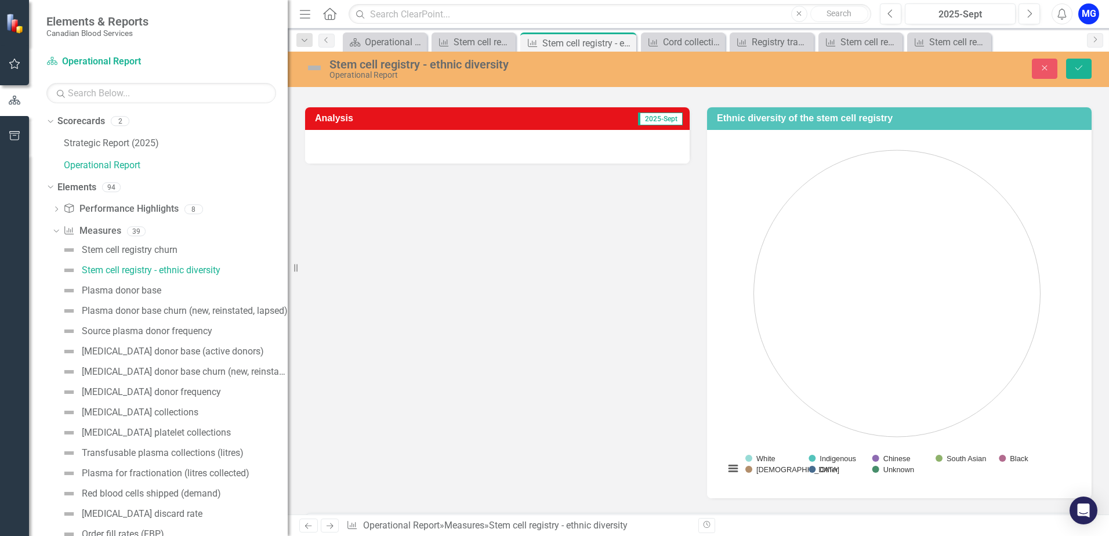
type textarea "1"
click at [546, 137] on div at bounding box center [497, 147] width 384 height 34
click at [557, 146] on div at bounding box center [497, 147] width 384 height 34
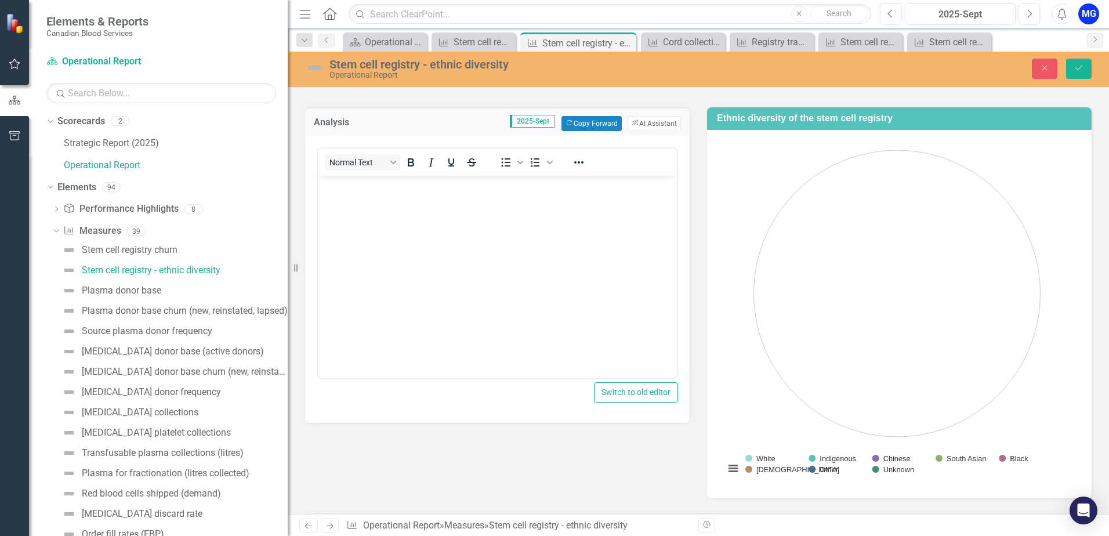
scroll to position [0, 0]
click at [580, 116] on button "Copy Forward Copy Forward" at bounding box center [591, 123] width 60 height 15
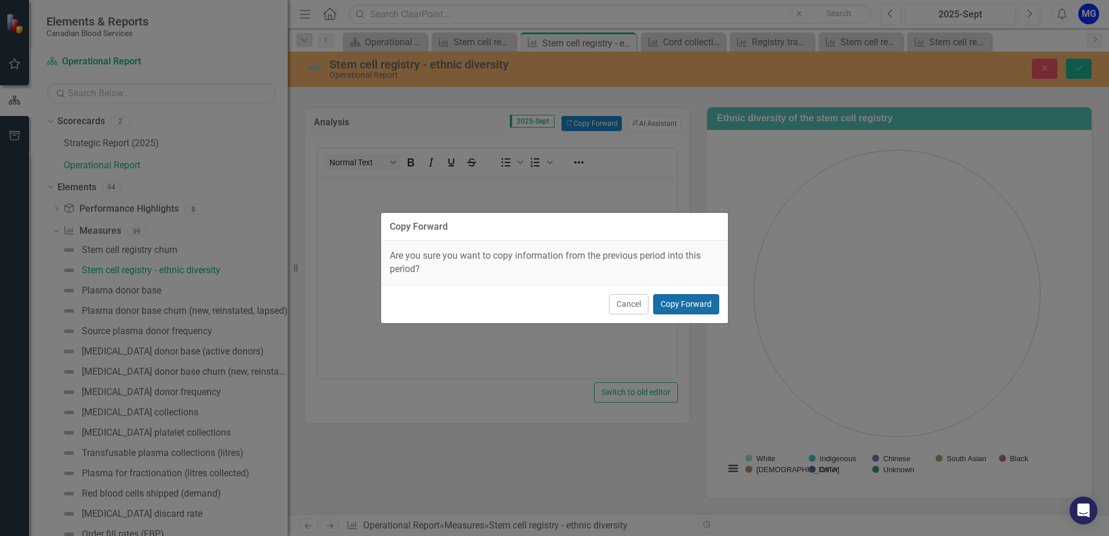
click at [691, 300] on button "Copy Forward" at bounding box center [686, 304] width 66 height 20
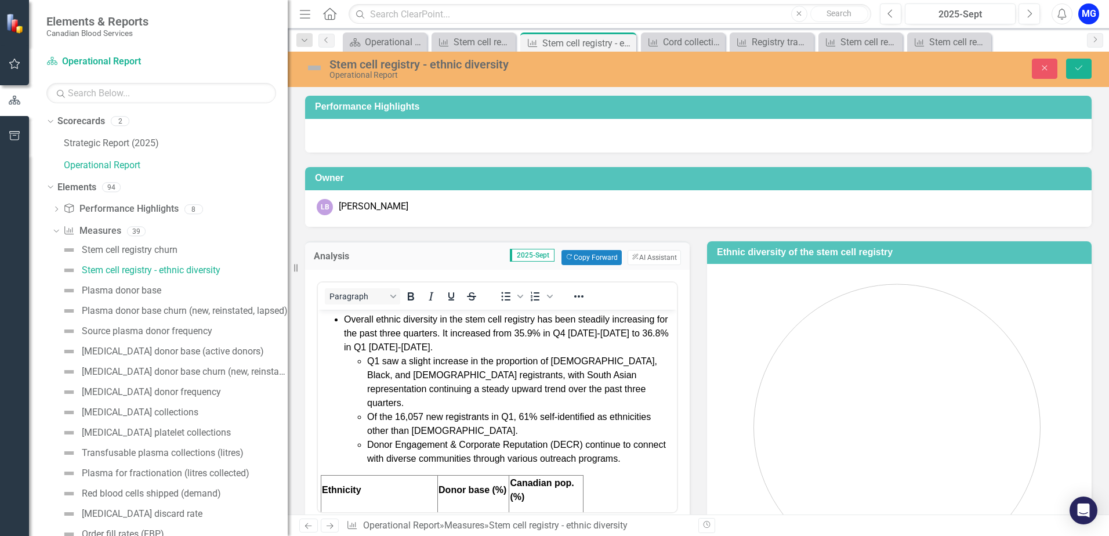
click at [532, 330] on span "Overall ethnic diversity in the stem cell registry has been steadily increasing…" at bounding box center [506, 333] width 325 height 38
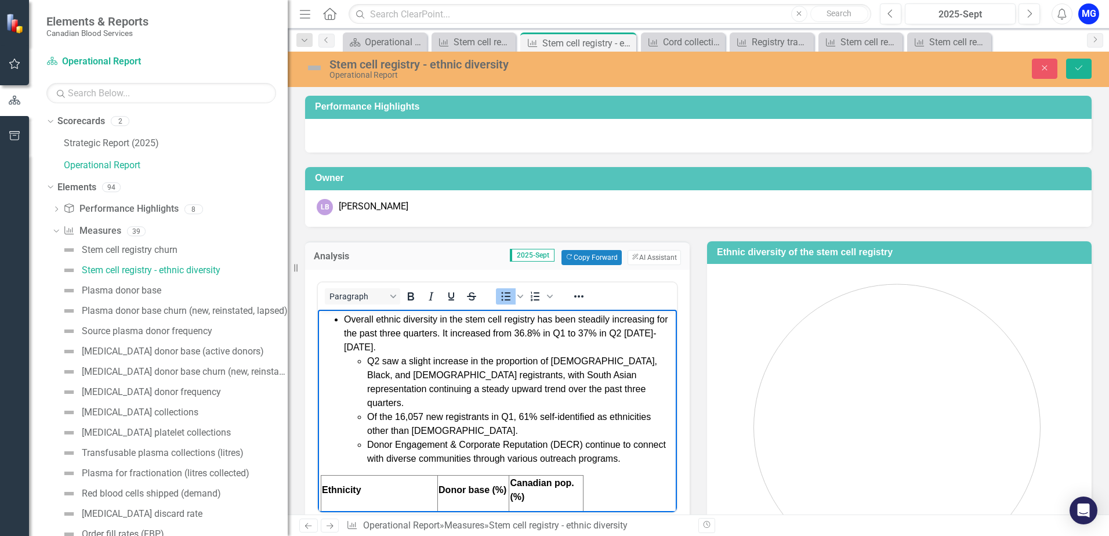
click at [403, 411] on span "Of the 16,057 new registrants in Q1, 61% self-identified as ethnicities other t…" at bounding box center [509, 423] width 284 height 24
click at [515, 411] on span "Of the 7,179 new registrants in [GEOGRAPHIC_DATA], 61% self-identified as ethni…" at bounding box center [520, 423] width 307 height 24
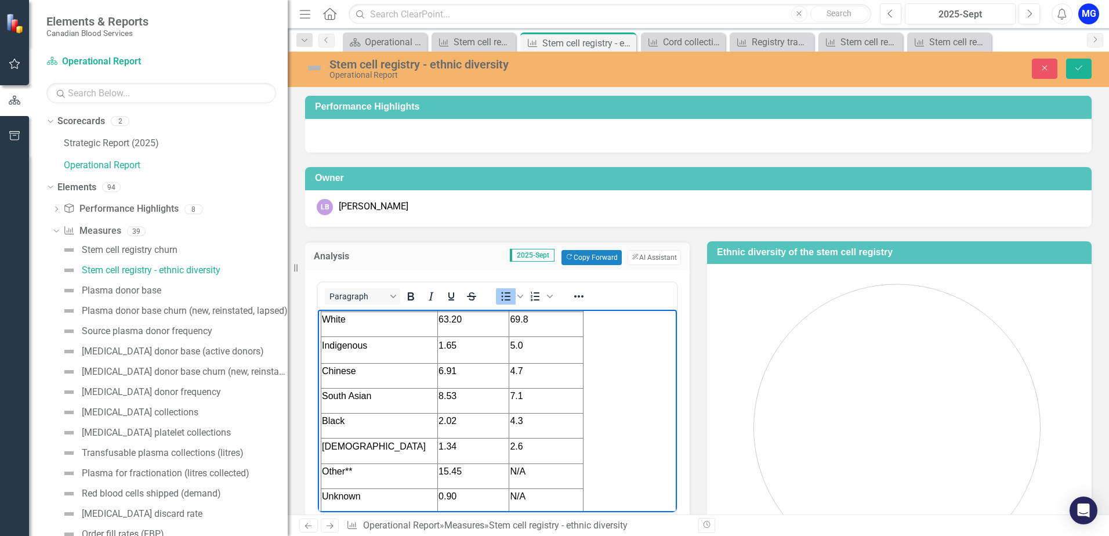
scroll to position [174, 0]
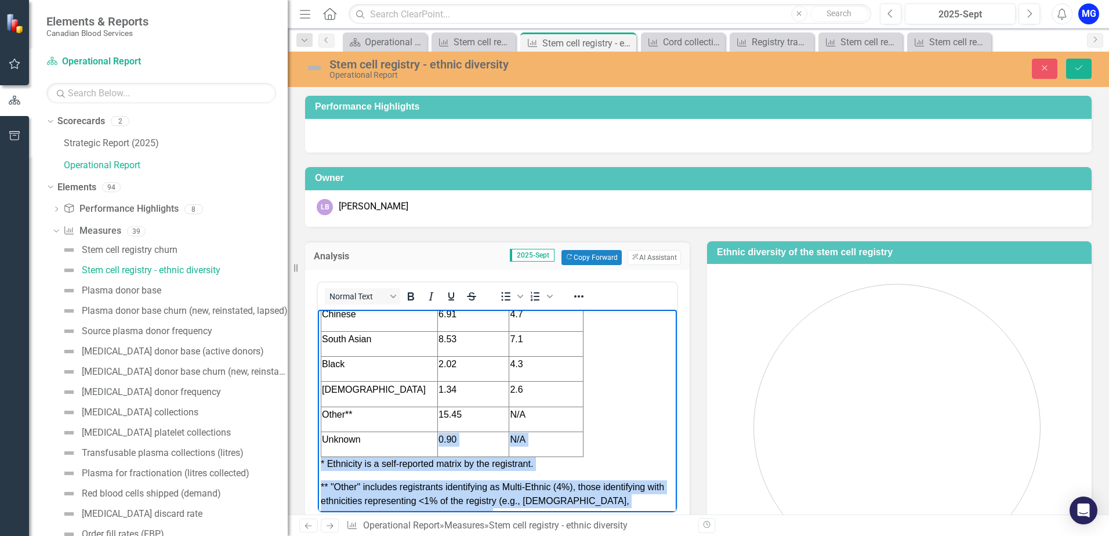
scroll to position [278, 0]
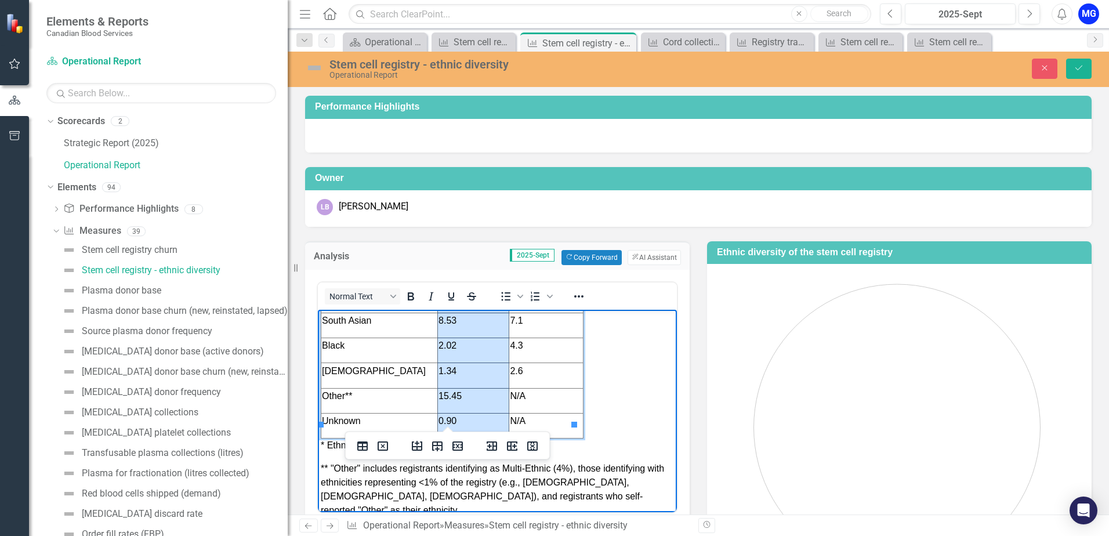
click at [481, 399] on html "Overall ethnic diversity in the stem cell registry has been steadily increasing…" at bounding box center [497, 291] width 359 height 521
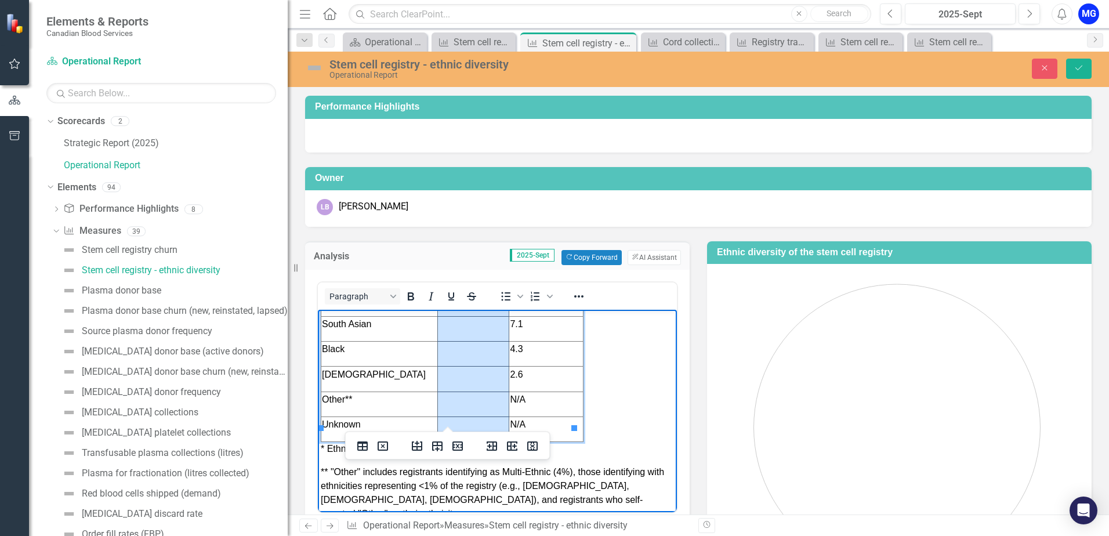
scroll to position [104, 0]
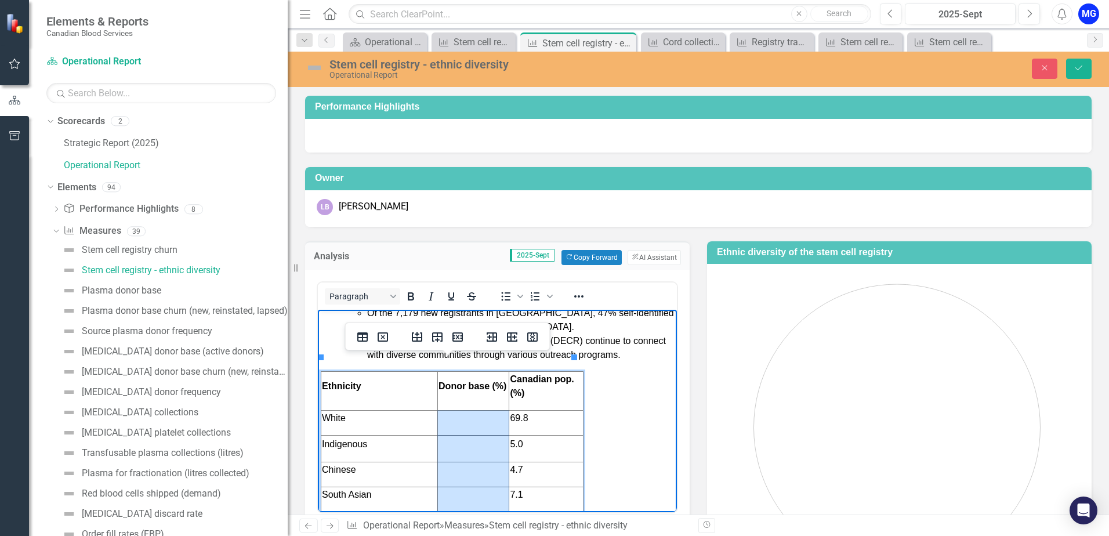
click at [464, 410] on td "Rich Text Area. Press ALT-0 for help." at bounding box center [473, 422] width 71 height 25
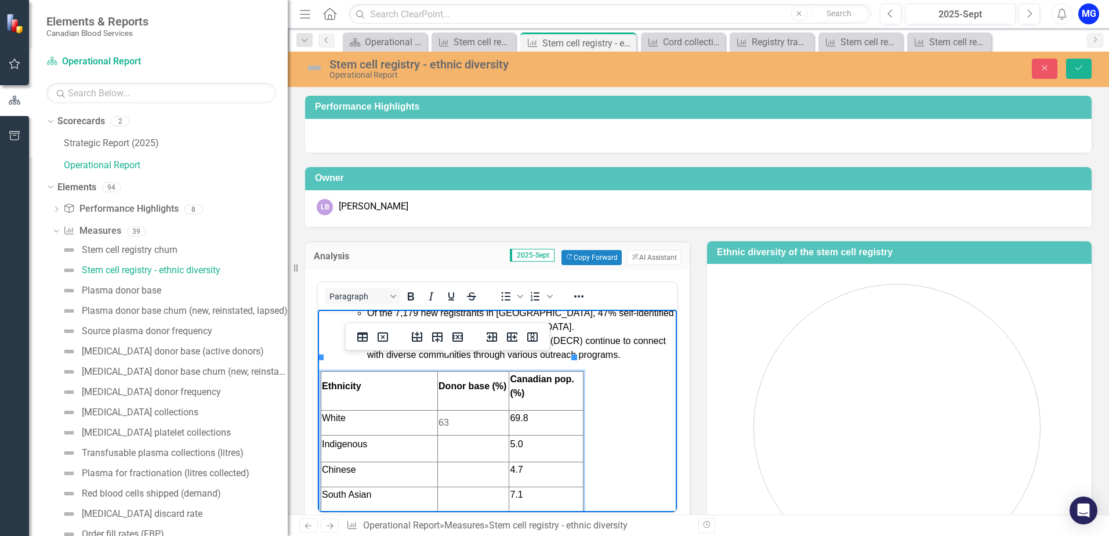
click at [463, 435] on td "Rich Text Area. Press ALT-0 for help." at bounding box center [473, 448] width 71 height 27
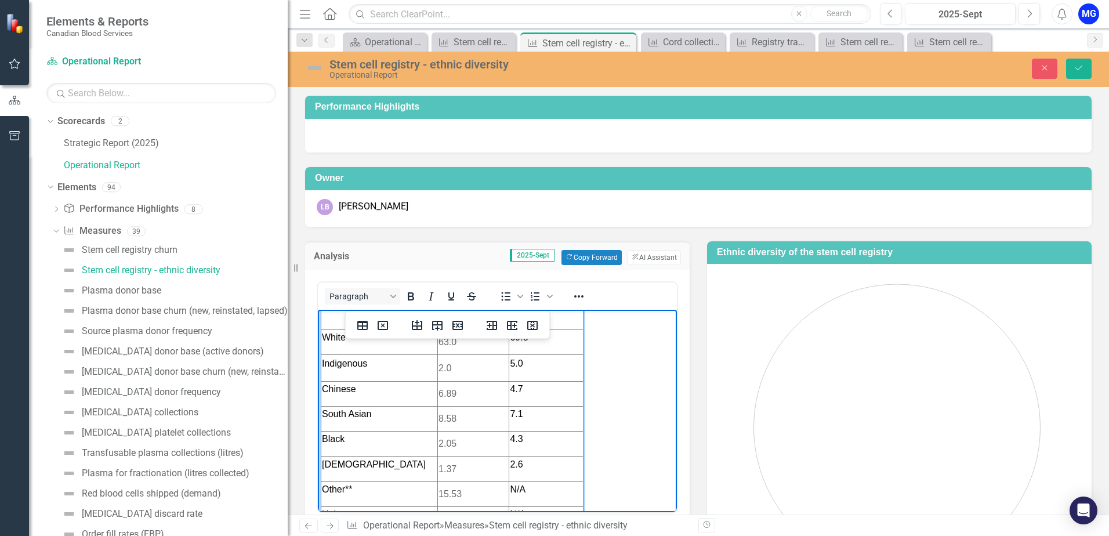
scroll to position [204, 0]
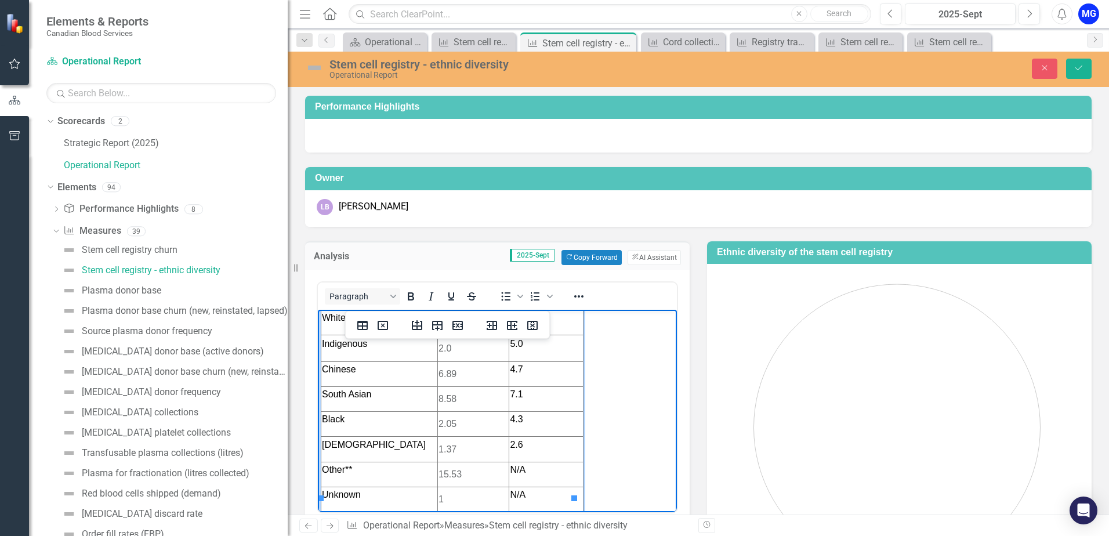
click at [464, 486] on td "1" at bounding box center [473, 498] width 71 height 25
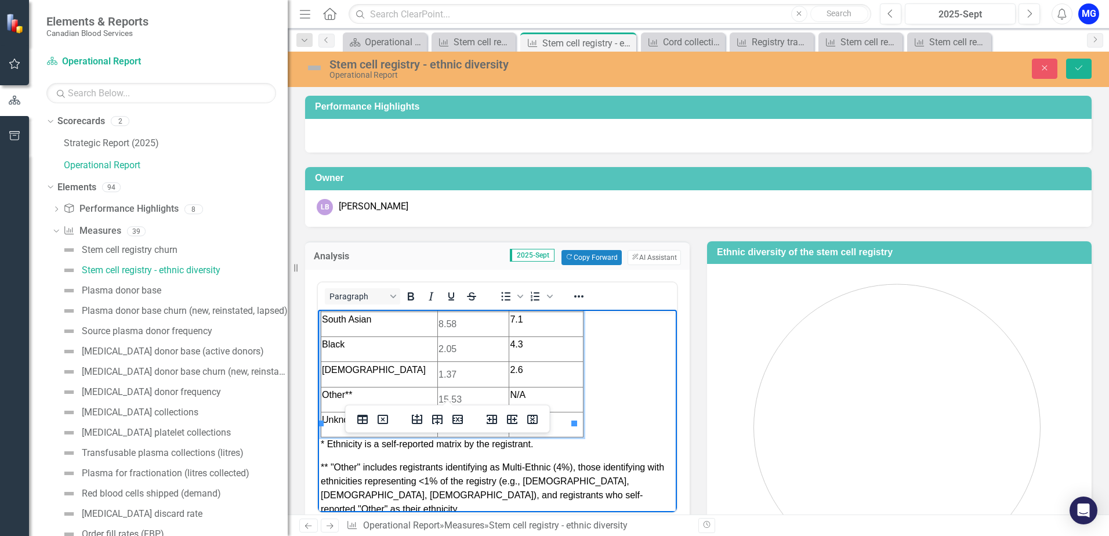
scroll to position [0, 0]
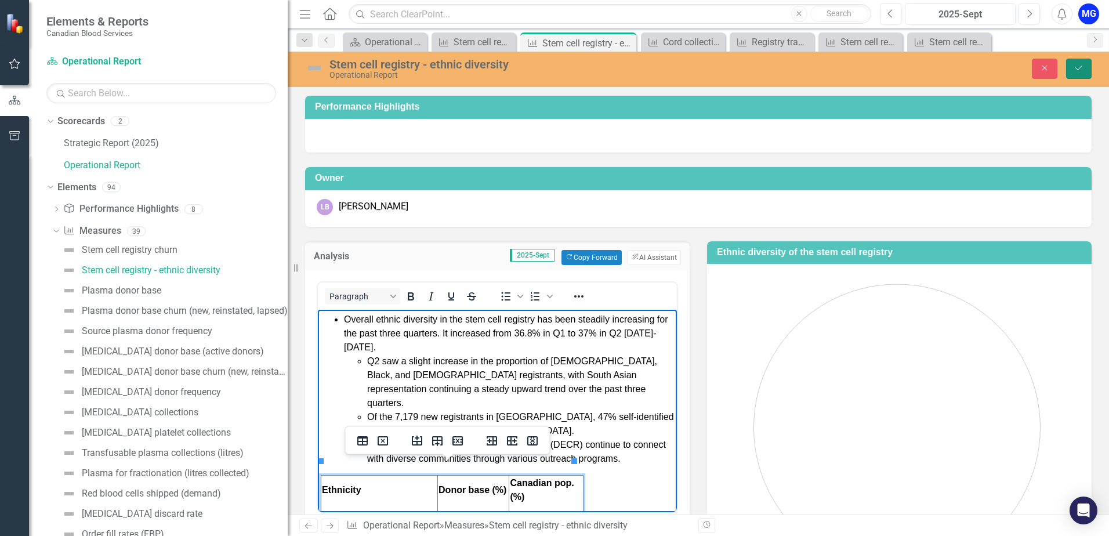
click at [1081, 66] on icon "Save" at bounding box center [1078, 68] width 10 height 8
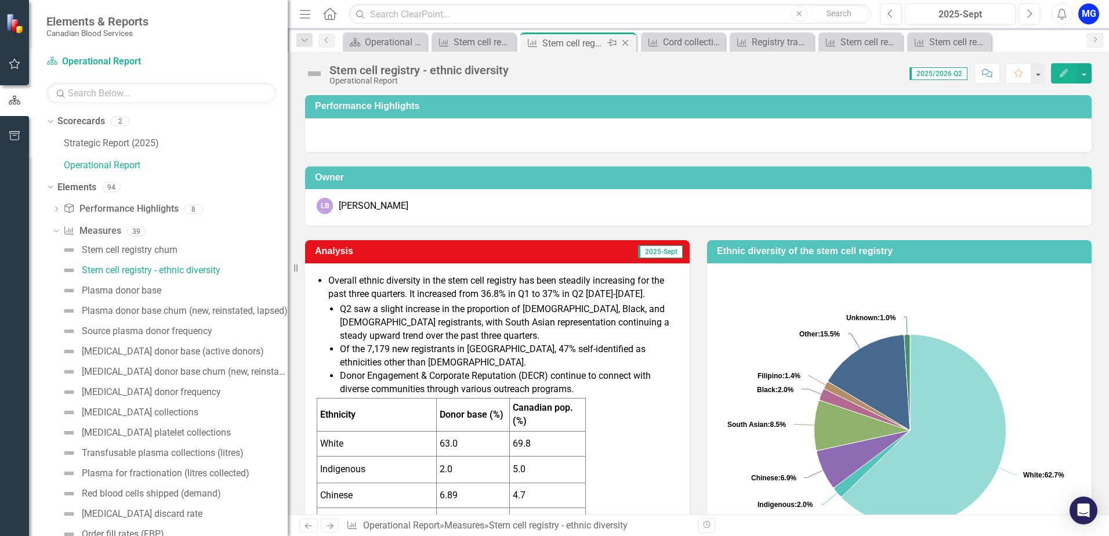
click at [626, 41] on icon "Close" at bounding box center [625, 42] width 12 height 9
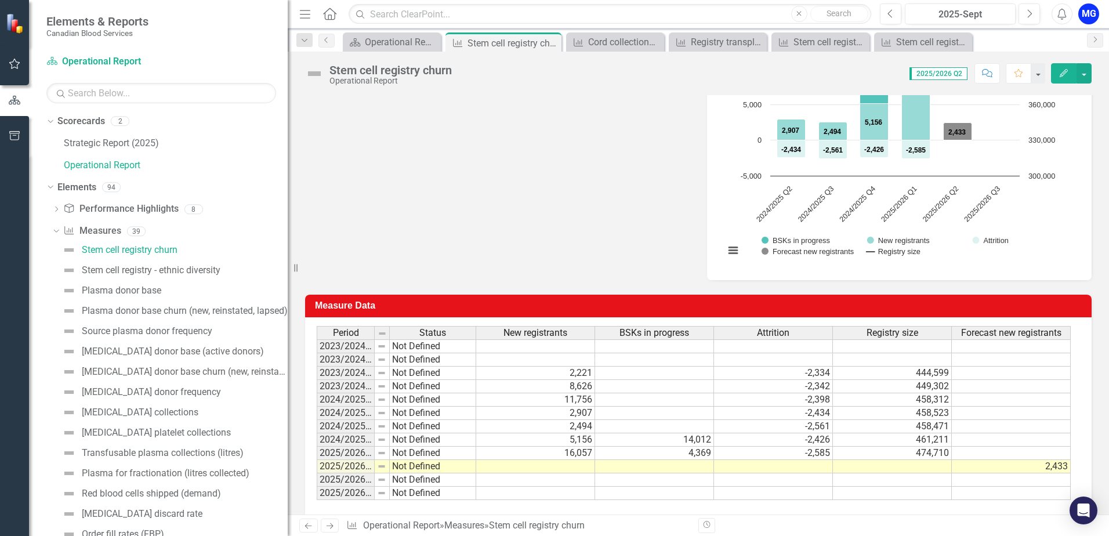
scroll to position [384, 0]
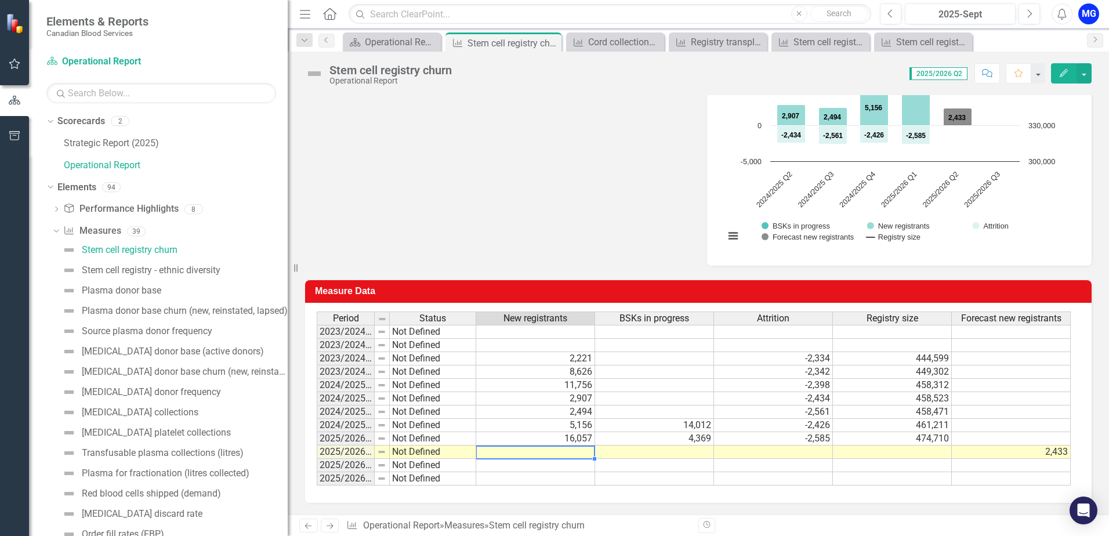
click at [518, 455] on td at bounding box center [535, 451] width 119 height 13
click at [518, 454] on td at bounding box center [535, 451] width 119 height 13
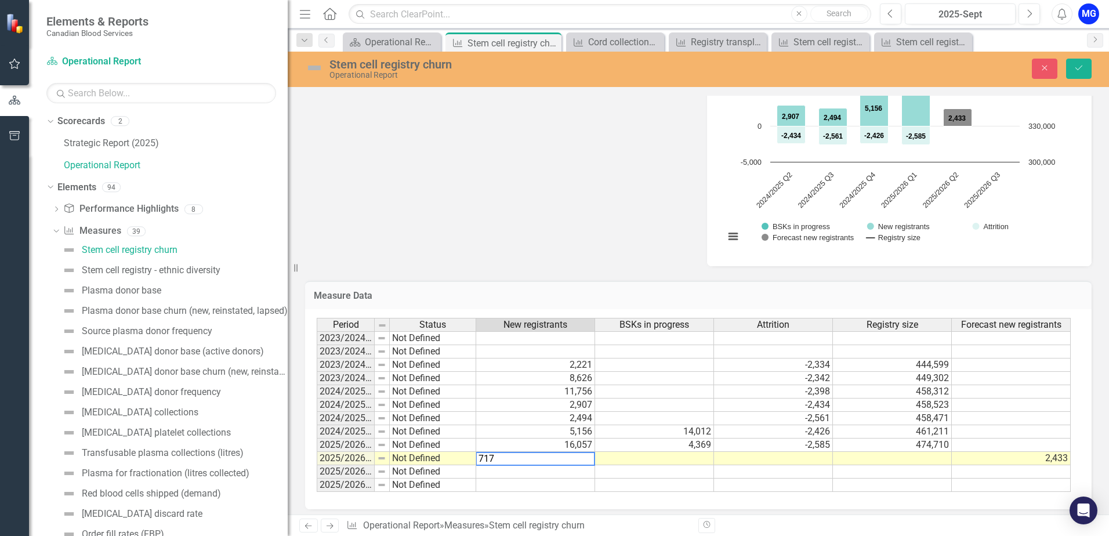
type textarea "7179"
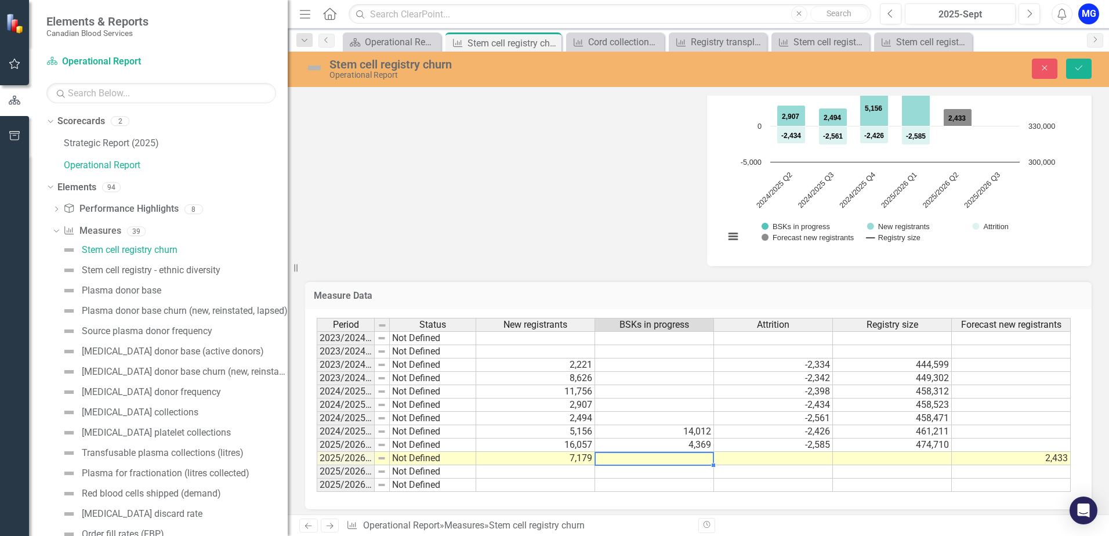
click at [666, 456] on td at bounding box center [654, 458] width 119 height 13
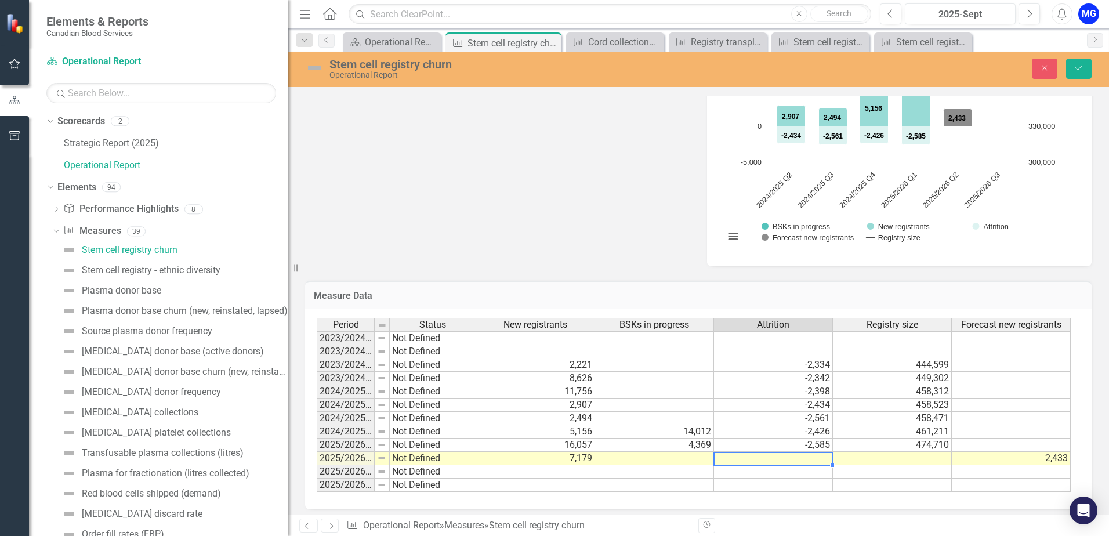
click at [738, 462] on td at bounding box center [773, 458] width 119 height 13
click at [816, 459] on td at bounding box center [773, 458] width 119 height 13
type textarea "2708"
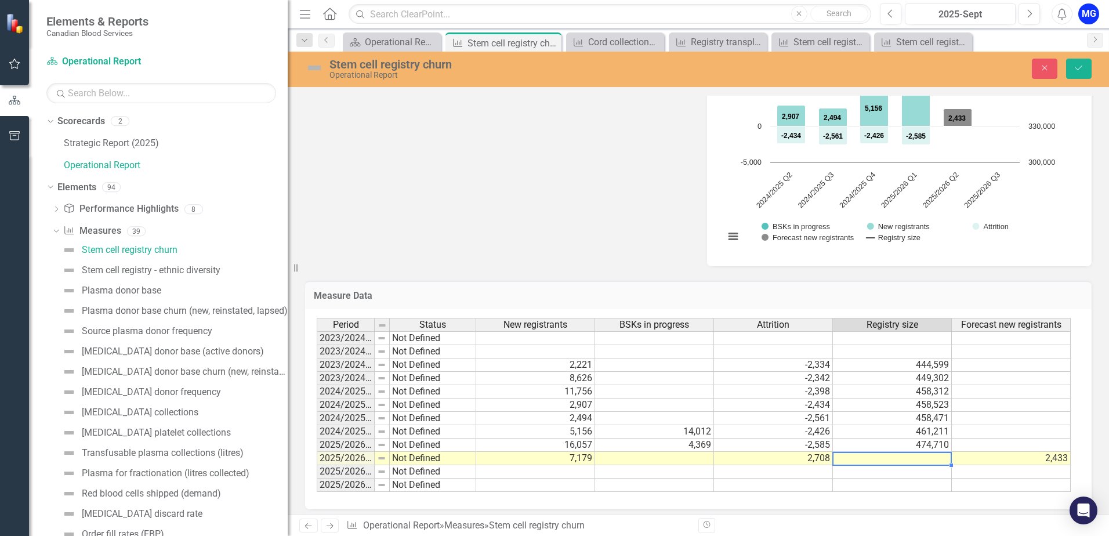
click at [870, 455] on td at bounding box center [892, 458] width 119 height 13
click at [929, 456] on td at bounding box center [892, 458] width 119 height 13
type textarea "479168"
click at [980, 473] on td at bounding box center [1010, 471] width 119 height 13
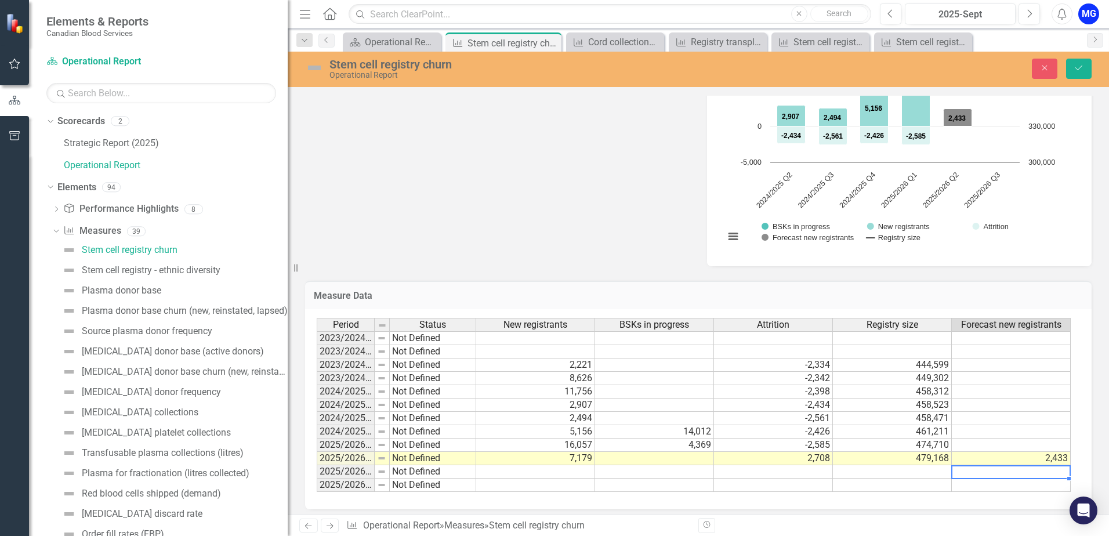
click at [980, 473] on td at bounding box center [1010, 471] width 119 height 13
type textarea "2179"
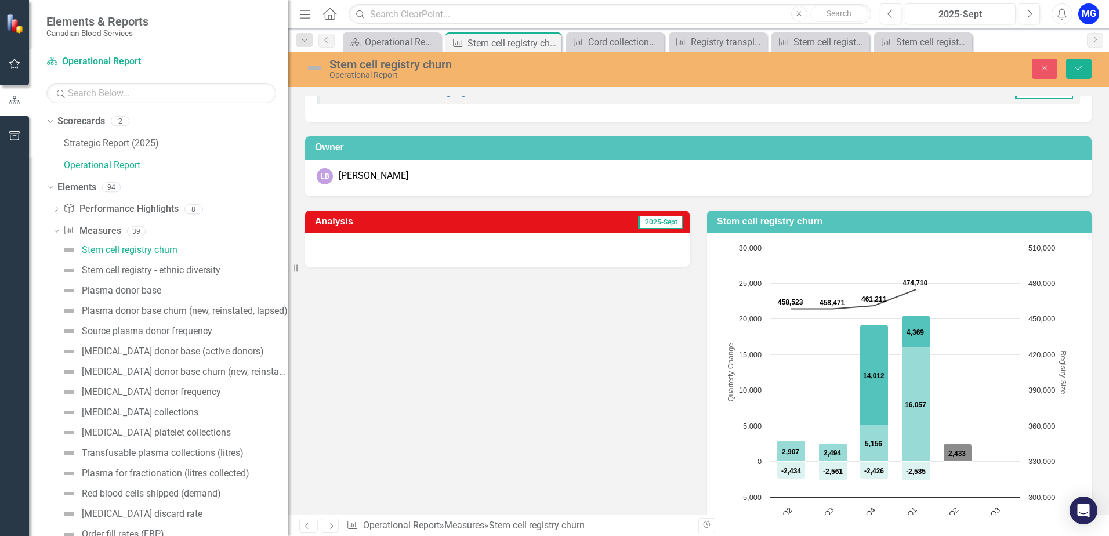
scroll to position [36, 0]
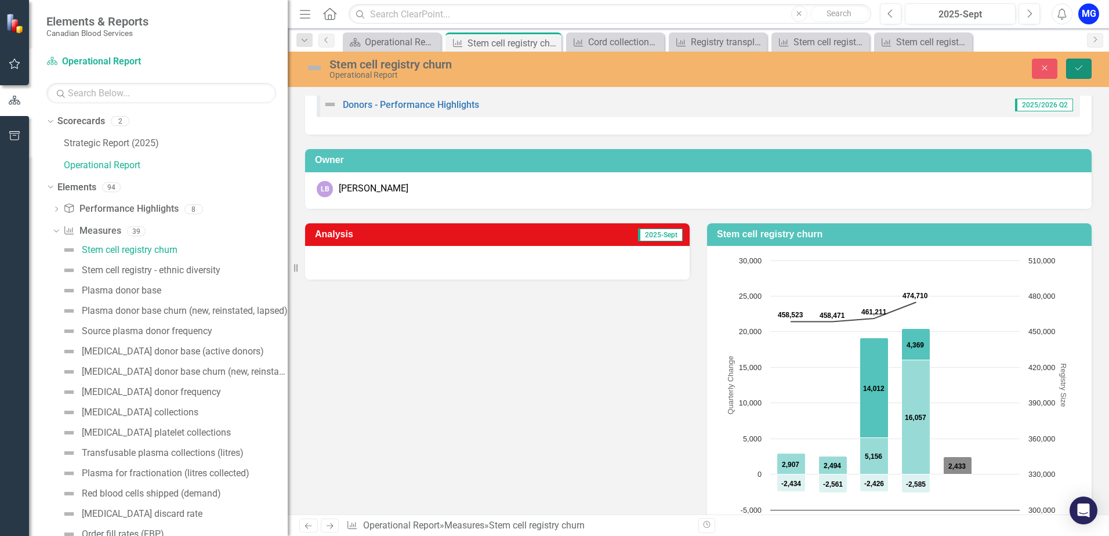
click at [1074, 66] on icon "Save" at bounding box center [1078, 68] width 10 height 8
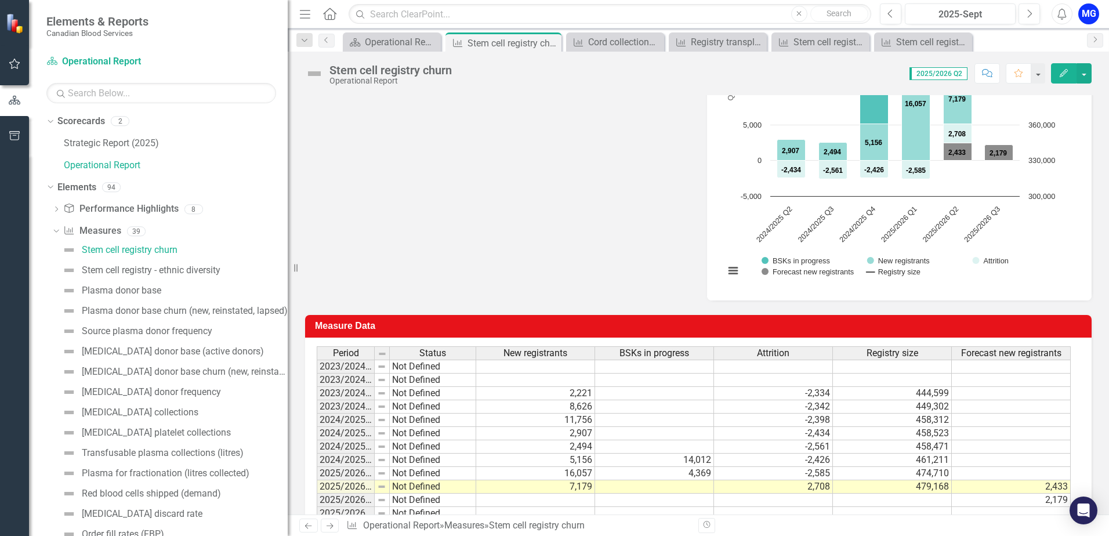
scroll to position [384, 0]
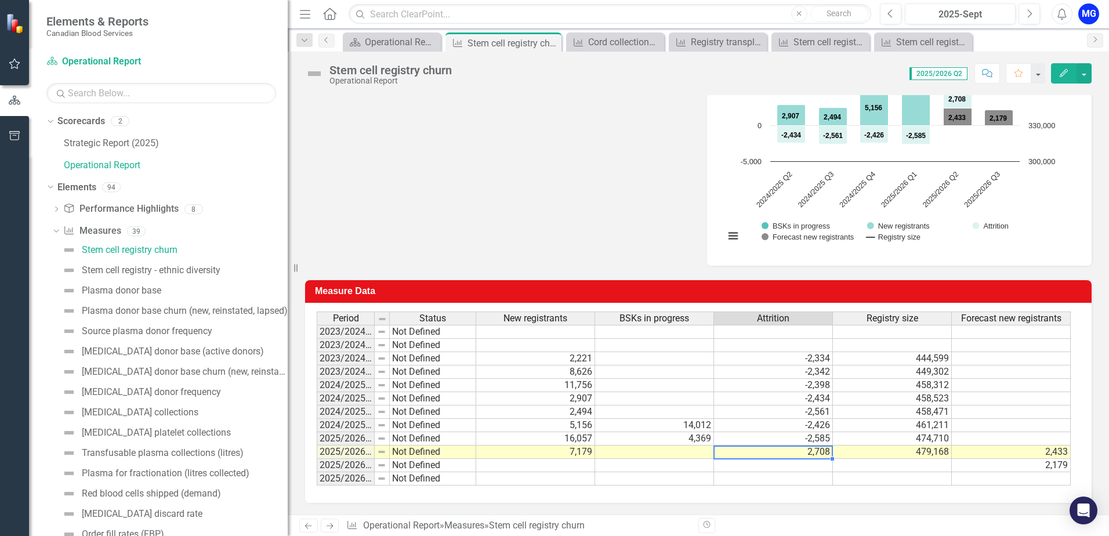
click at [808, 452] on td "2,708" at bounding box center [773, 451] width 119 height 13
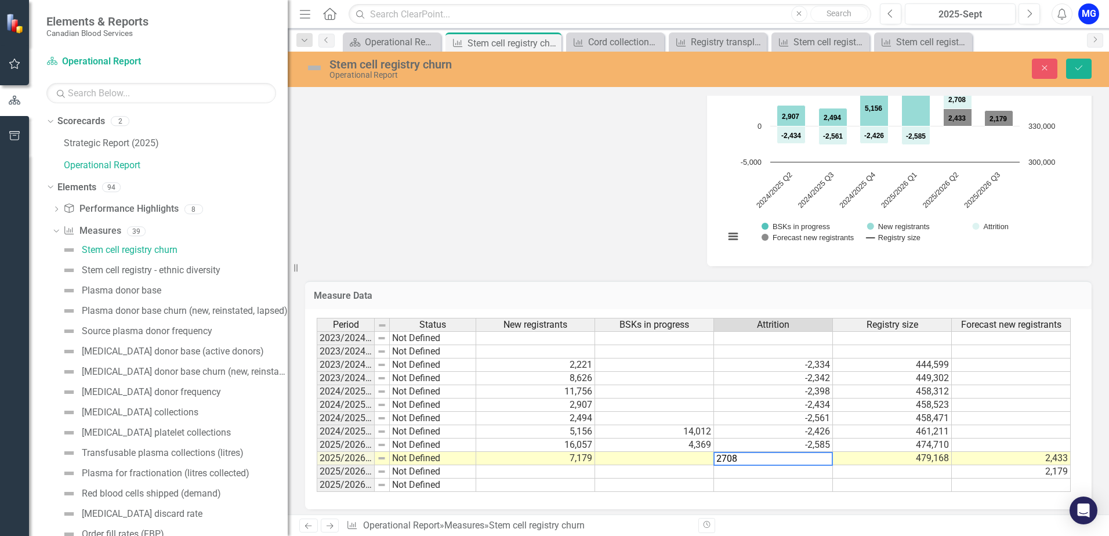
click at [715, 459] on textarea "2708" at bounding box center [772, 459] width 119 height 14
type textarea "-2708"
click at [1079, 63] on button "Save" at bounding box center [1079, 69] width 26 height 20
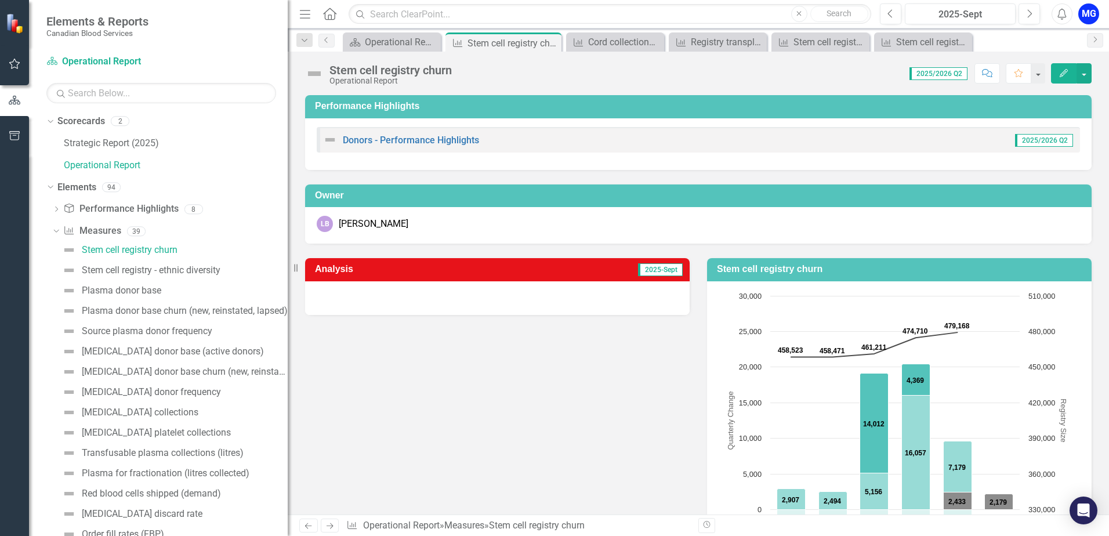
click at [642, 297] on div at bounding box center [497, 298] width 384 height 34
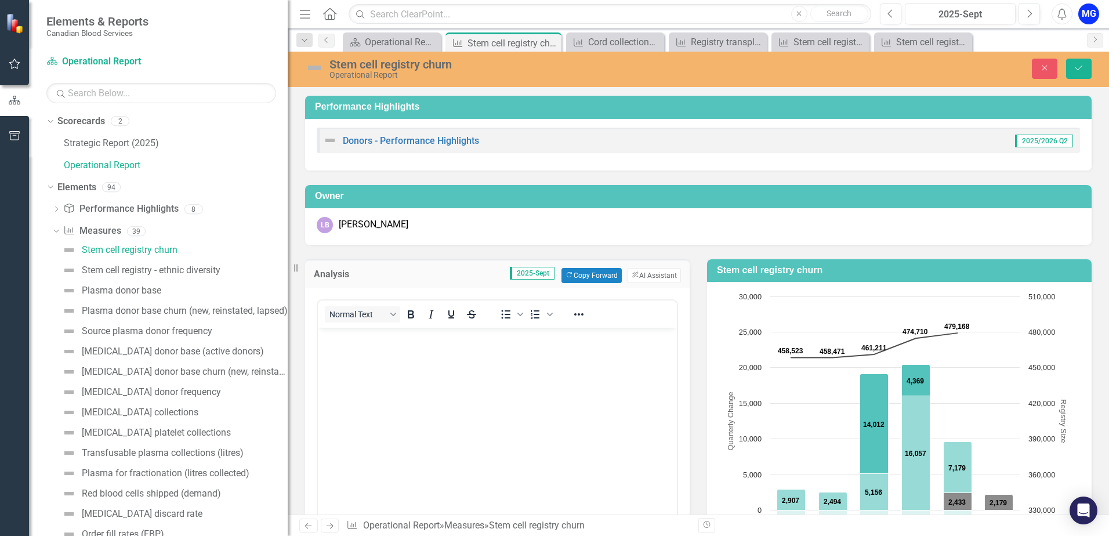
scroll to position [0, 0]
click at [588, 277] on button "Copy Forward Copy Forward" at bounding box center [591, 275] width 60 height 15
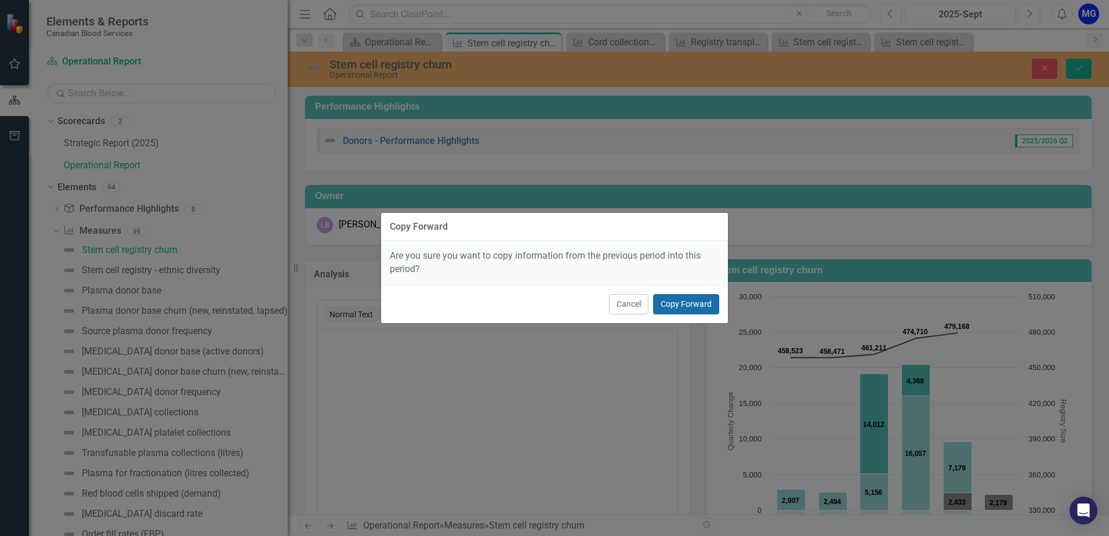
click at [687, 306] on button "Copy Forward" at bounding box center [686, 304] width 66 height 20
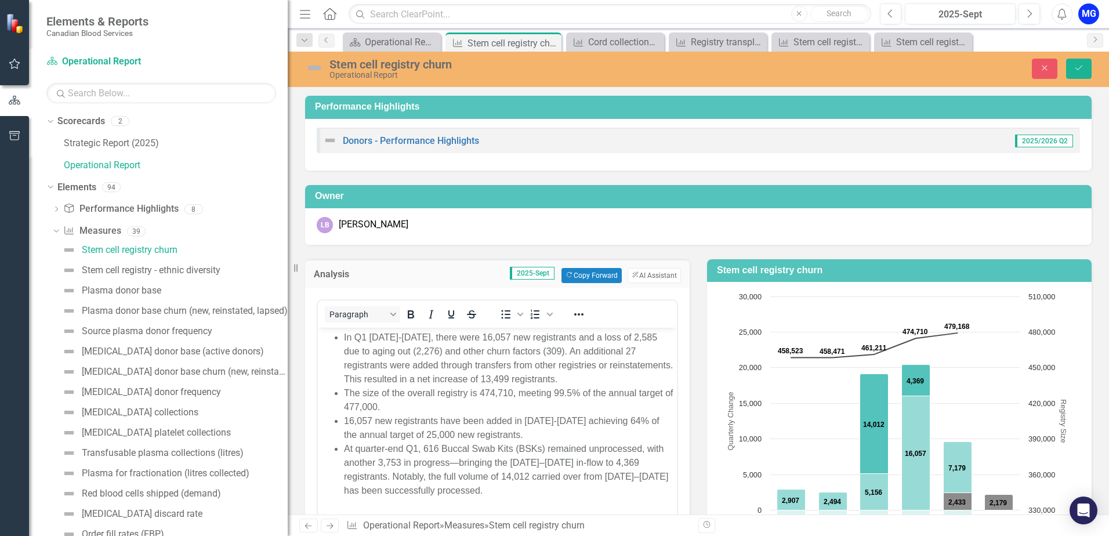
click at [363, 336] on span "In Q1 2025-2026, there were 16,057 new registrants and a loss of 2,585 due to a…" at bounding box center [508, 358] width 329 height 52
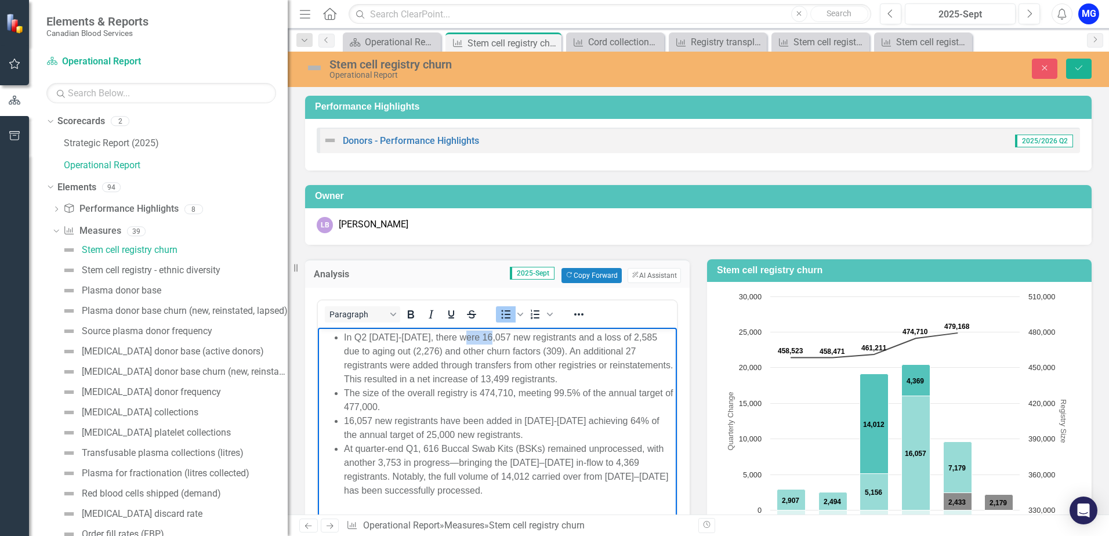
drag, startPoint x: 466, startPoint y: 335, endPoint x: 494, endPoint y: 335, distance: 27.8
click at [494, 335] on span "In Q2 2025-2026, there were 16,057 new registrants and a loss of 2,585 due to a…" at bounding box center [508, 358] width 329 height 52
click at [388, 357] on li "In Q2 2025-2026, there were 7,179 new registrants and a loss of 2,433 due to ag…" at bounding box center [509, 358] width 330 height 56
click at [396, 350] on span "In Q2 2025-2026, there were 7,179 new registrants and a loss of 2,433 due to ag…" at bounding box center [507, 358] width 326 height 52
drag, startPoint x: 396, startPoint y: 350, endPoint x: 402, endPoint y: 350, distance: 6.4
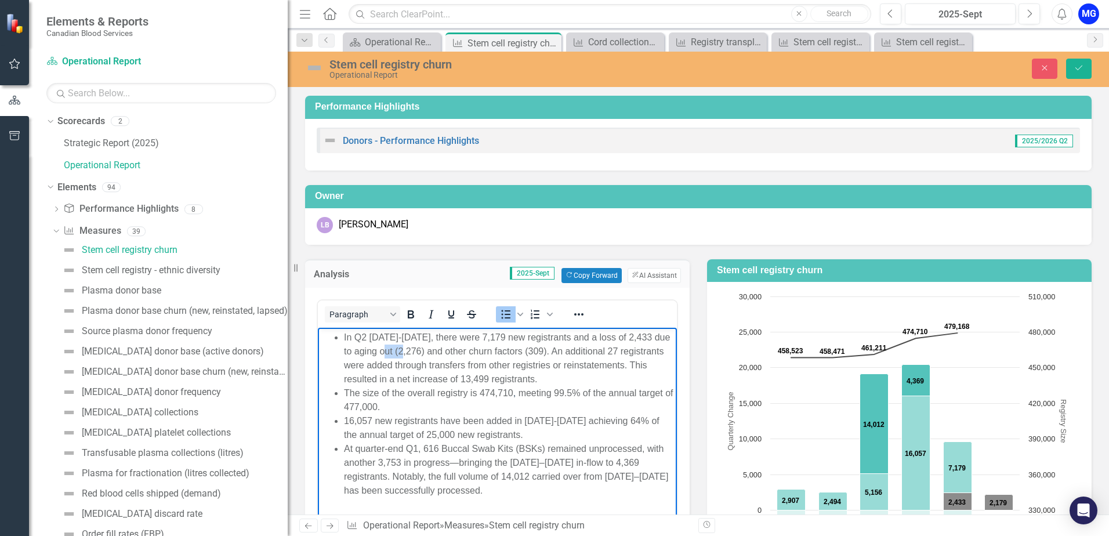
click at [402, 350] on span "In Q2 2025-2026, there were 7,179 new registrants and a loss of 2,433 due to ag…" at bounding box center [507, 358] width 326 height 52
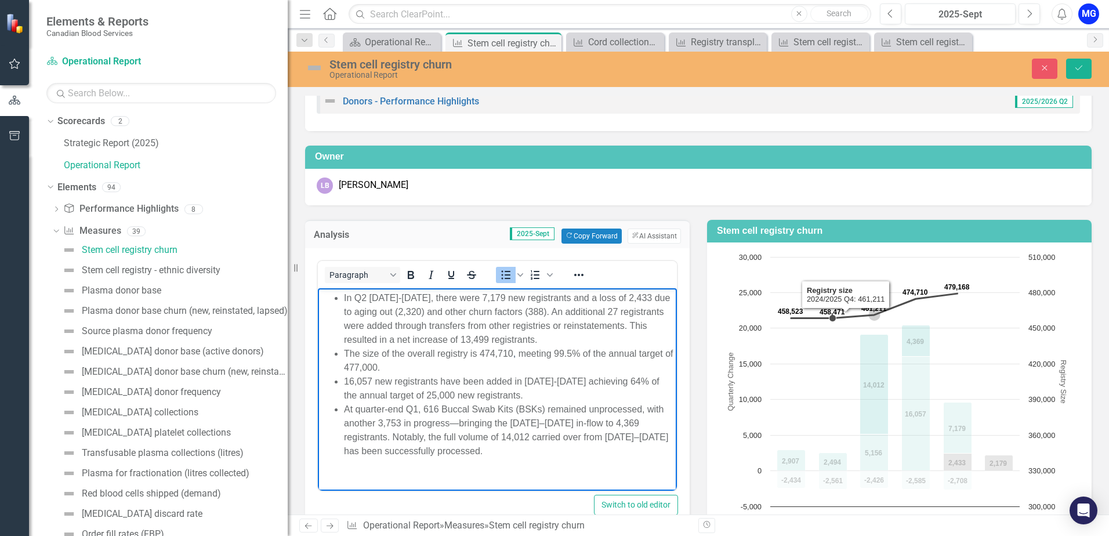
scroll to position [116, 0]
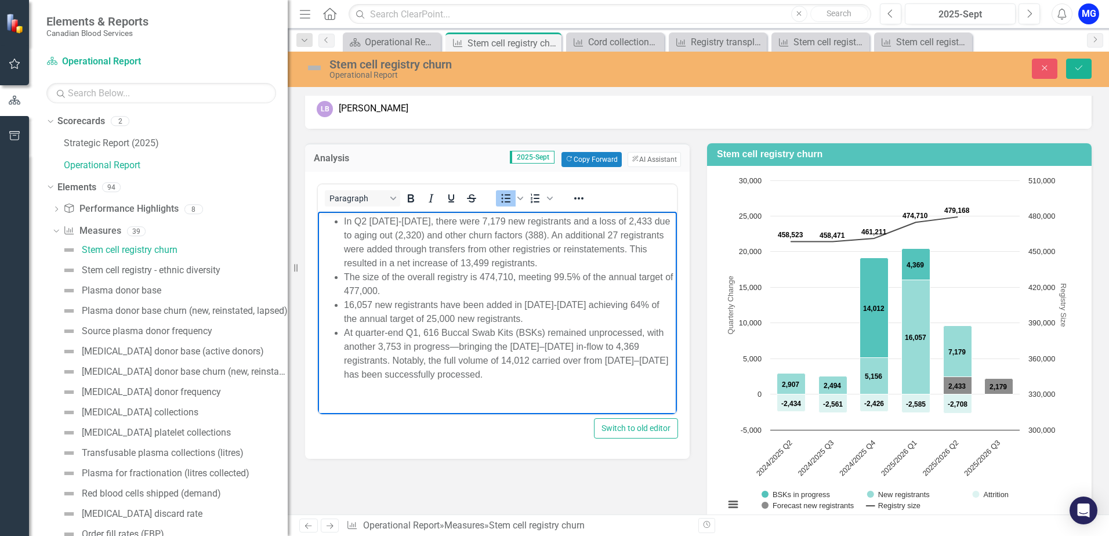
click at [620, 218] on span "In Q2 2025-2026, there were 7,179 new registrants and a loss of 2,433 due to ag…" at bounding box center [507, 242] width 326 height 52
click at [597, 234] on span "In Q2 2025-2026, there were 7,179 new registrants and a loss of 2,708 due to ag…" at bounding box center [507, 242] width 326 height 52
click at [598, 234] on span "In Q2 2025-2026, there were 7,179 new registrants and a loss of 2,708 due to ag…" at bounding box center [507, 242] width 326 height 52
drag, startPoint x: 462, startPoint y: 265, endPoint x: 489, endPoint y: 263, distance: 26.7
click at [489, 263] on span "In Q2 2025-2026, there were 7,179 new registrants and a loss of 2,708 due to ag…" at bounding box center [507, 242] width 326 height 52
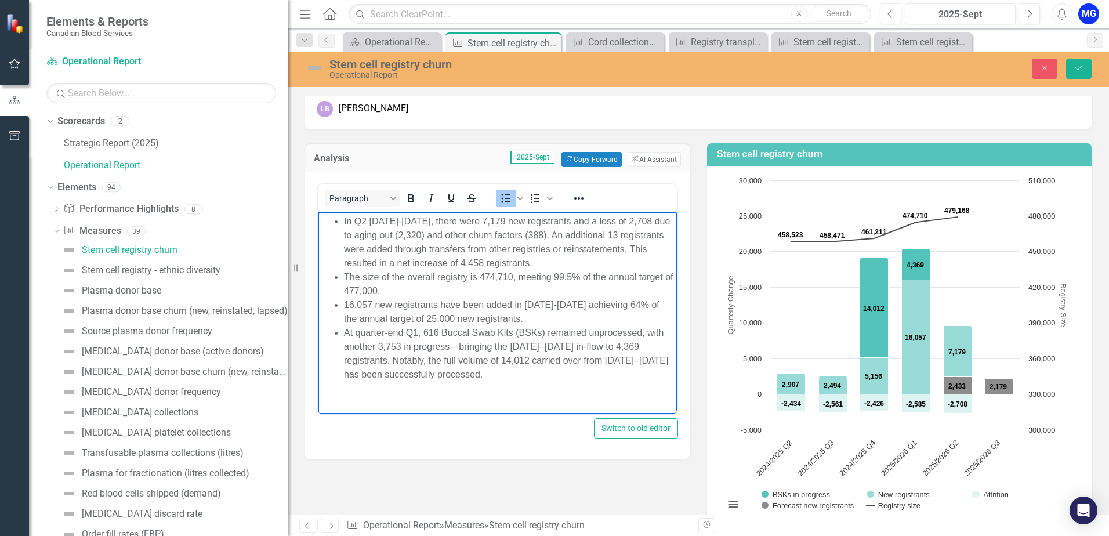
click at [492, 277] on span "The size of the overall registry is 474,710 , meeting 99.5% of the annual targe…" at bounding box center [508, 283] width 329 height 24
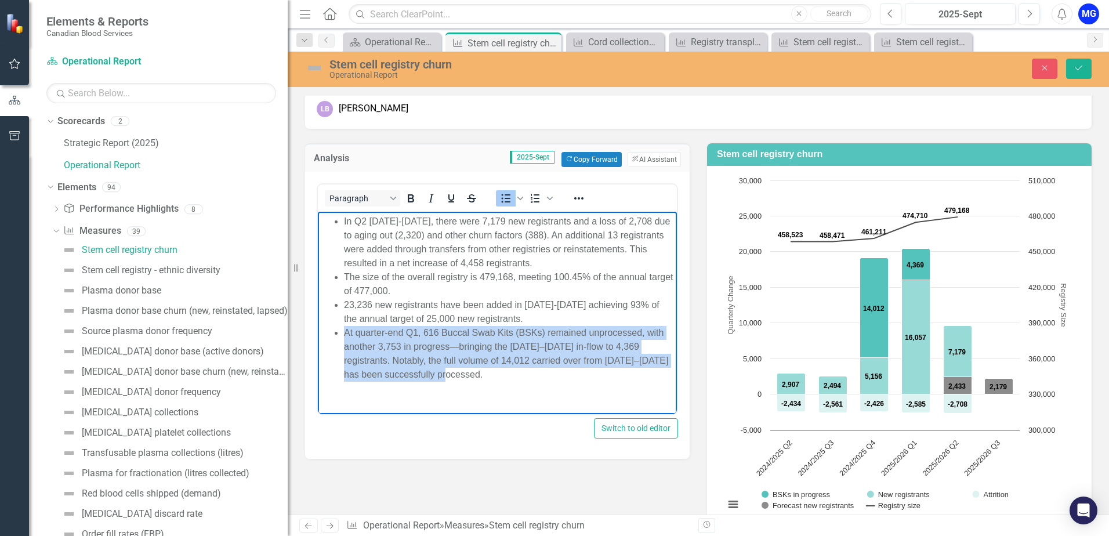
drag, startPoint x: 345, startPoint y: 333, endPoint x: 468, endPoint y: 372, distance: 128.7
click at [468, 372] on li "At quarter-end Q1, 616 Buccal Swab Kits (BSKs) remained unprocessed, with anoth…" at bounding box center [509, 353] width 330 height 56
click at [574, 200] on icon "Reveal or hide additional toolbar items" at bounding box center [579, 198] width 14 height 14
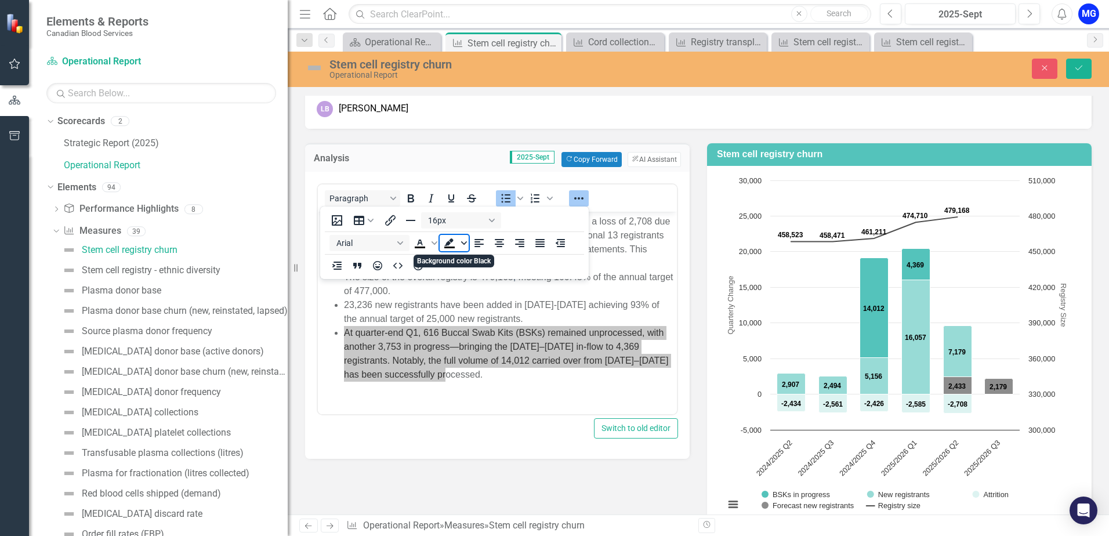
click at [464, 243] on icon "Background color Black" at bounding box center [464, 242] width 6 height 3
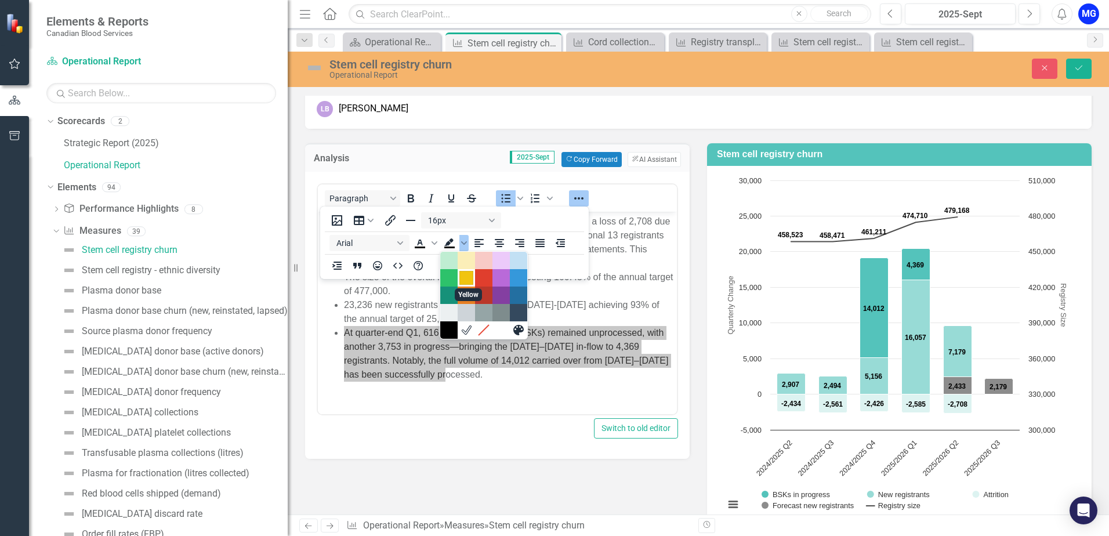
click at [467, 279] on div "Yellow" at bounding box center [466, 278] width 14 height 14
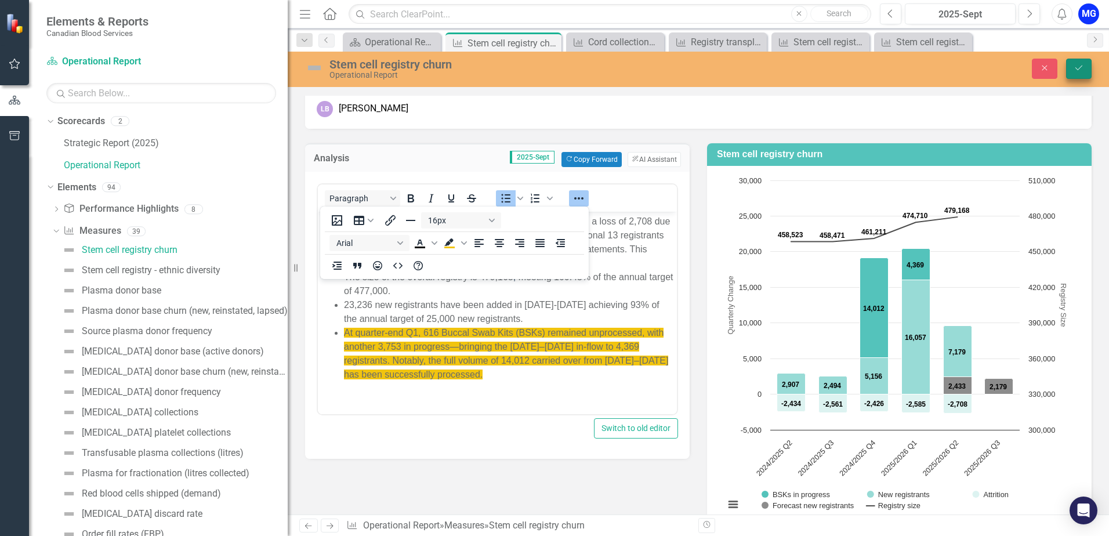
click at [1084, 67] on button "Save" at bounding box center [1079, 69] width 26 height 20
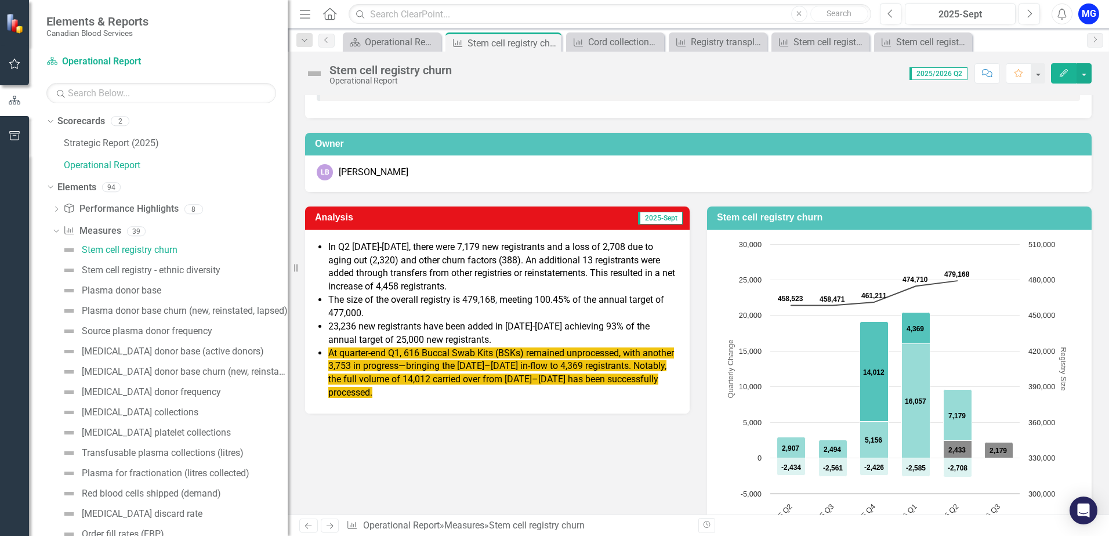
scroll to position [36, 0]
